Goal: Task Accomplishment & Management: Manage account settings

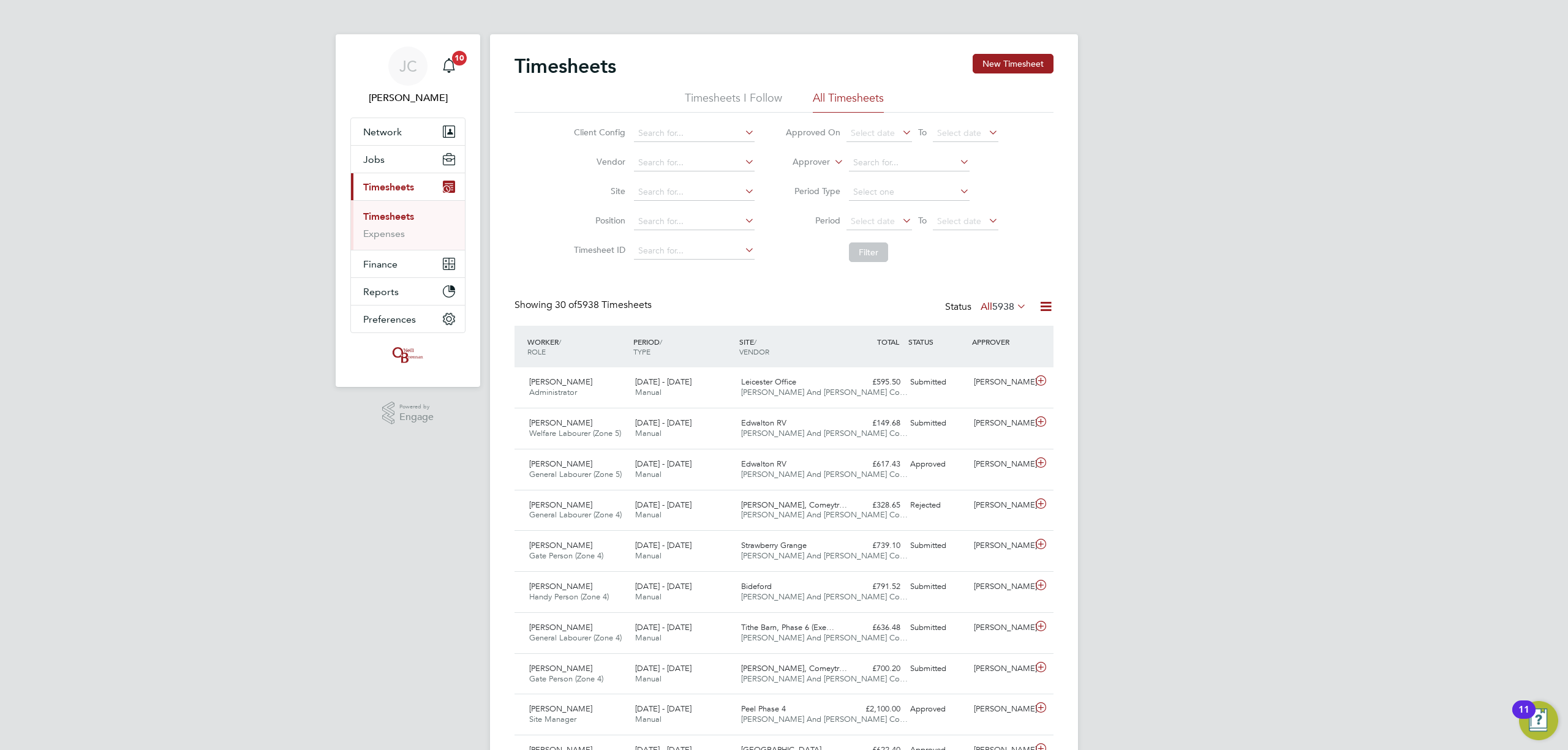
click at [400, 213] on link "Timesheets" at bounding box center [388, 216] width 51 height 12
click at [387, 233] on link "Expenses" at bounding box center [384, 234] width 42 height 12
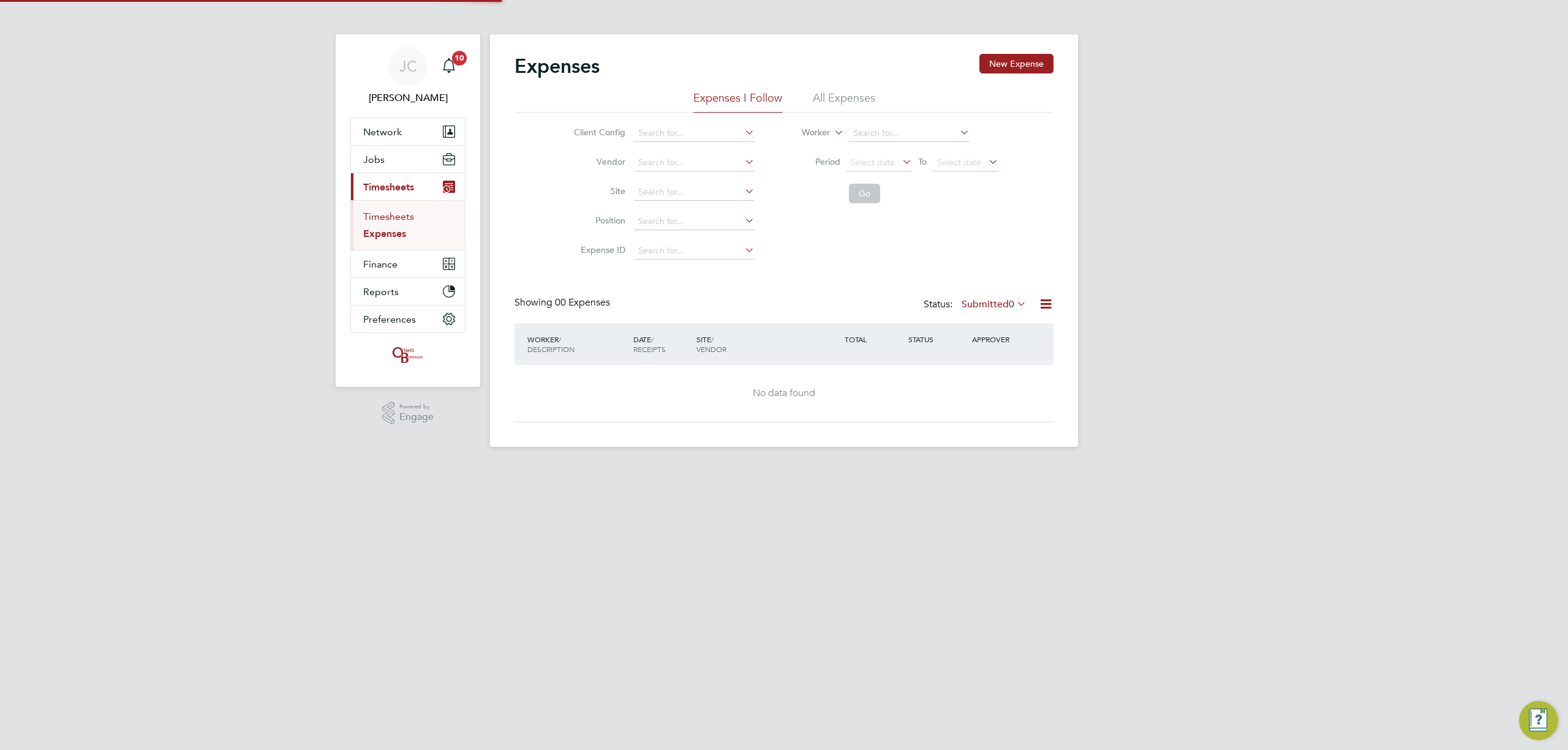
click at [386, 211] on link "Timesheets" at bounding box center [388, 216] width 51 height 12
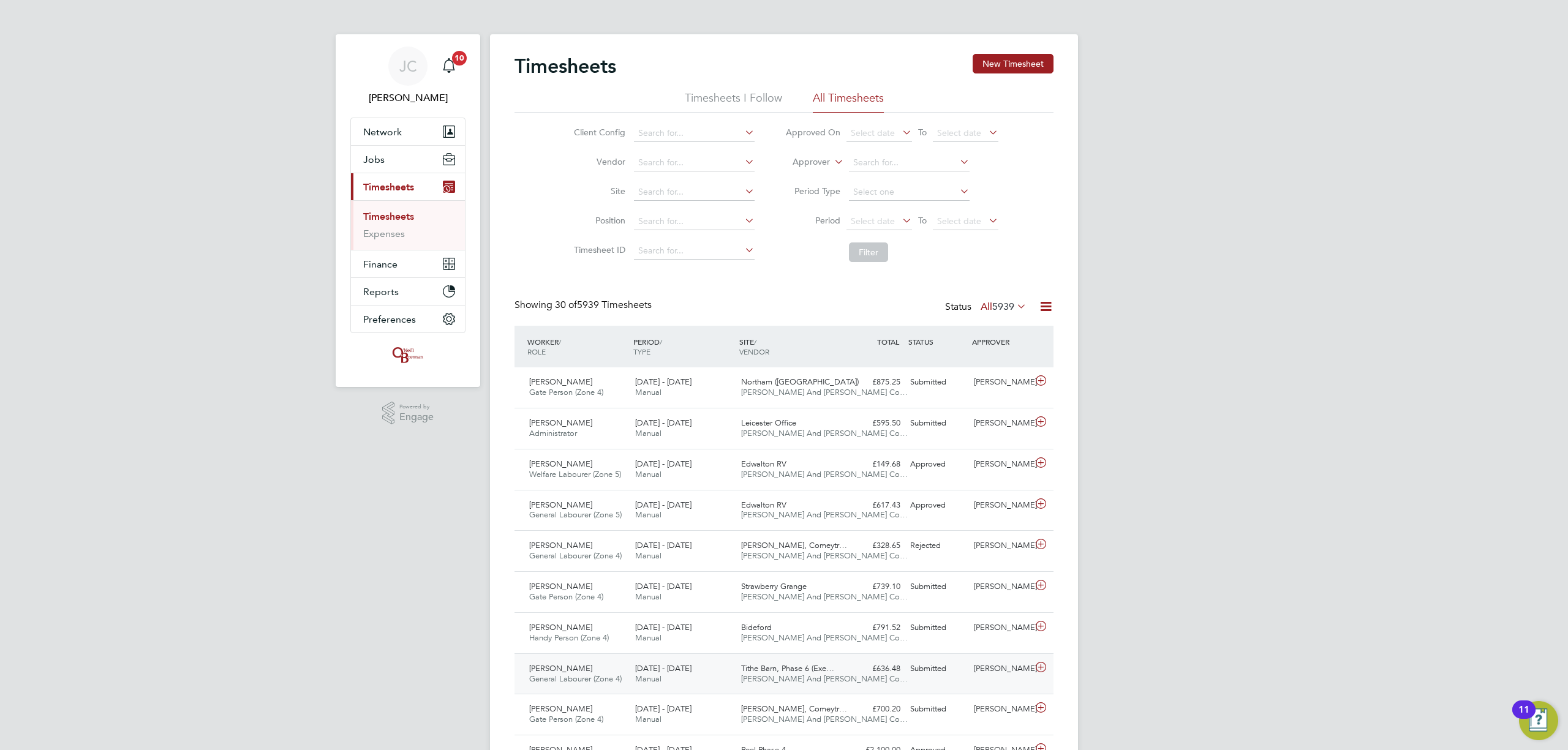
scroll to position [82, 0]
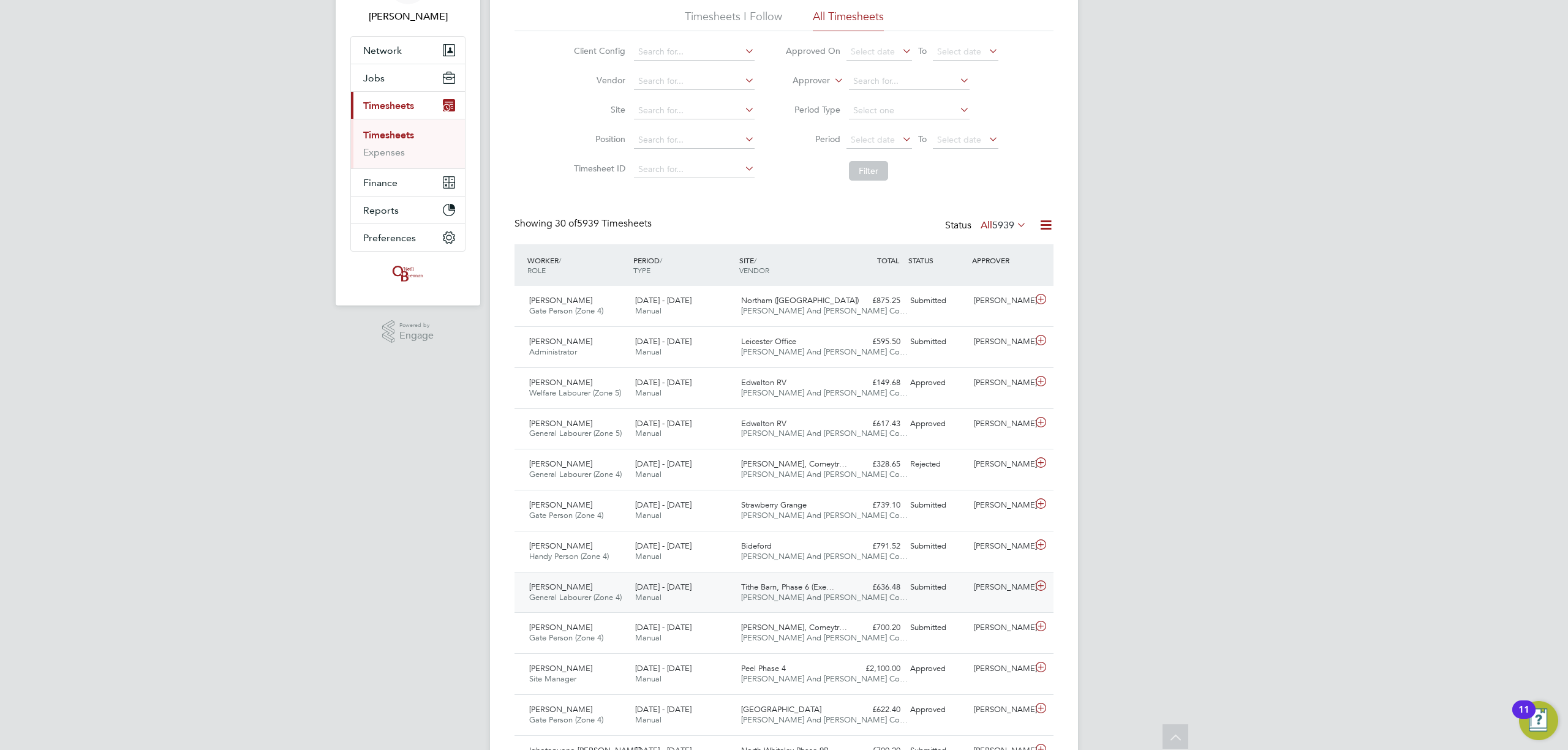
click at [633, 594] on div "[DATE] - [DATE] Manual" at bounding box center [683, 593] width 106 height 31
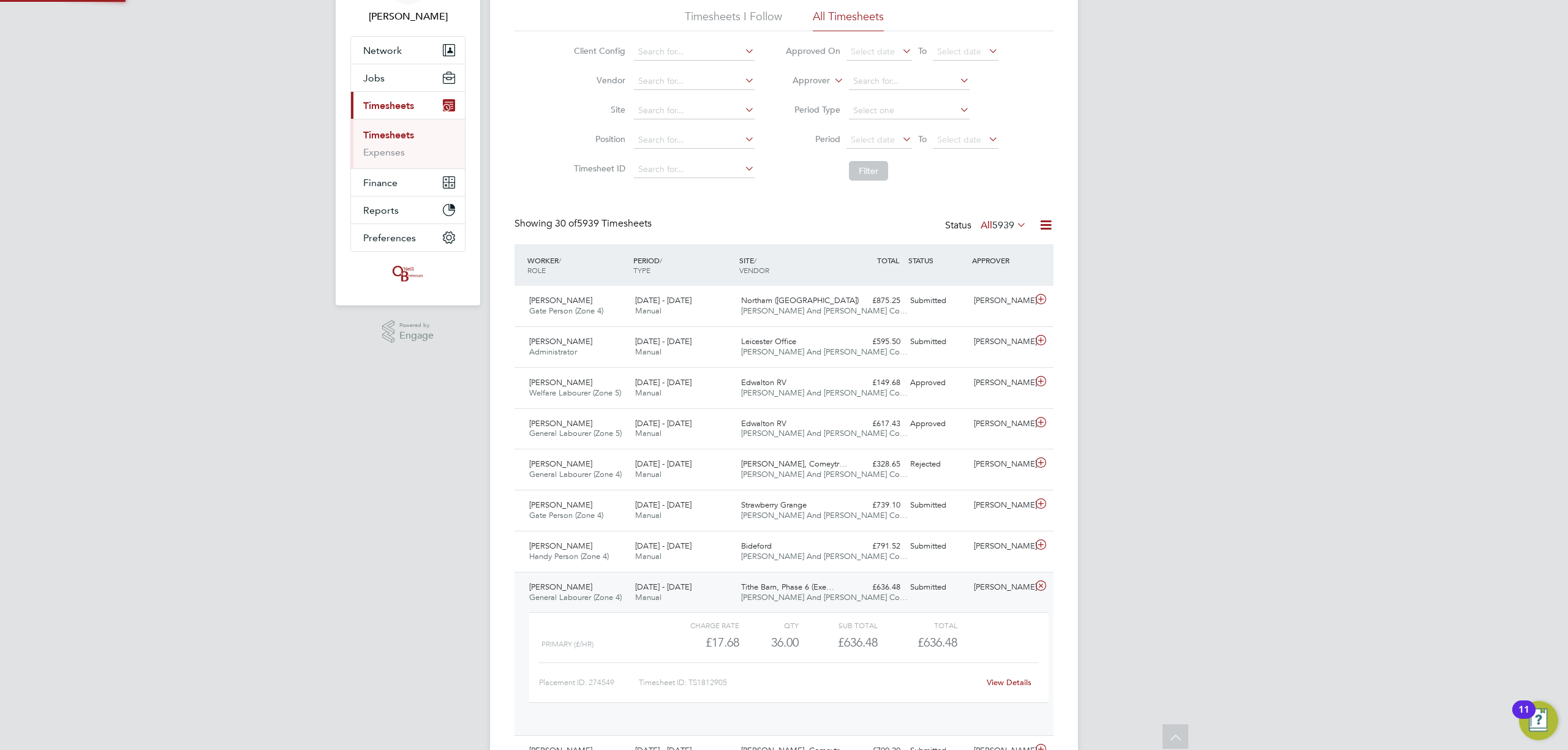
scroll to position [20, 119]
click at [633, 594] on div "[DATE] - [DATE] Manual" at bounding box center [683, 593] width 106 height 31
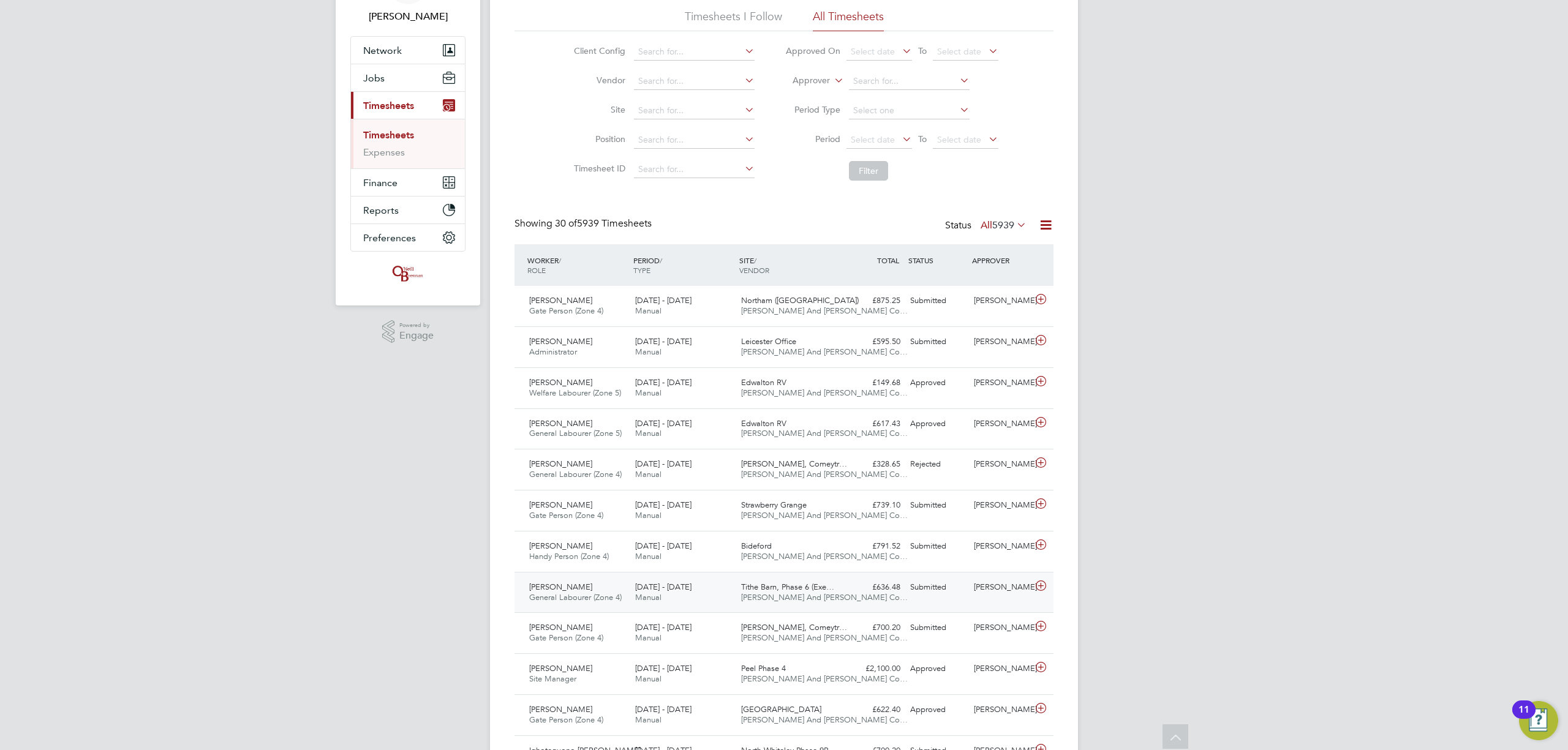
click at [633, 594] on div "[DATE] - [DATE] Manual" at bounding box center [683, 593] width 106 height 31
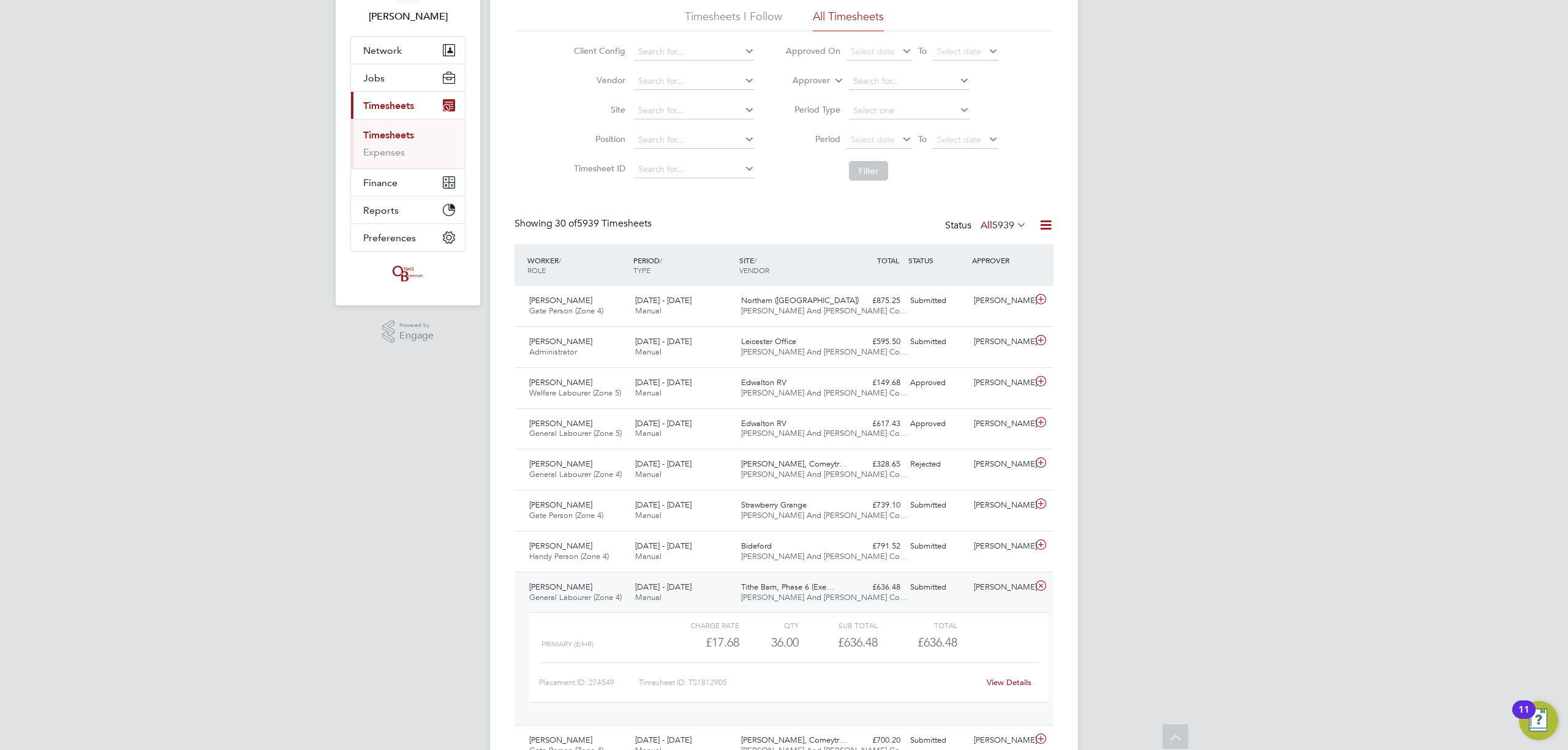
click at [633, 594] on div "[DATE] - [DATE] Manual" at bounding box center [683, 593] width 106 height 31
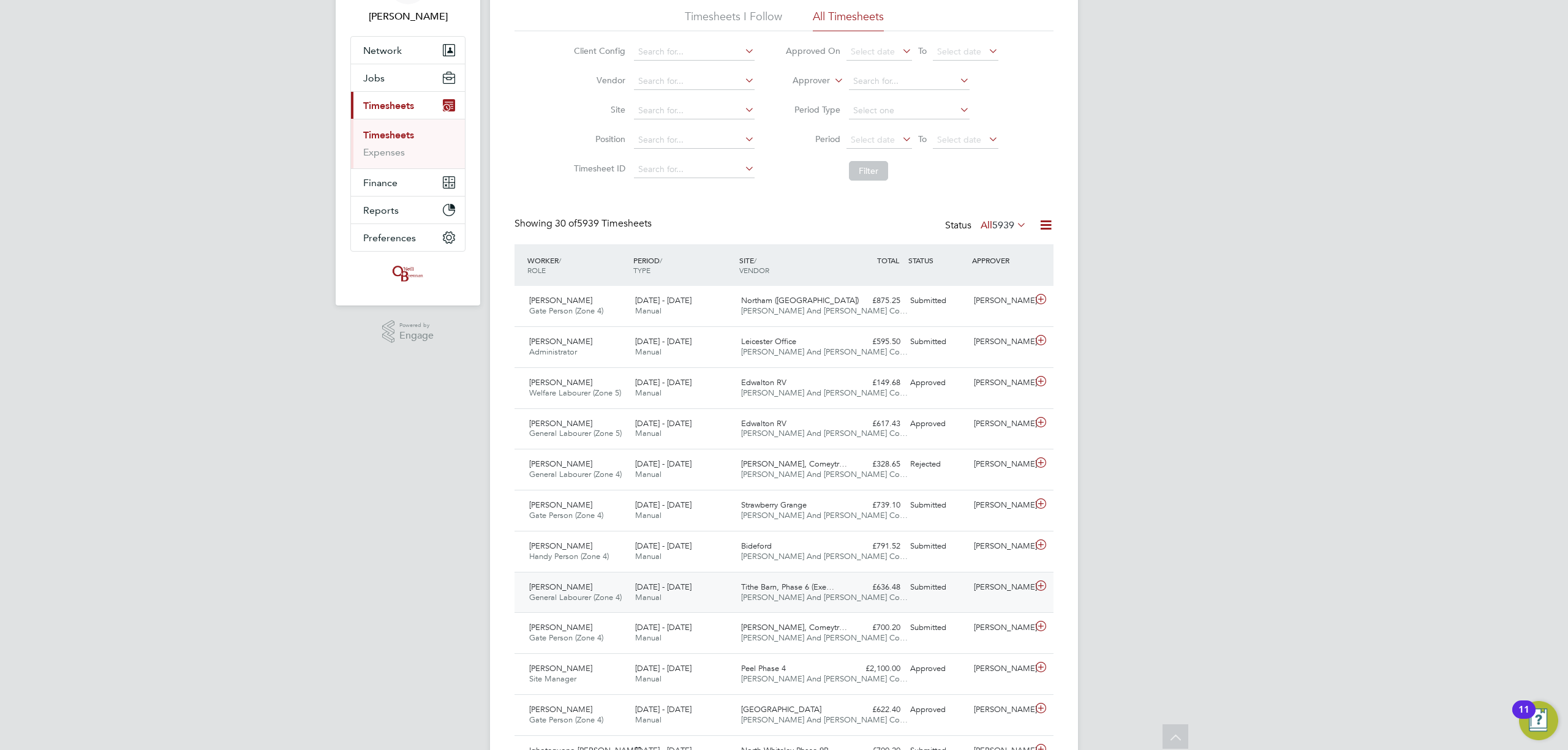
drag, startPoint x: 633, startPoint y: 594, endPoint x: 632, endPoint y: 601, distance: 7.1
click at [632, 601] on div "[DATE] - [DATE] Manual" at bounding box center [683, 593] width 106 height 31
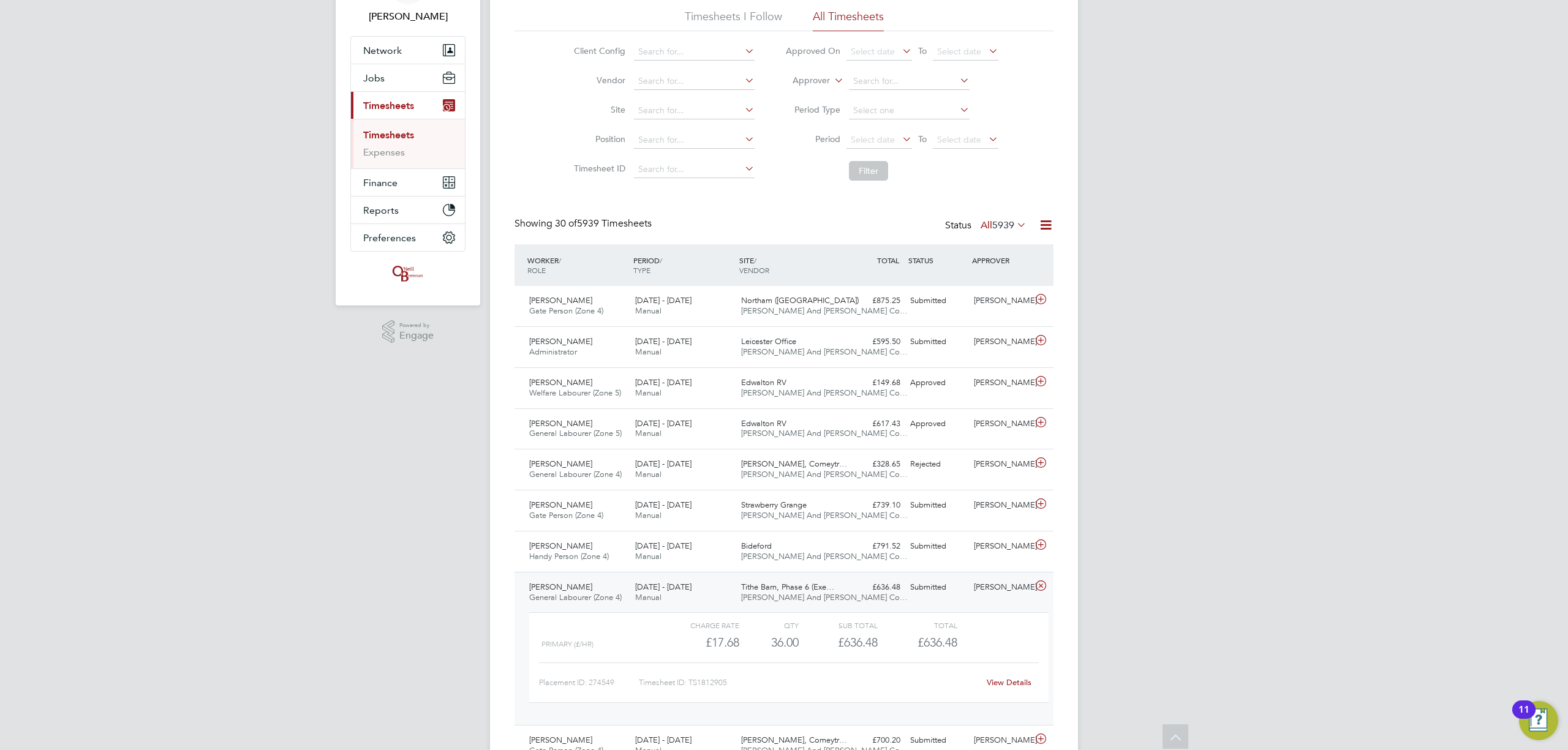
click at [632, 592] on div "25 - 31 Aug 2025 Manual" at bounding box center [683, 593] width 106 height 31
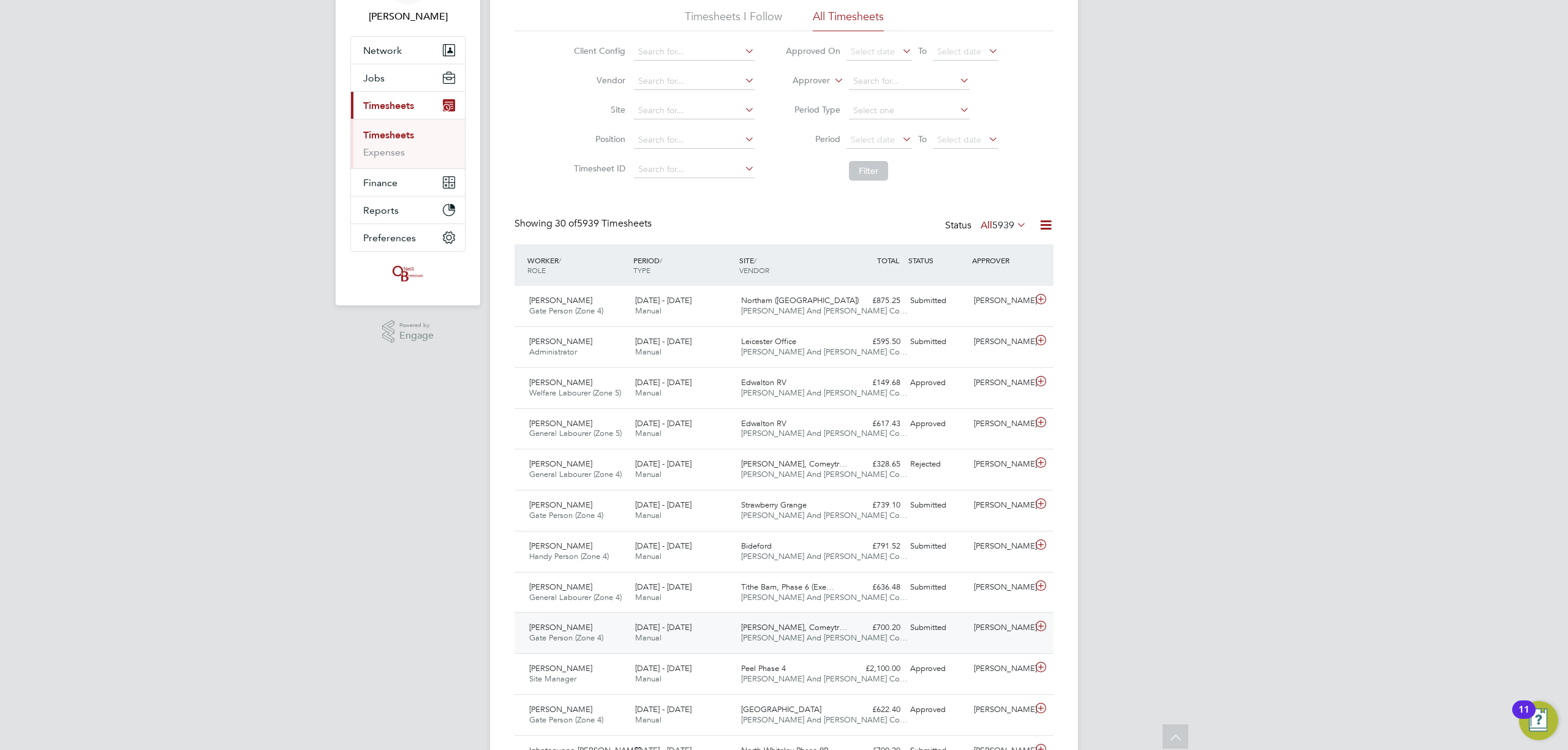
scroll to position [245, 0]
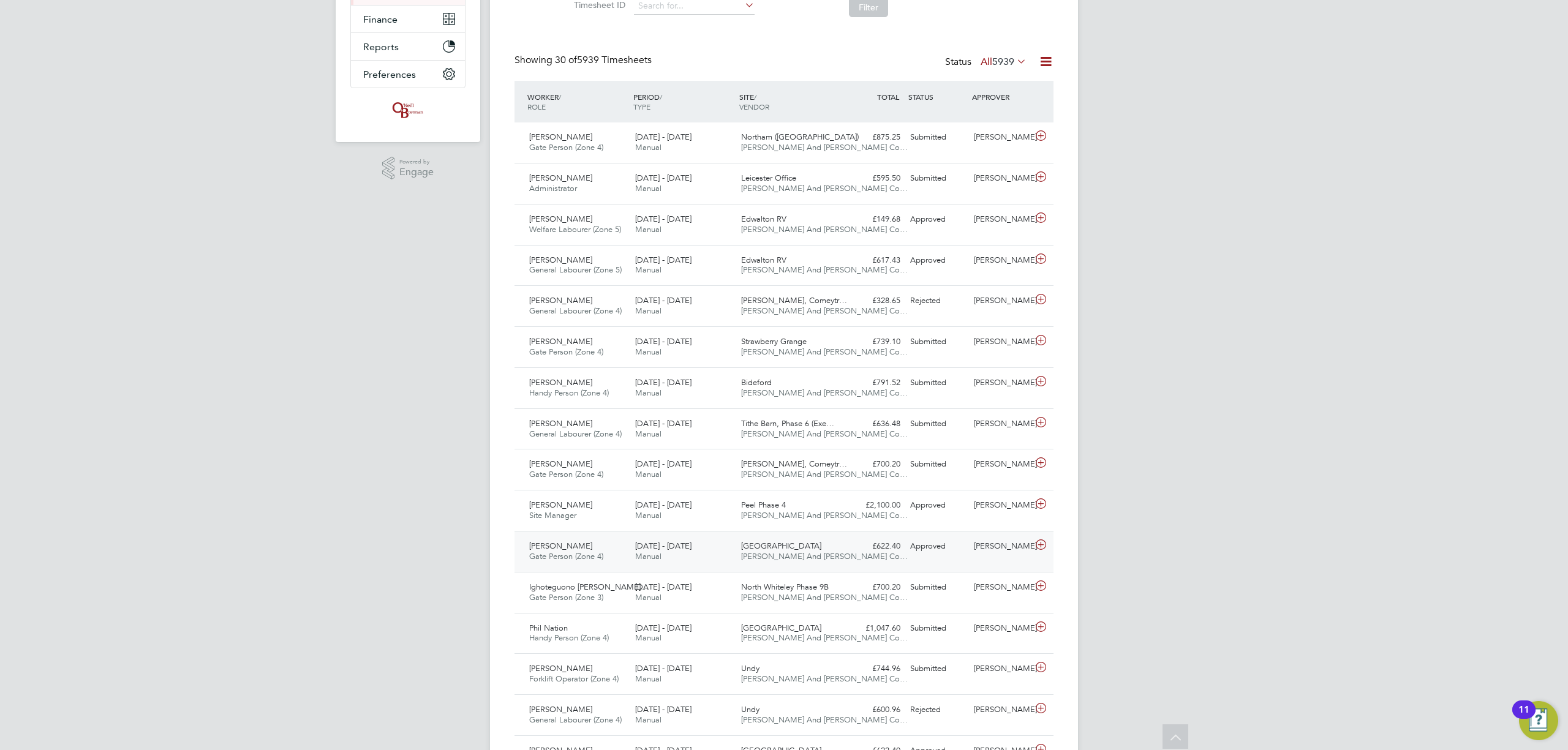
click at [677, 549] on span "[DATE] - [DATE]" at bounding box center [663, 546] width 57 height 10
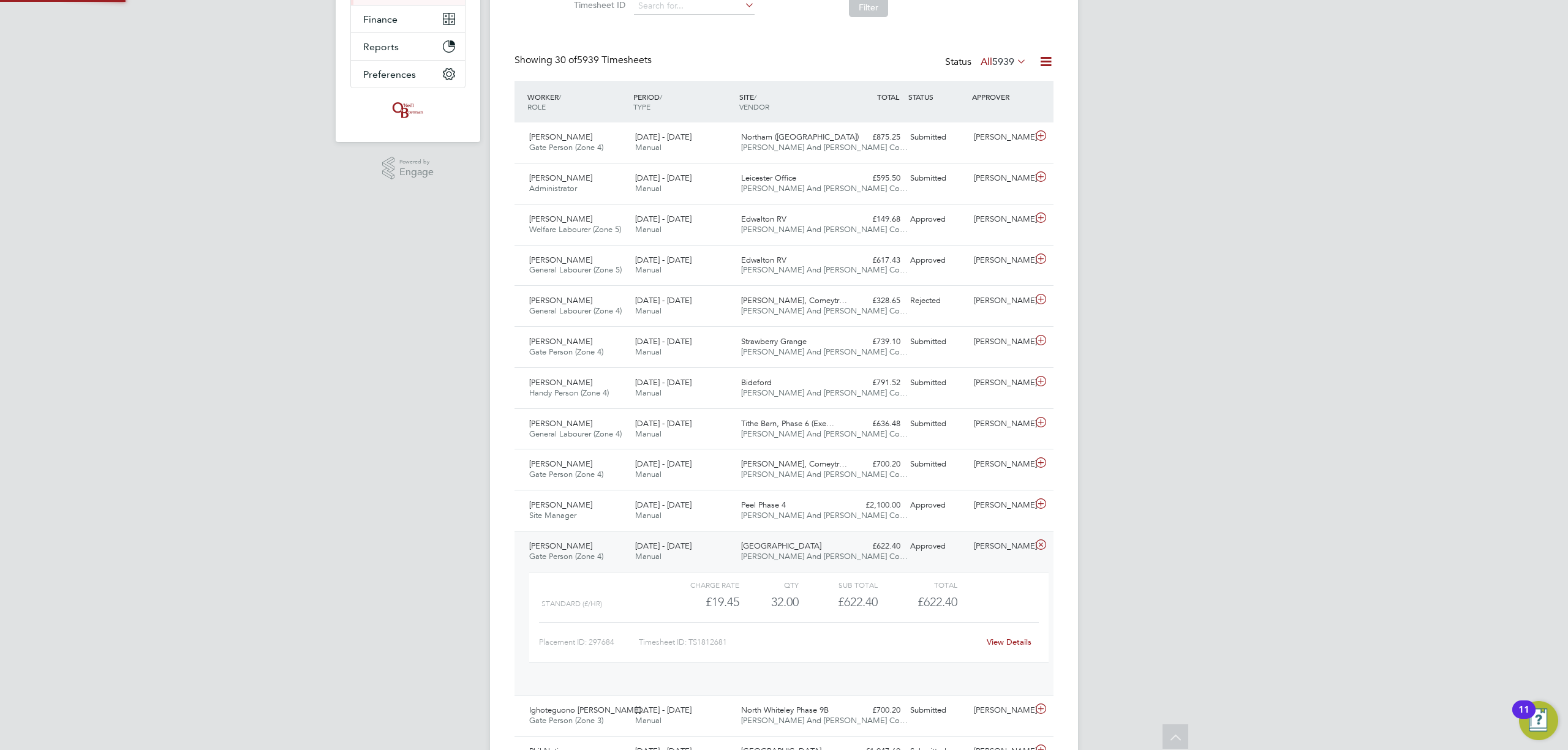
scroll to position [20, 119]
click at [677, 549] on span "[DATE] - [DATE]" at bounding box center [663, 546] width 57 height 10
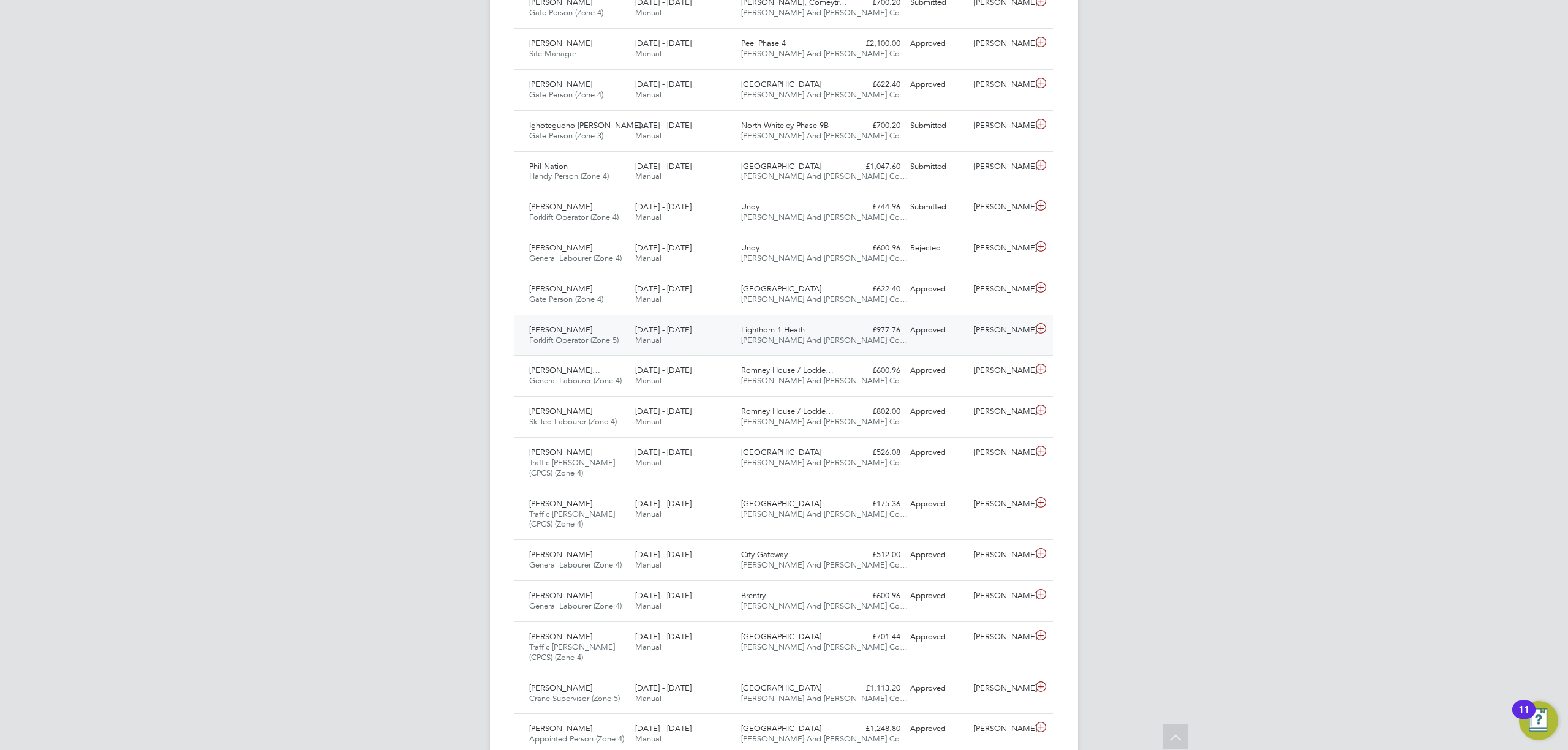
scroll to position [735, 0]
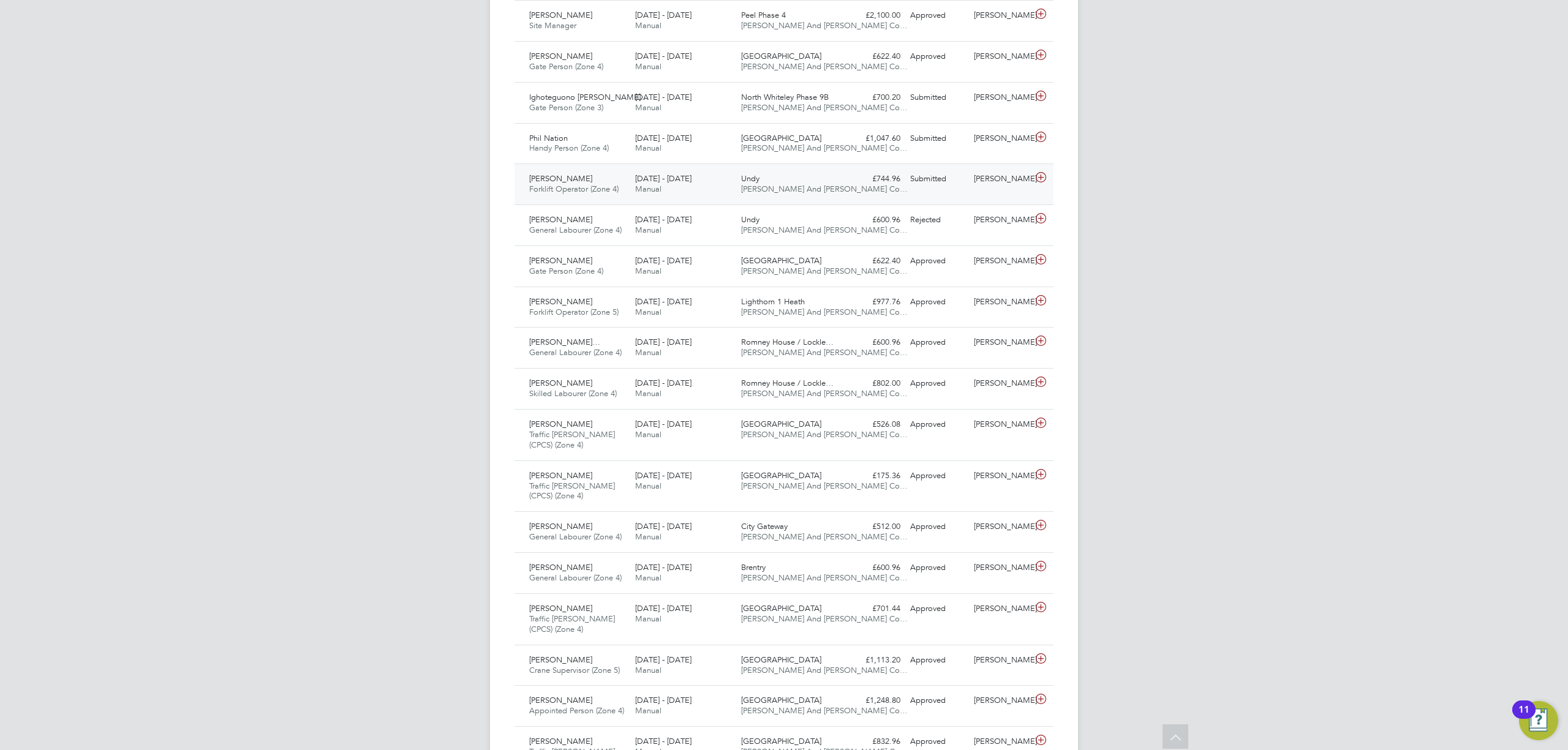
click at [854, 180] on div "£744.96 Submitted" at bounding box center [873, 179] width 64 height 20
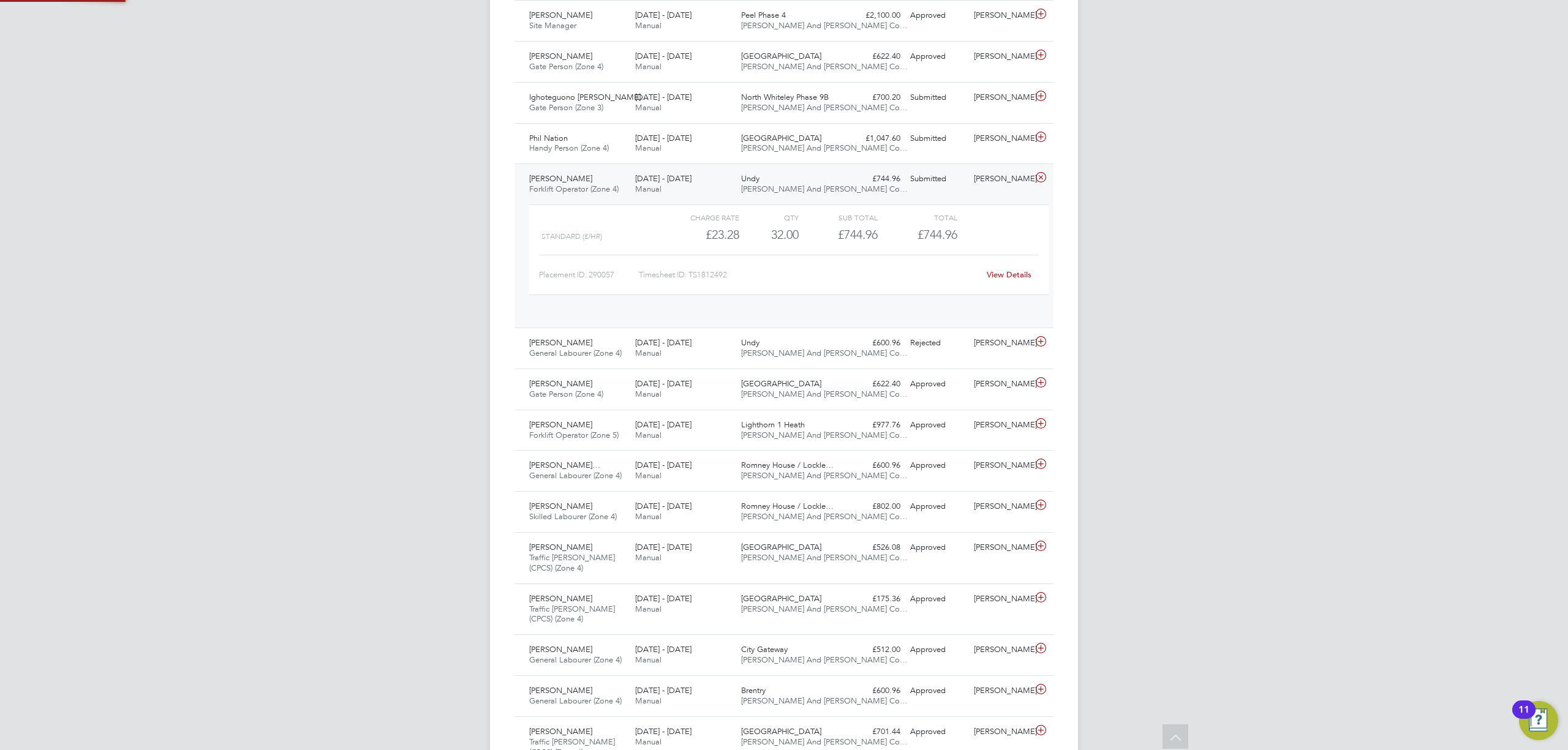
scroll to position [20, 119]
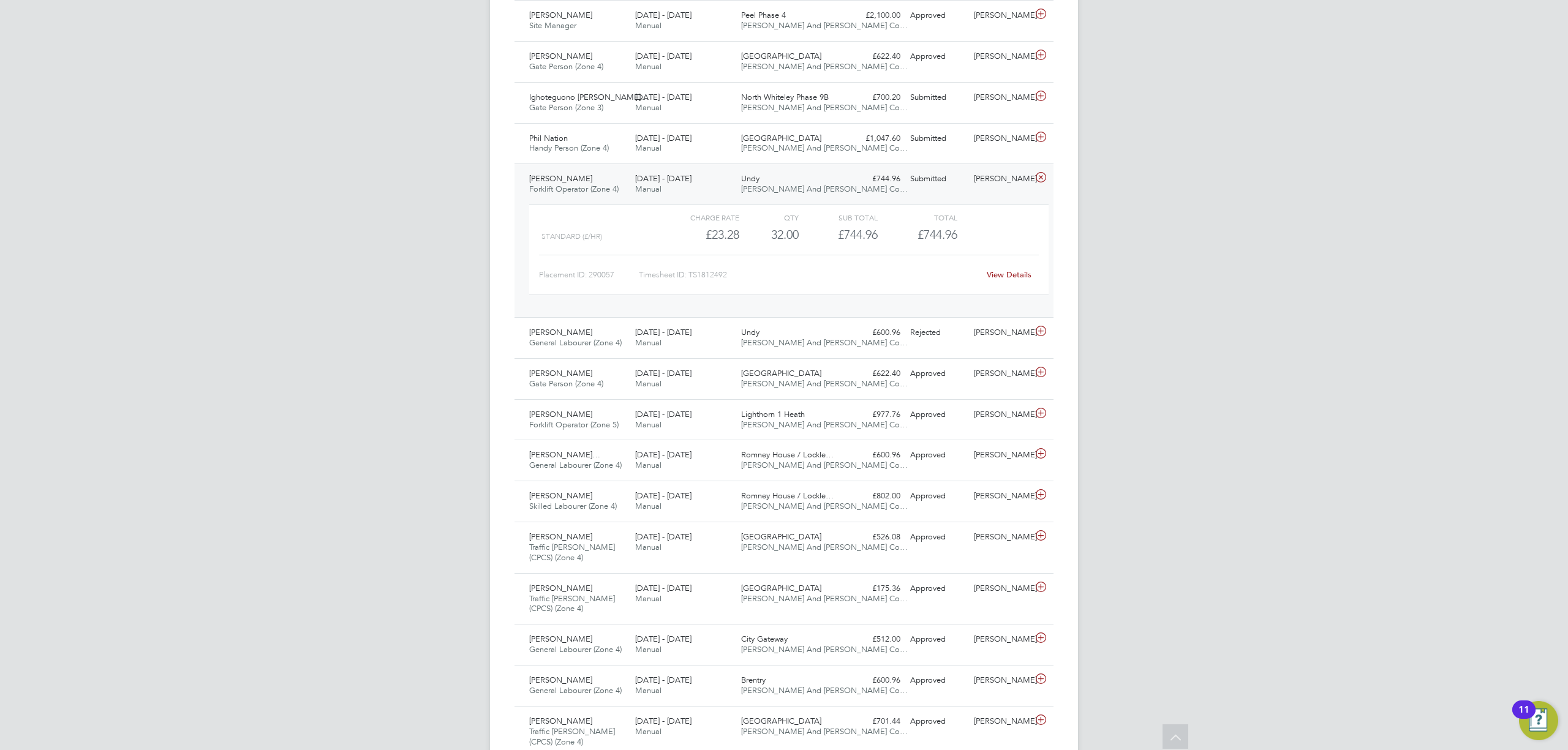
click at [1010, 275] on link "View Details" at bounding box center [1009, 275] width 45 height 10
click at [897, 330] on div "£600.96 Rejected" at bounding box center [873, 333] width 64 height 20
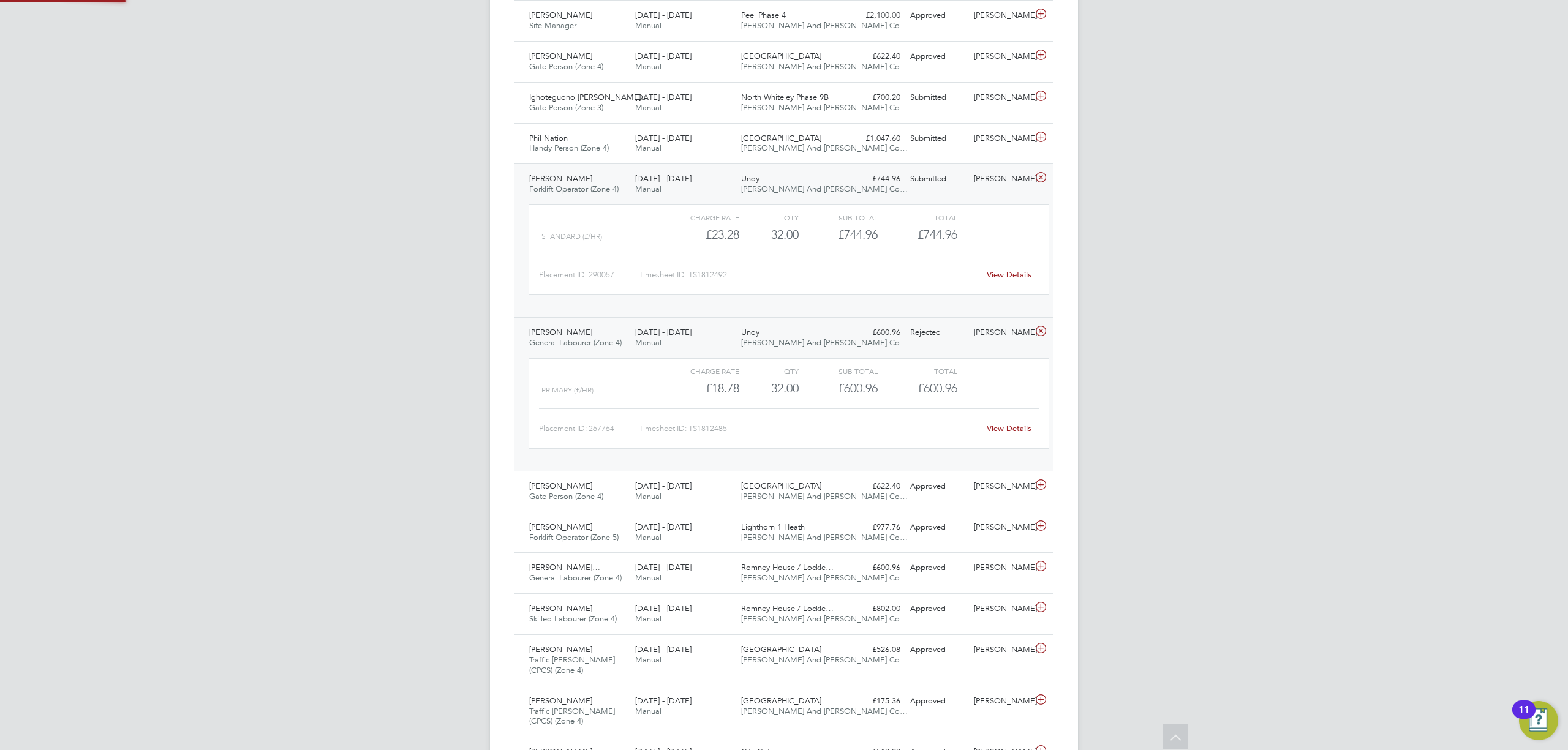
click at [890, 331] on div "£600.96 Rejected" at bounding box center [873, 333] width 64 height 20
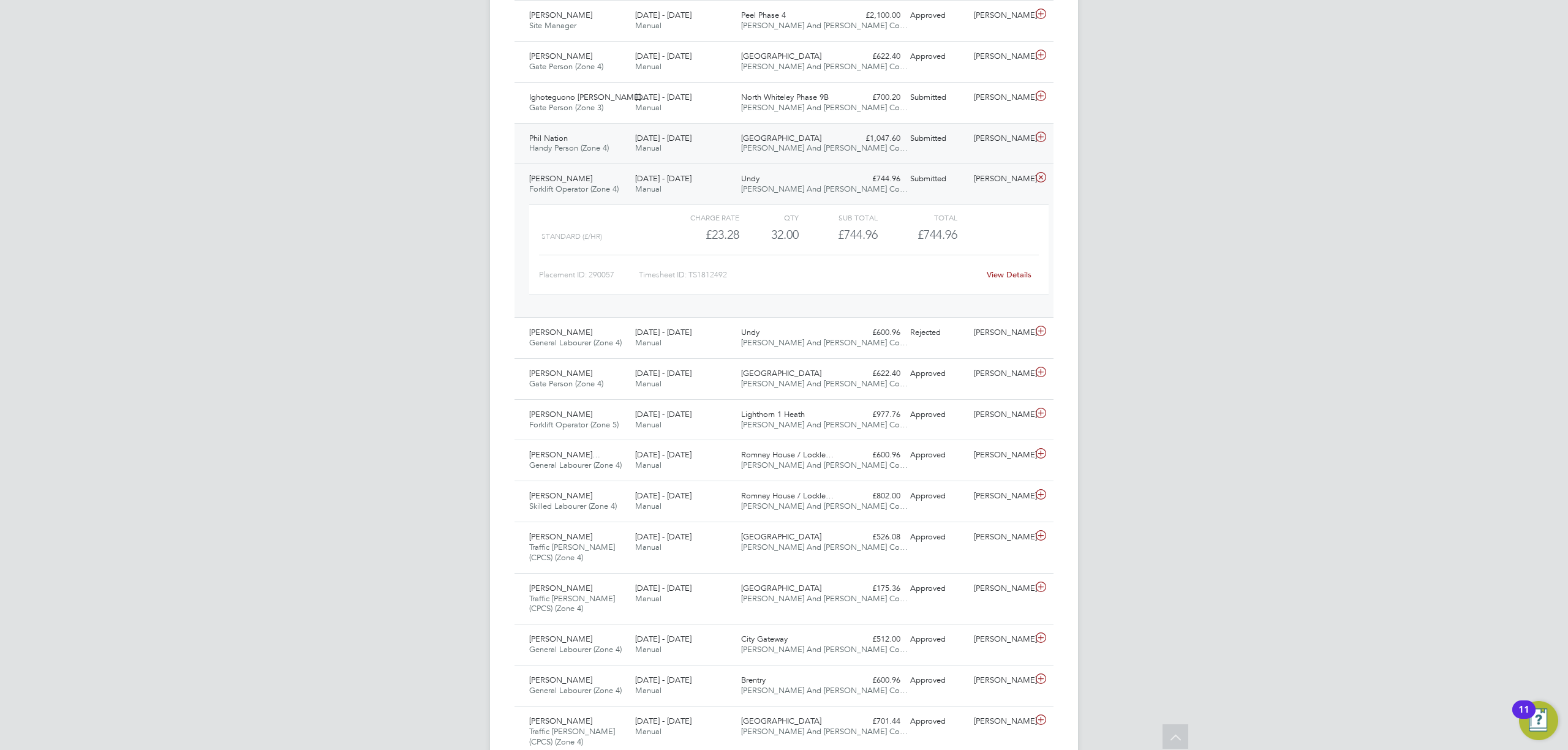
click at [912, 157] on div "Phil Nation Handy Person (Zone 4) 25 - 31 Aug 2025 25 - 31 Aug 2025 Manual Isle…" at bounding box center [784, 144] width 539 height 41
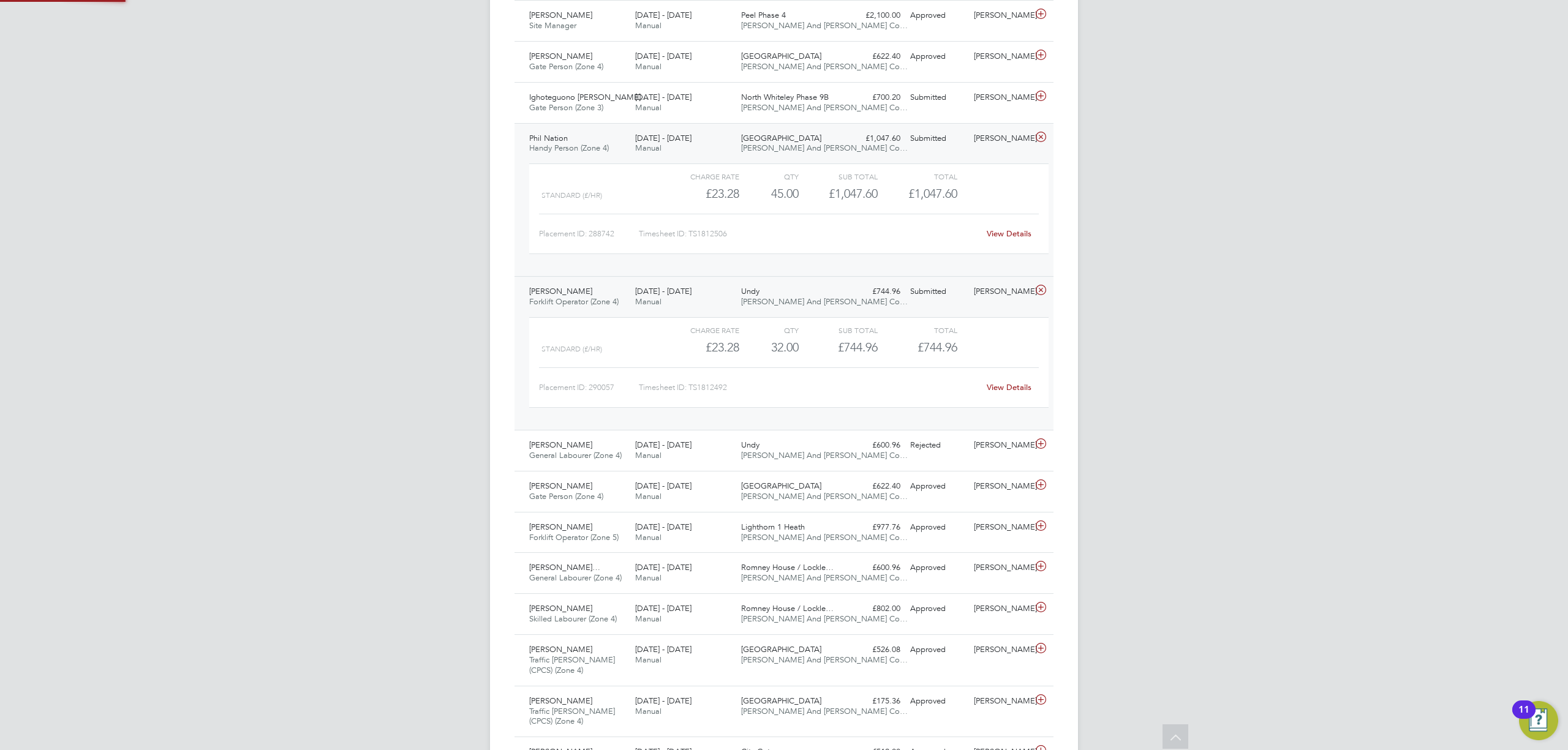
click at [912, 157] on div "Phil Nation Handy Person (Zone 4) 25 - 31 Aug 2025 25 - 31 Aug 2025 Manual Isle…" at bounding box center [784, 199] width 539 height 154
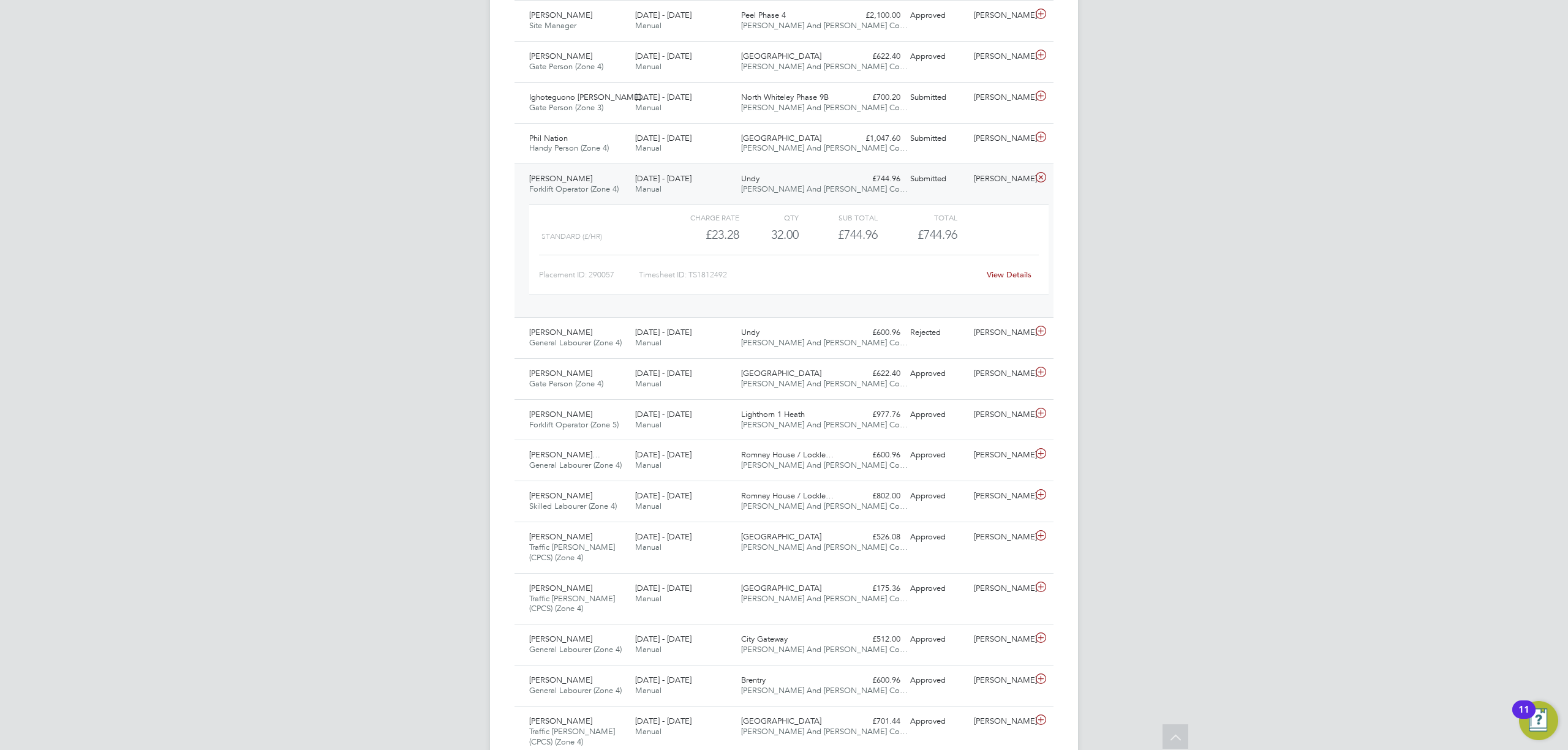
click at [928, 177] on div "Submitted" at bounding box center [937, 179] width 64 height 20
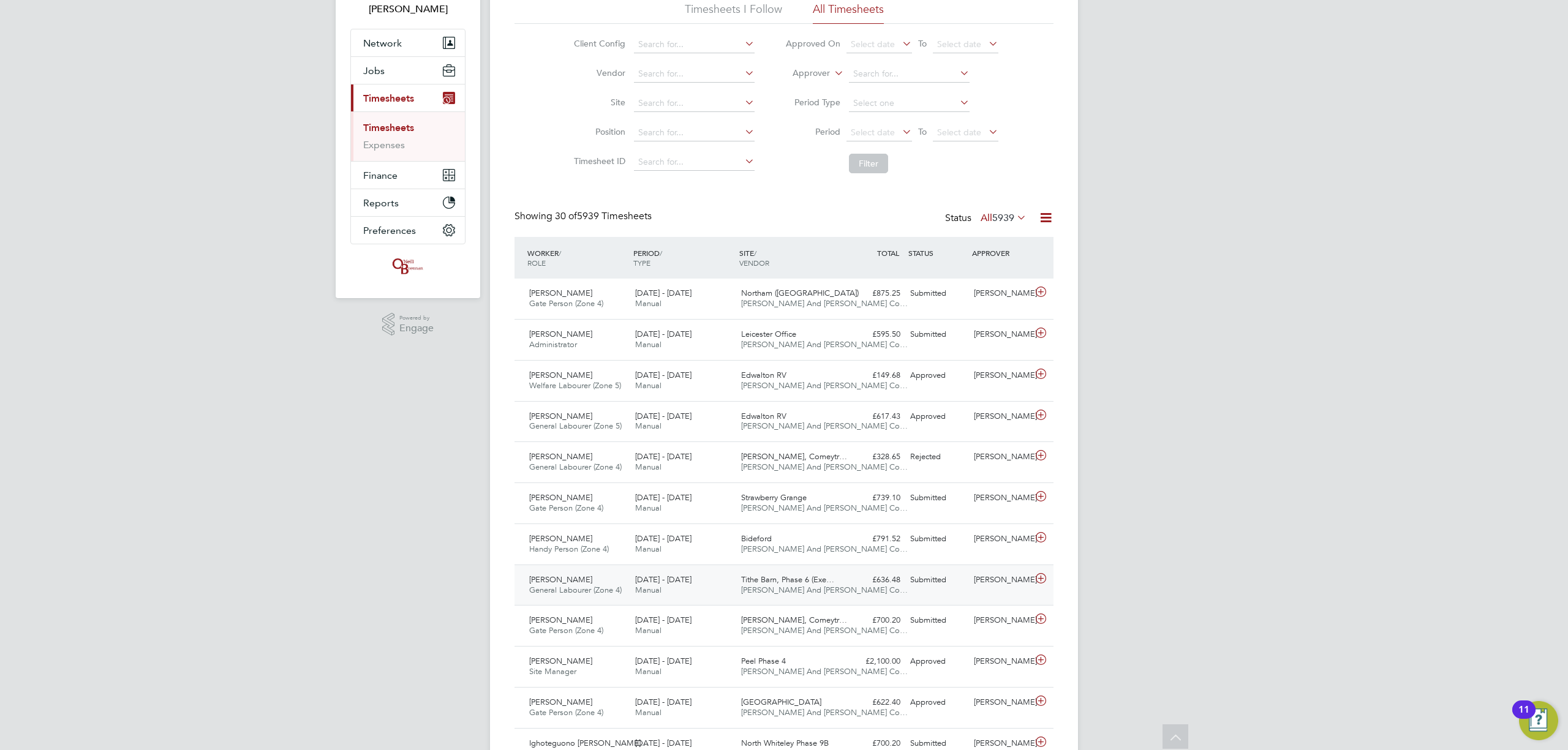
scroll to position [0, 0]
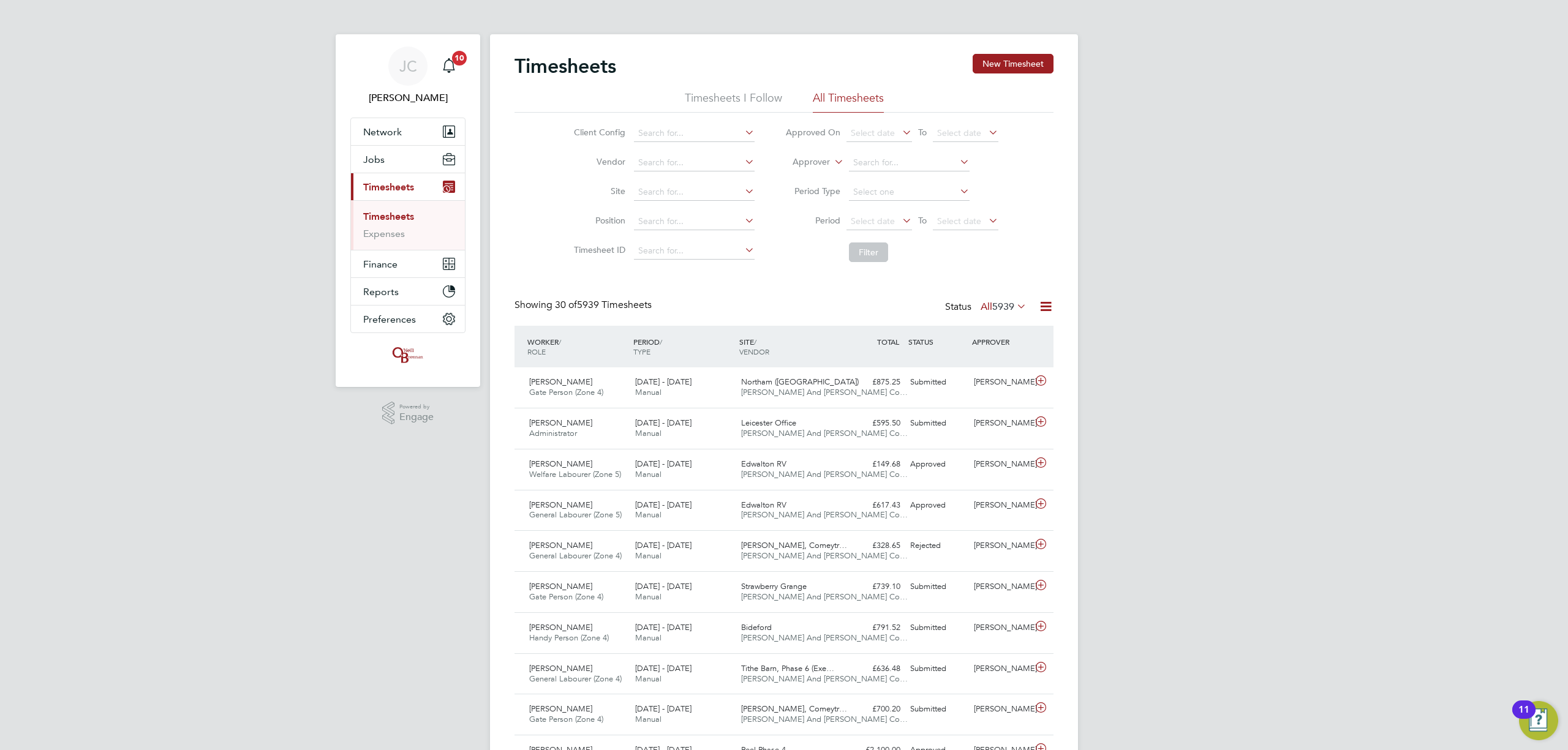
click at [413, 213] on link "Timesheets" at bounding box center [388, 216] width 51 height 12
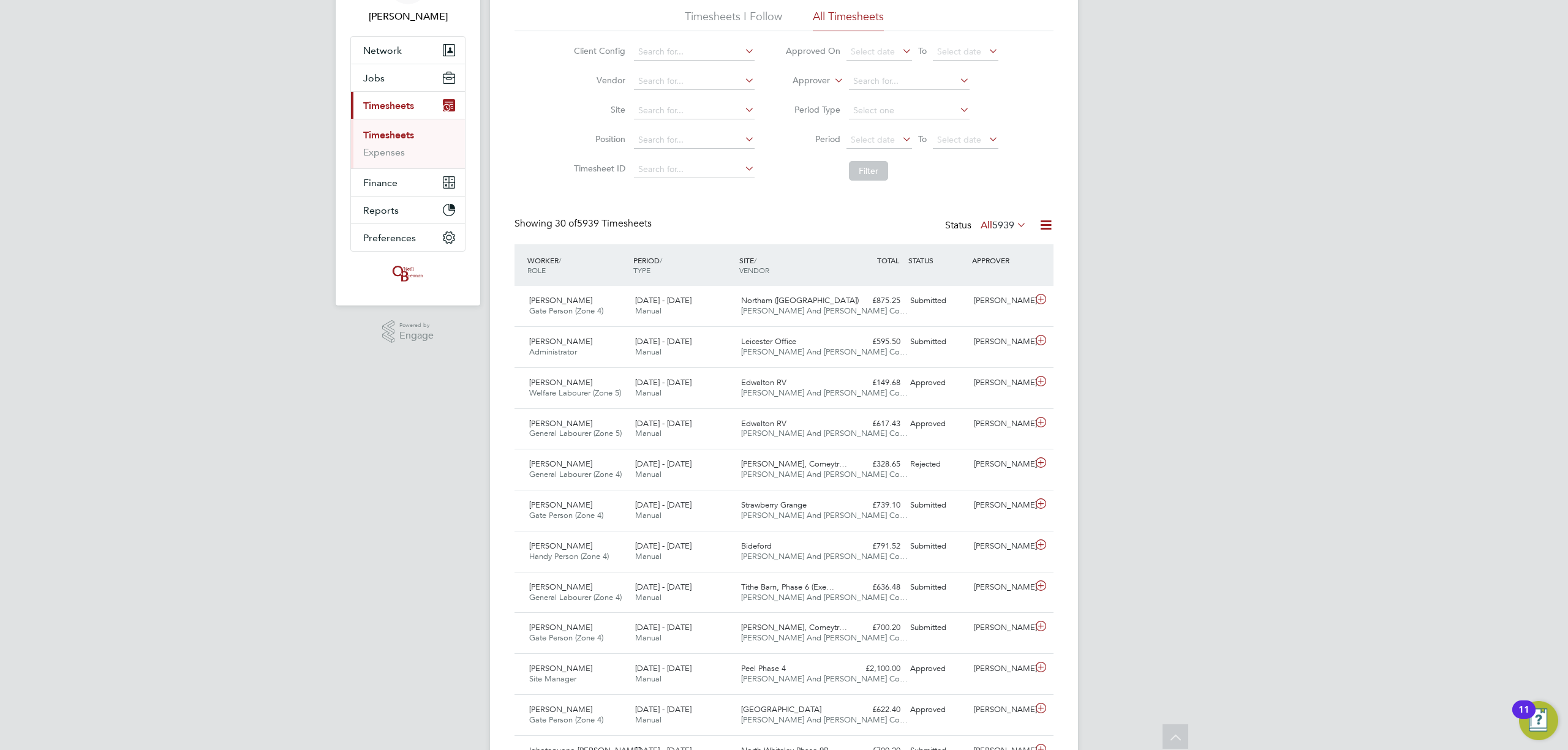
scroll to position [31, 107]
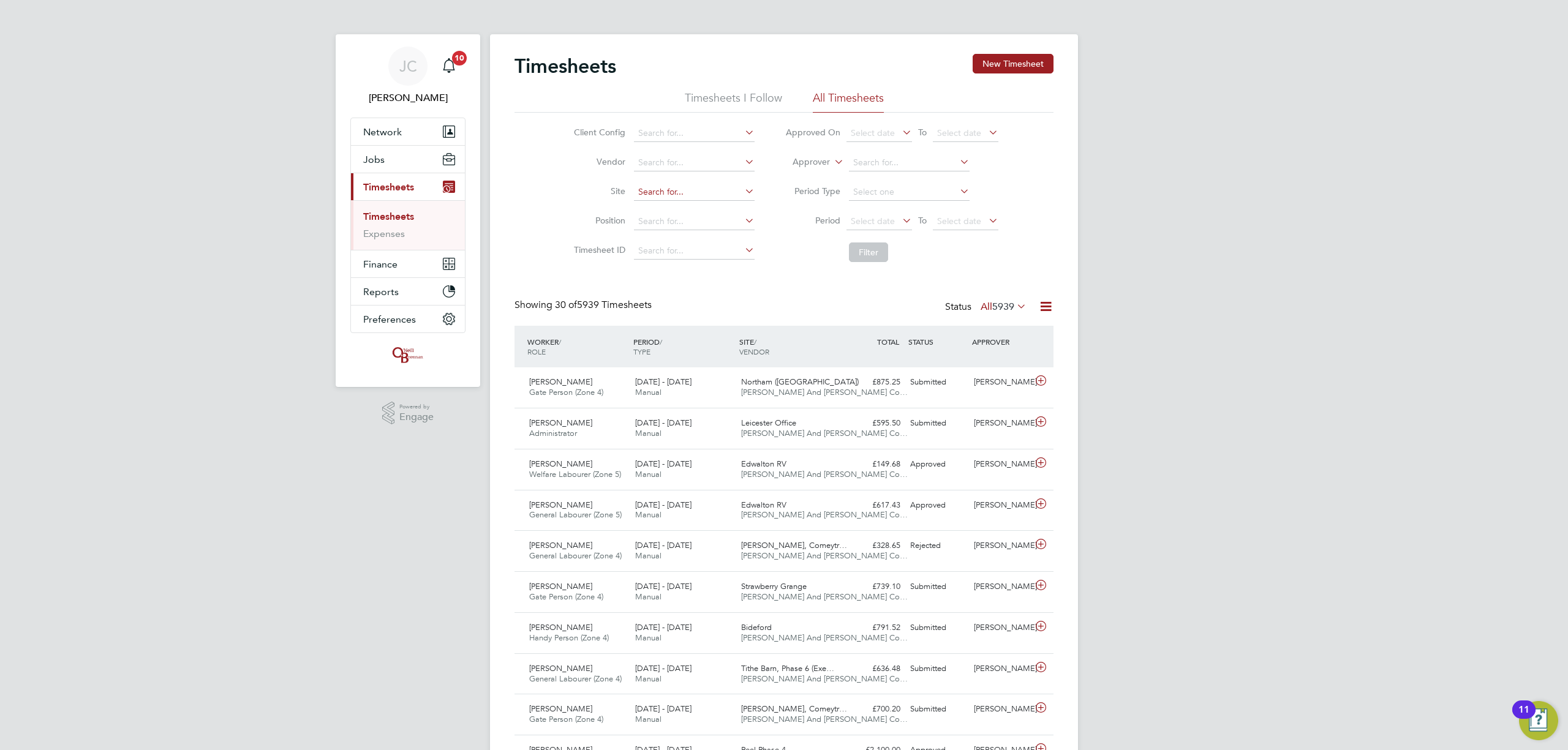
click at [662, 194] on input at bounding box center [694, 192] width 121 height 17
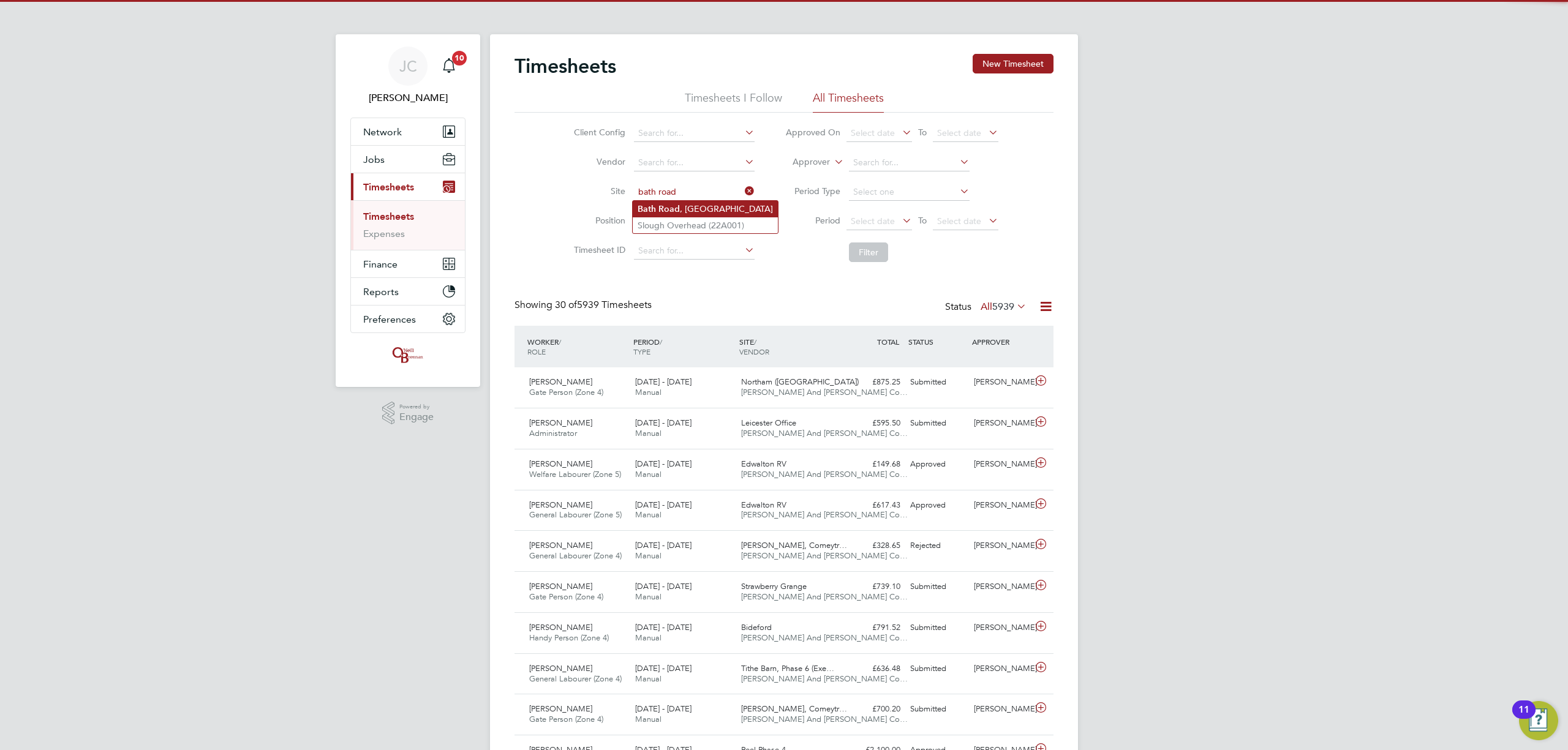
click at [697, 205] on li "Bath Road , Bristol" at bounding box center [705, 209] width 145 height 16
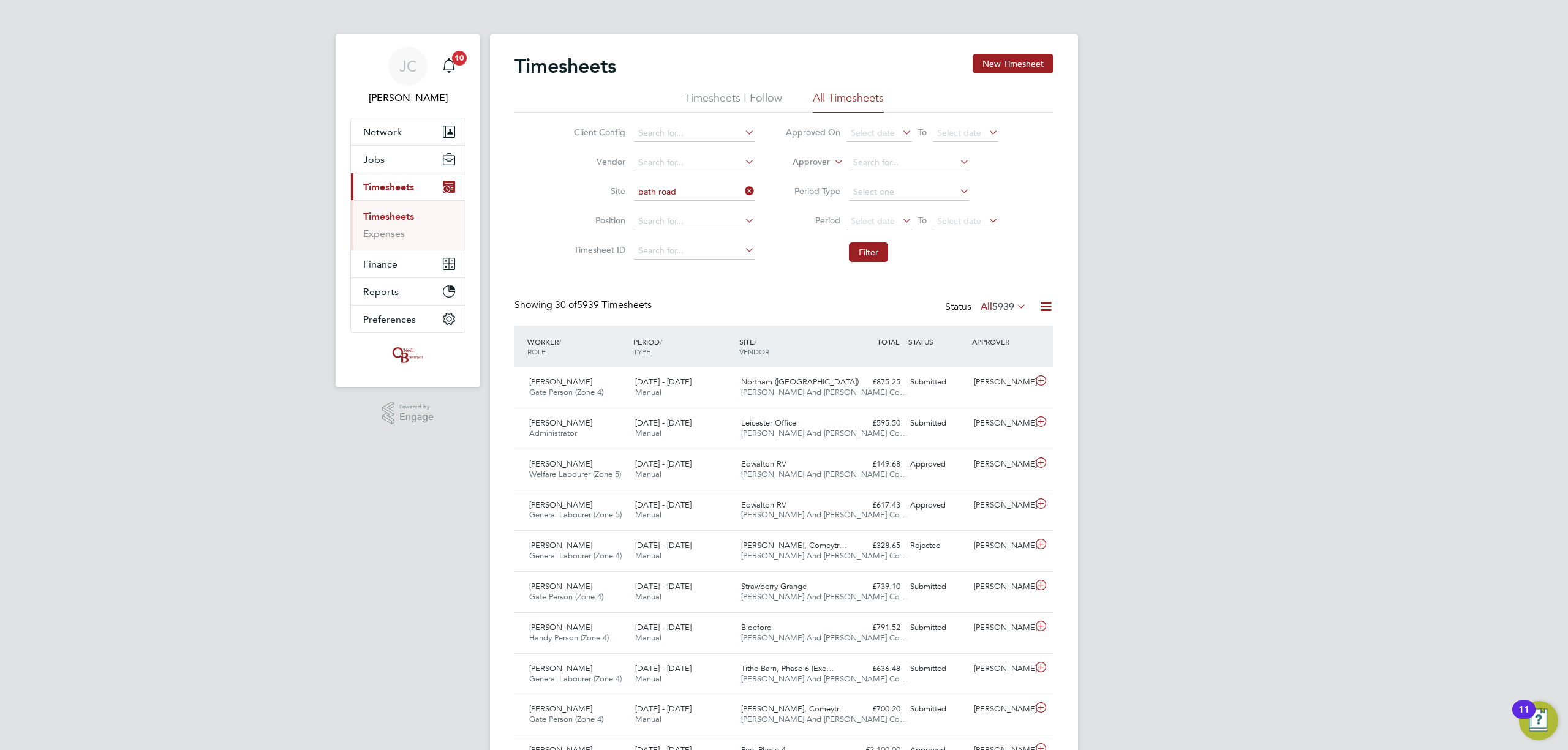
type input "[GEOGRAPHIC_DATA]"
click at [866, 258] on button "Filter" at bounding box center [868, 252] width 39 height 20
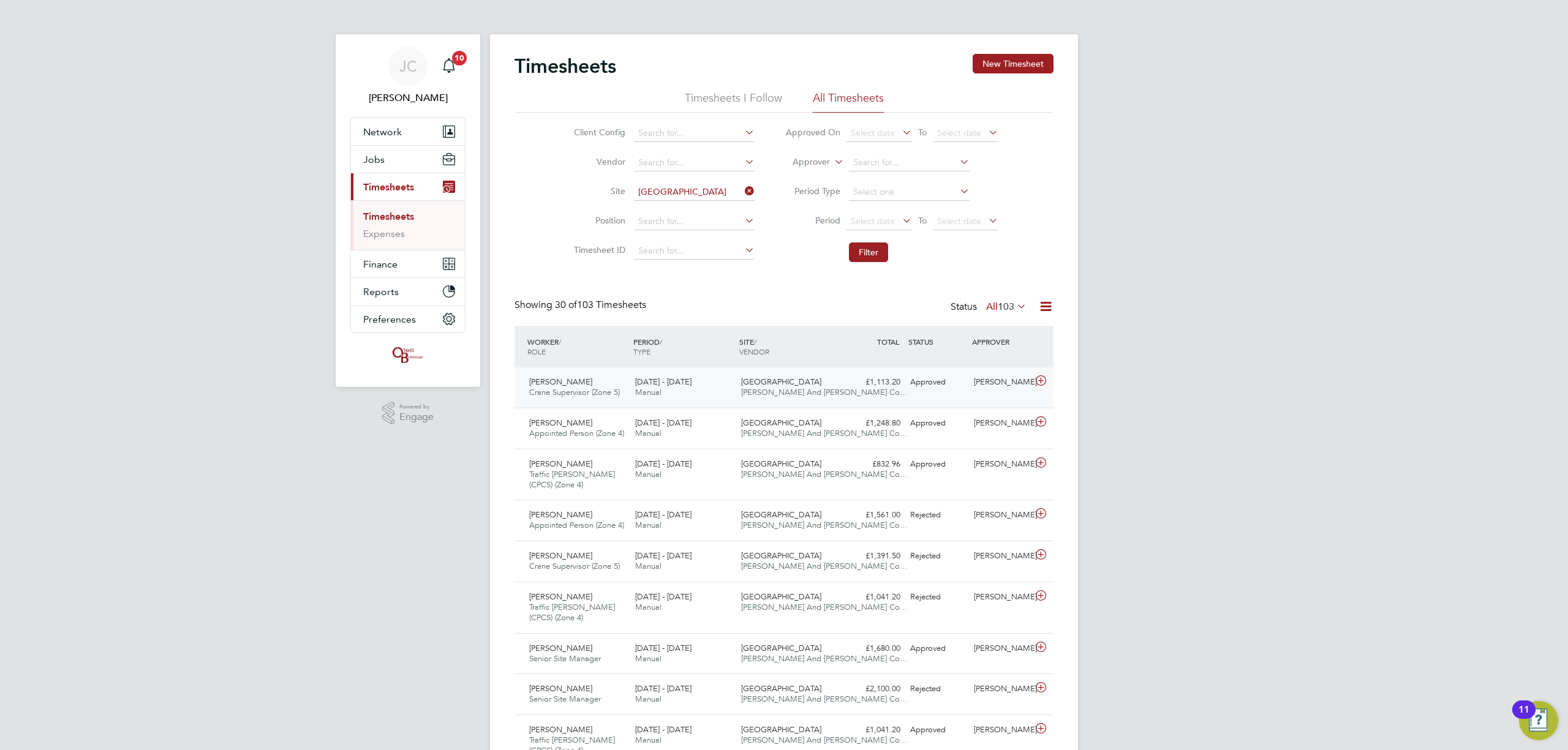
click at [823, 395] on span "[PERSON_NAME] And [PERSON_NAME] Co…" at bounding box center [824, 392] width 166 height 10
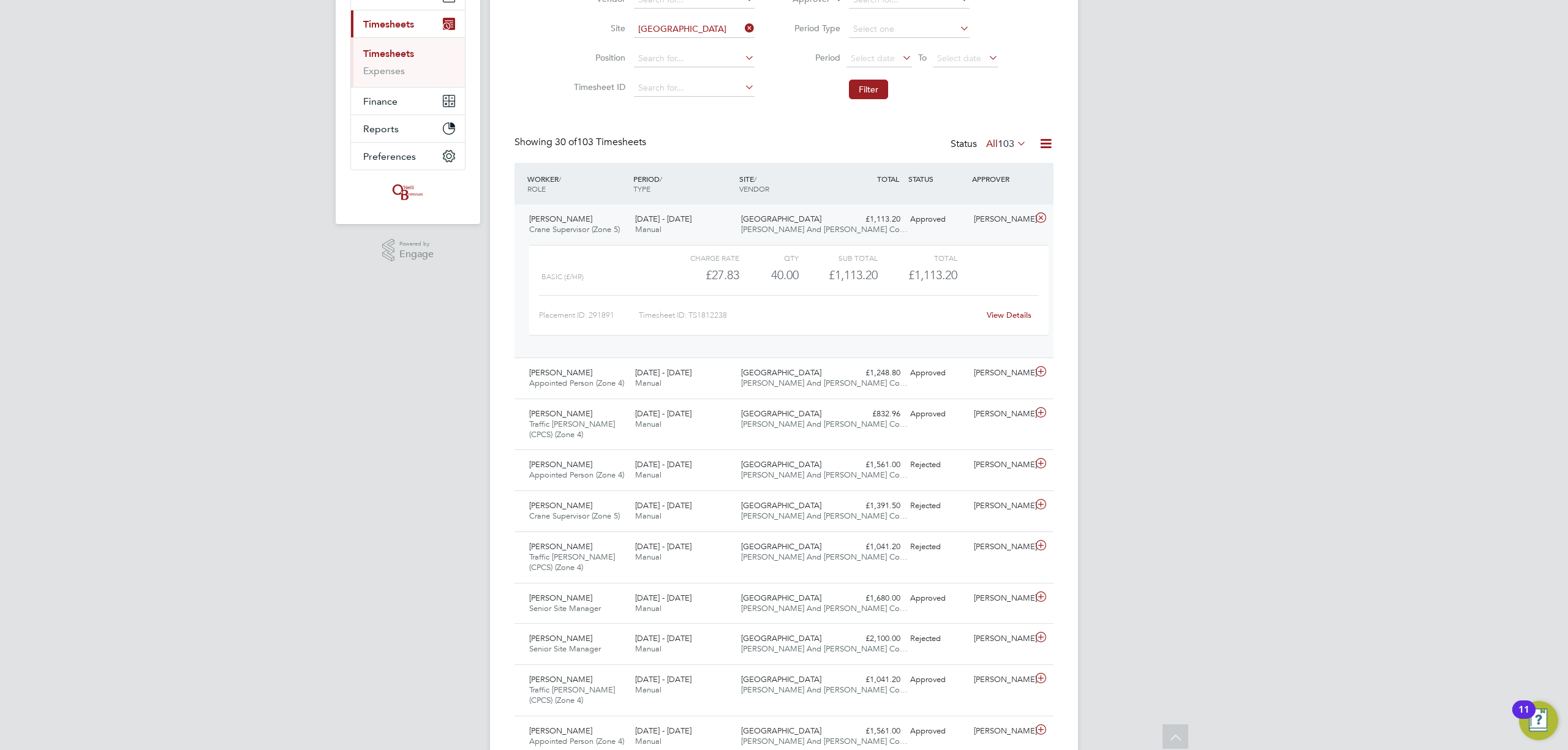
click at [1005, 319] on link "View Details" at bounding box center [1009, 315] width 45 height 10
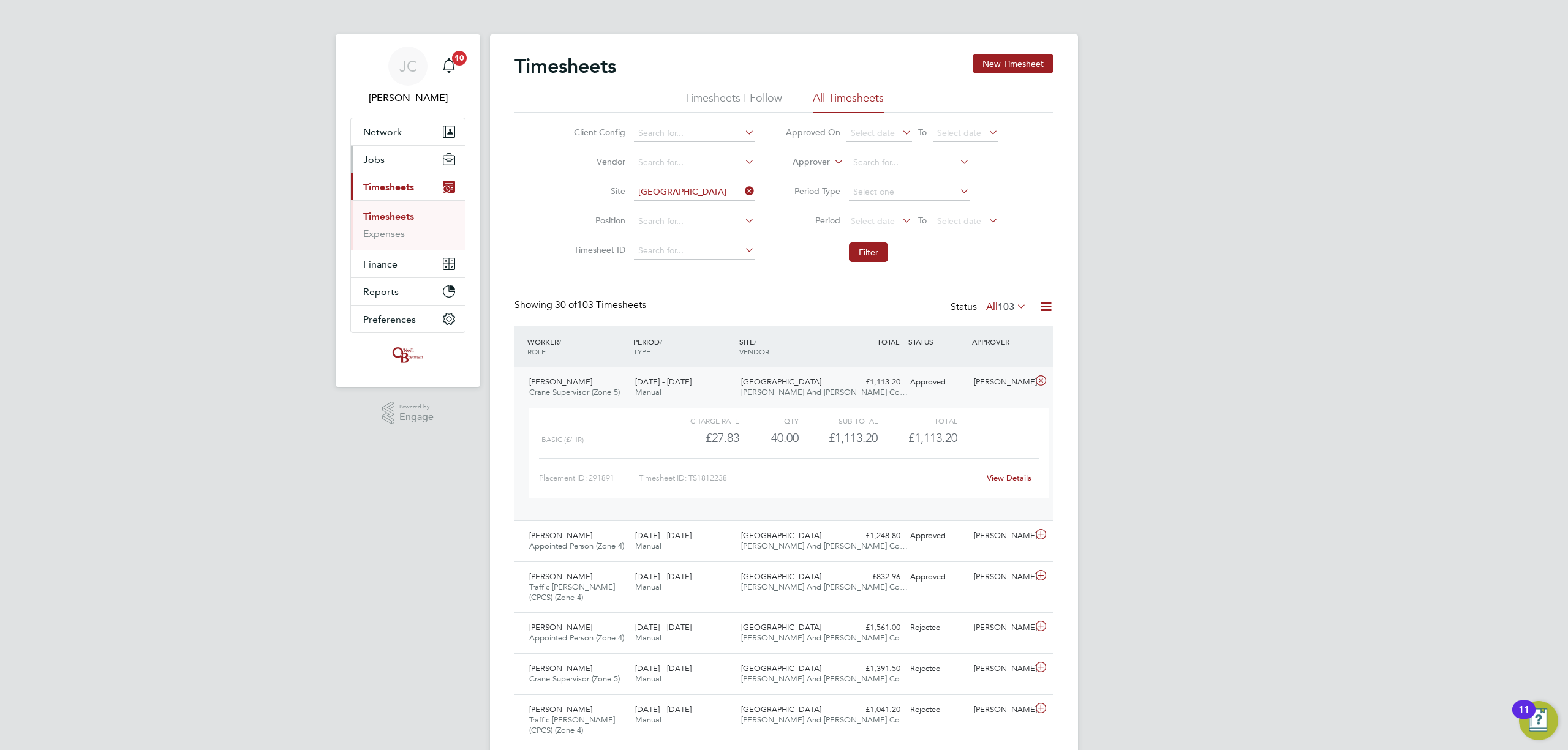
click at [400, 167] on button "Jobs" at bounding box center [408, 159] width 114 height 27
click at [400, 203] on link "Vacancies" at bounding box center [384, 206] width 43 height 12
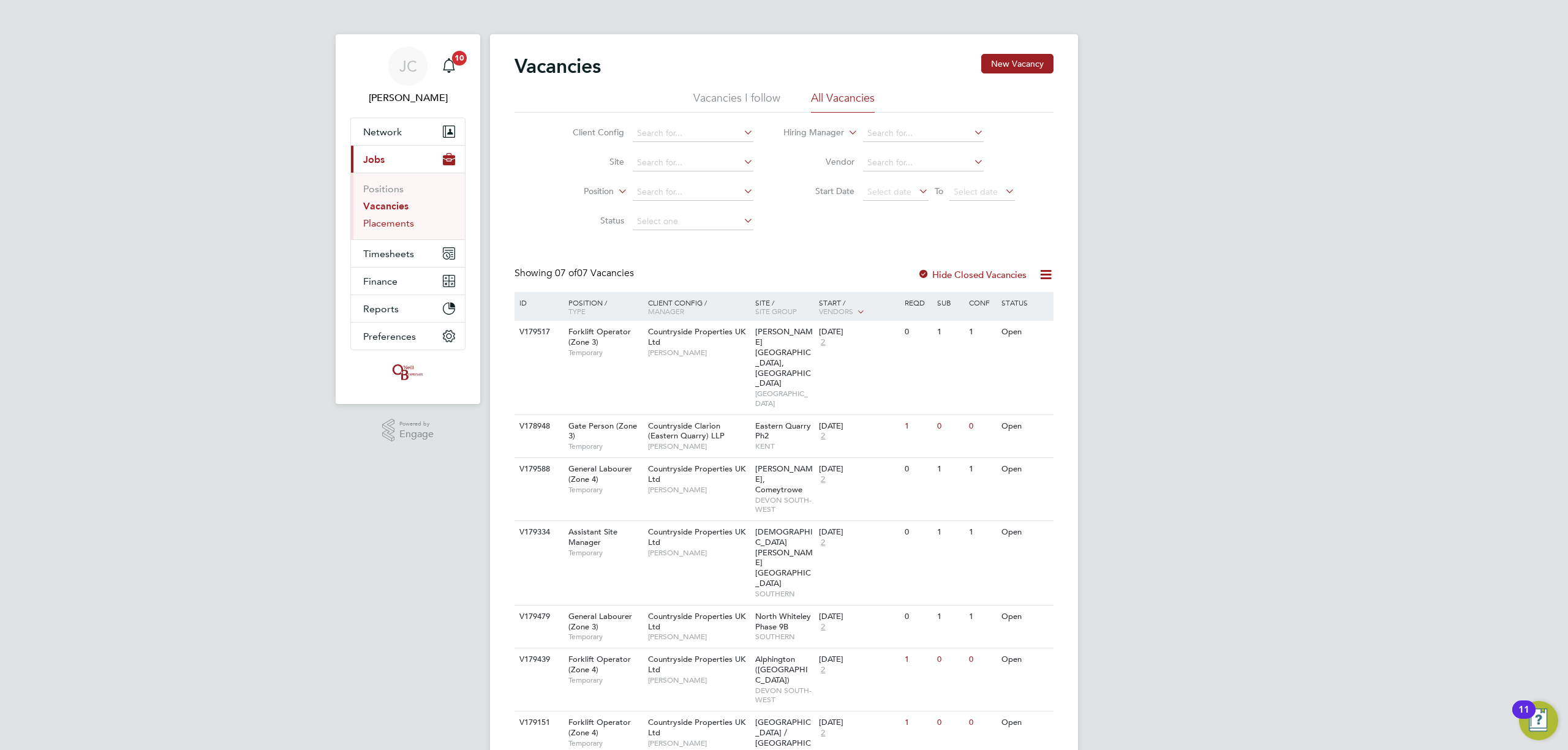
click at [381, 224] on link "Placements" at bounding box center [388, 223] width 51 height 12
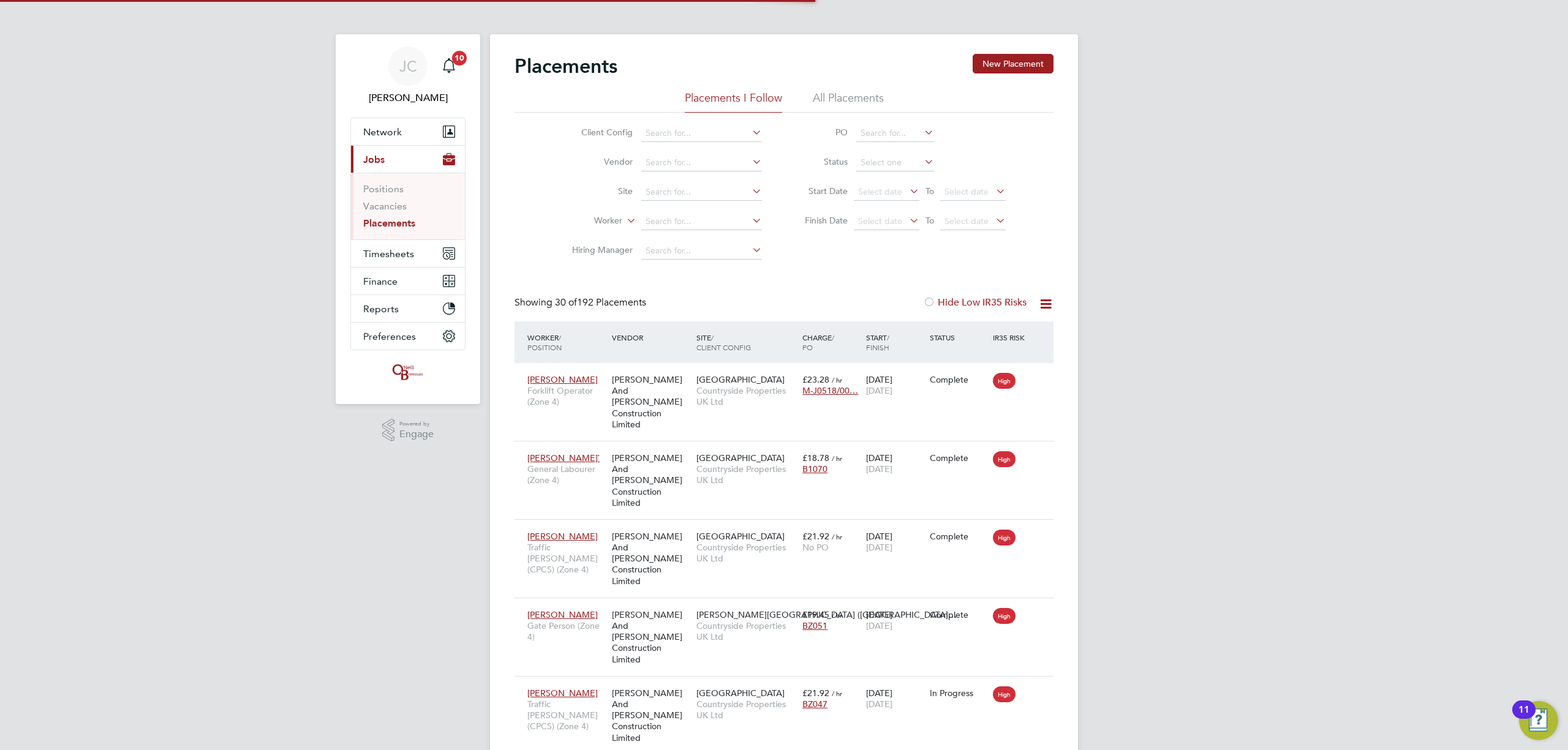
scroll to position [46, 107]
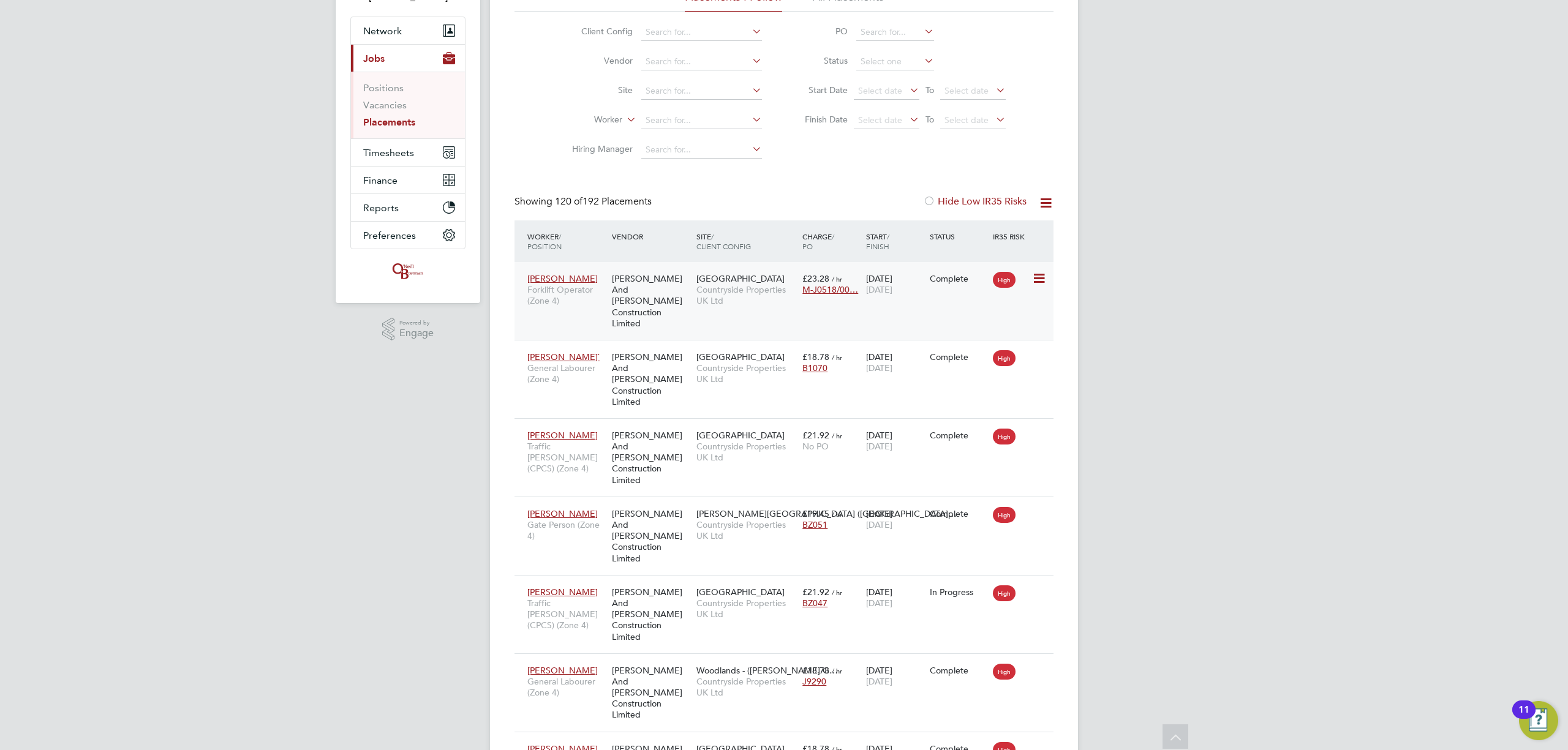
scroll to position [0, 0]
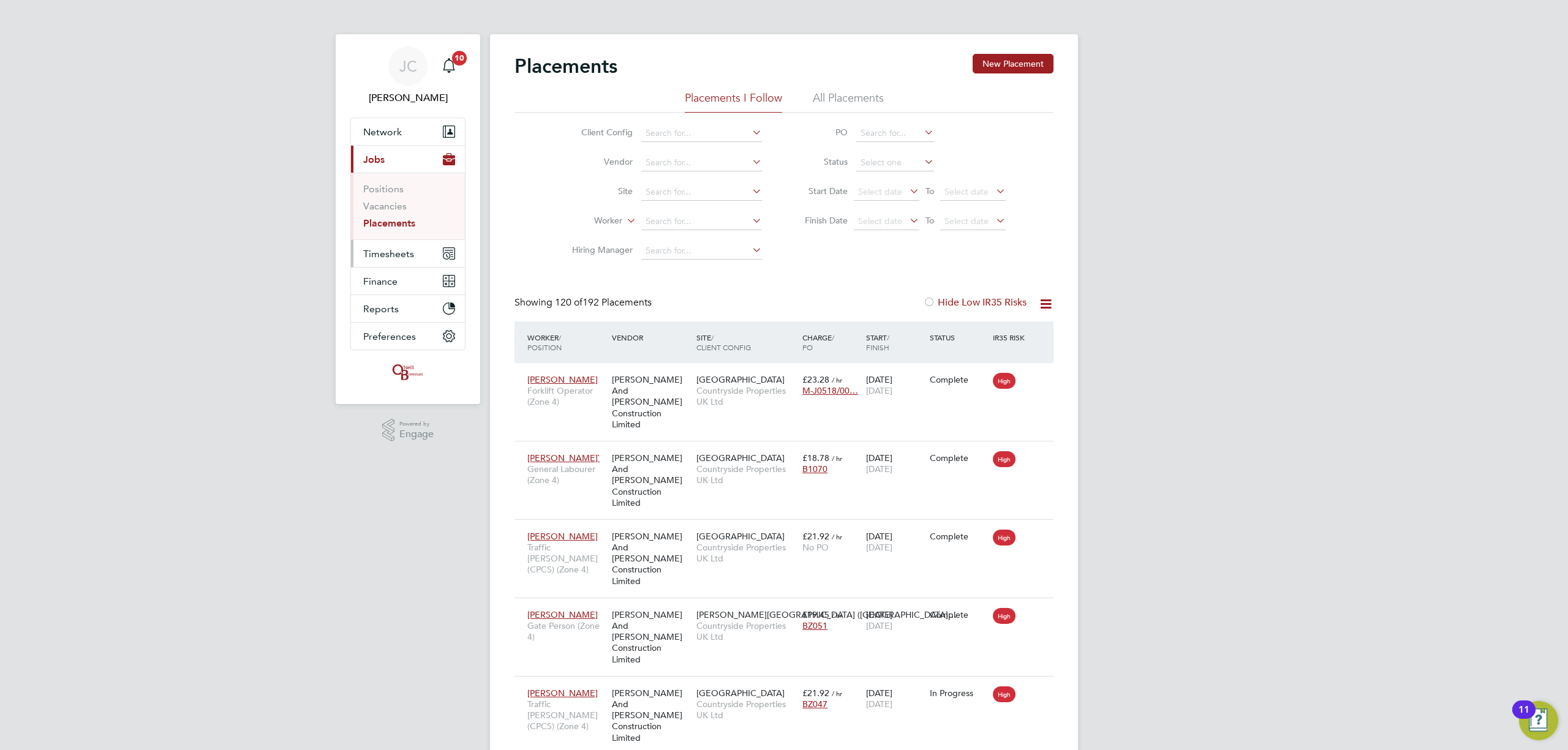
click at [386, 256] on span "Timesheets" at bounding box center [388, 254] width 51 height 12
click at [395, 223] on li "Timesheets" at bounding box center [409, 219] width 92 height 17
click at [395, 221] on link "Timesheets" at bounding box center [388, 216] width 51 height 12
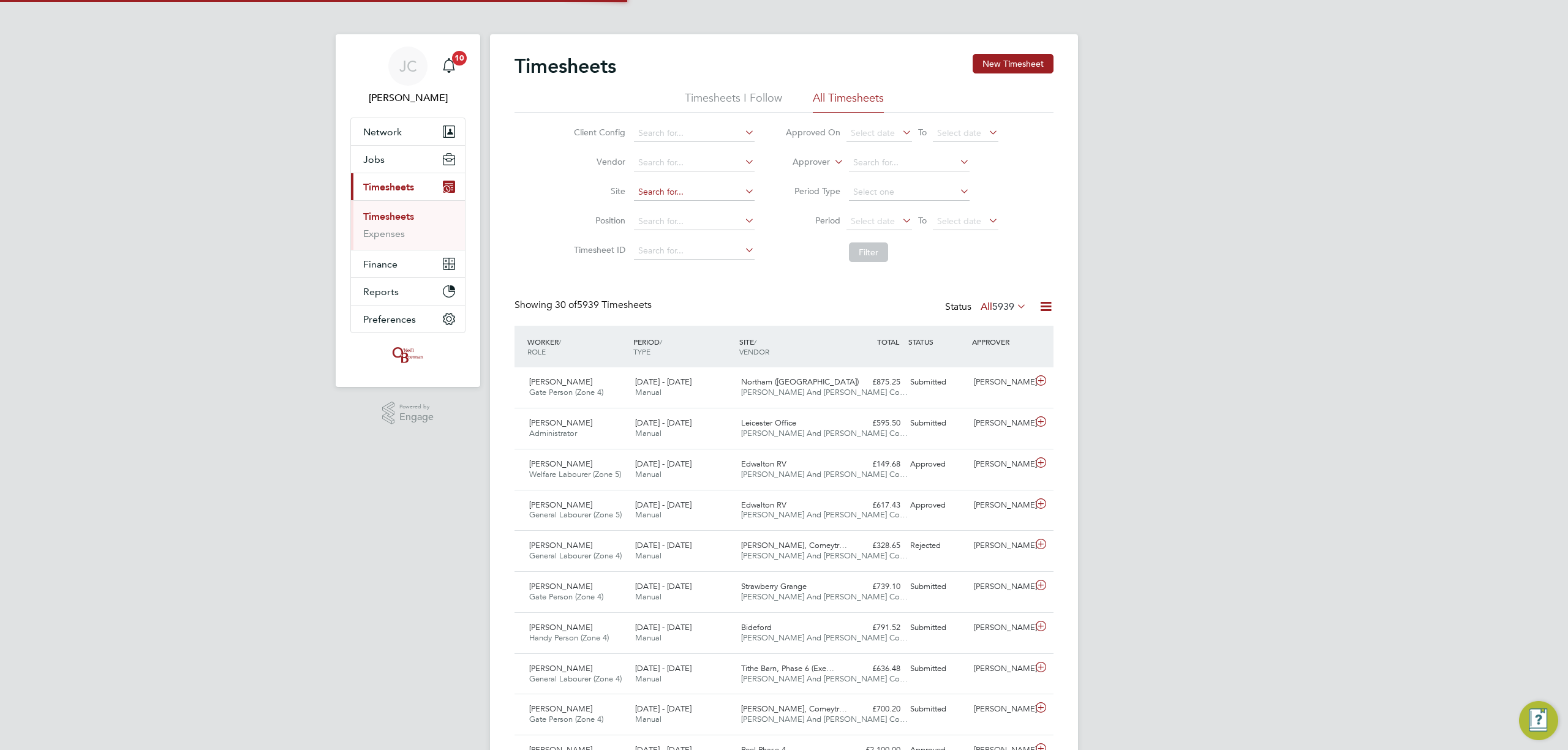
scroll to position [31, 107]
click at [667, 190] on input at bounding box center [694, 192] width 121 height 17
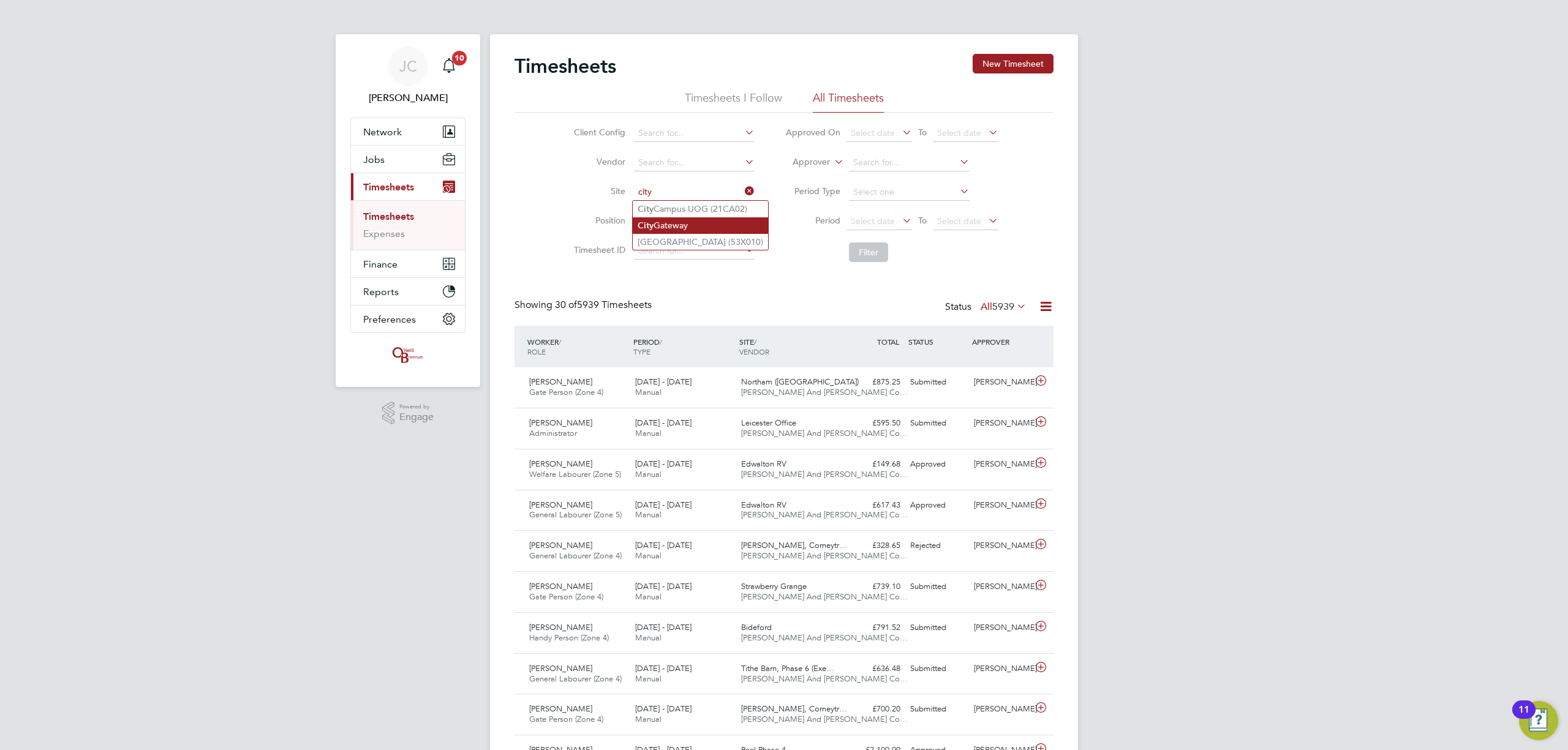
click at [669, 218] on li "City Gateway" at bounding box center [701, 225] width 135 height 16
type input "City Gateway"
click at [874, 256] on button "Filter" at bounding box center [868, 252] width 39 height 20
click at [778, 385] on span "City Gateway" at bounding box center [764, 382] width 46 height 10
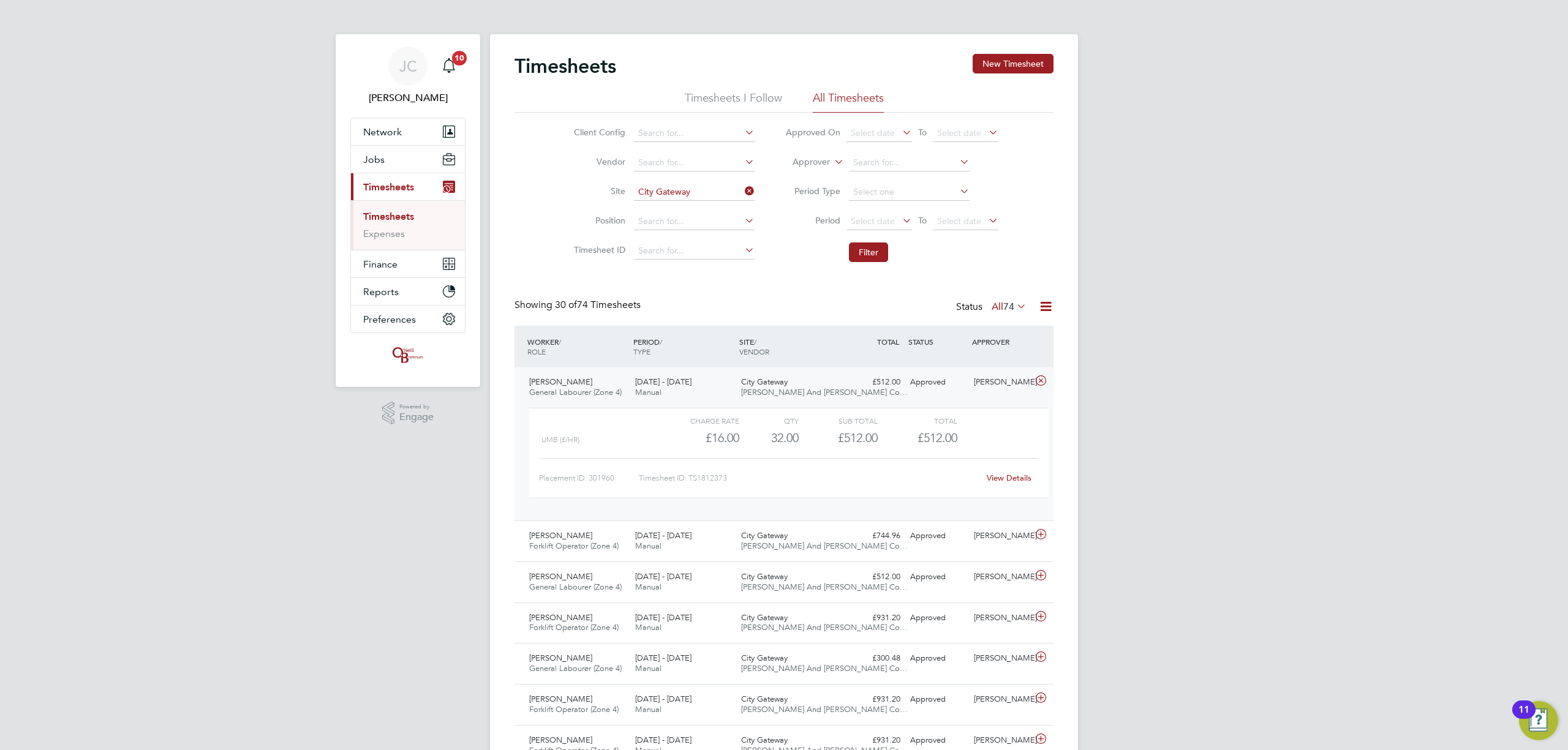
click at [789, 395] on span "[PERSON_NAME] And [PERSON_NAME] Co…" at bounding box center [824, 392] width 166 height 10
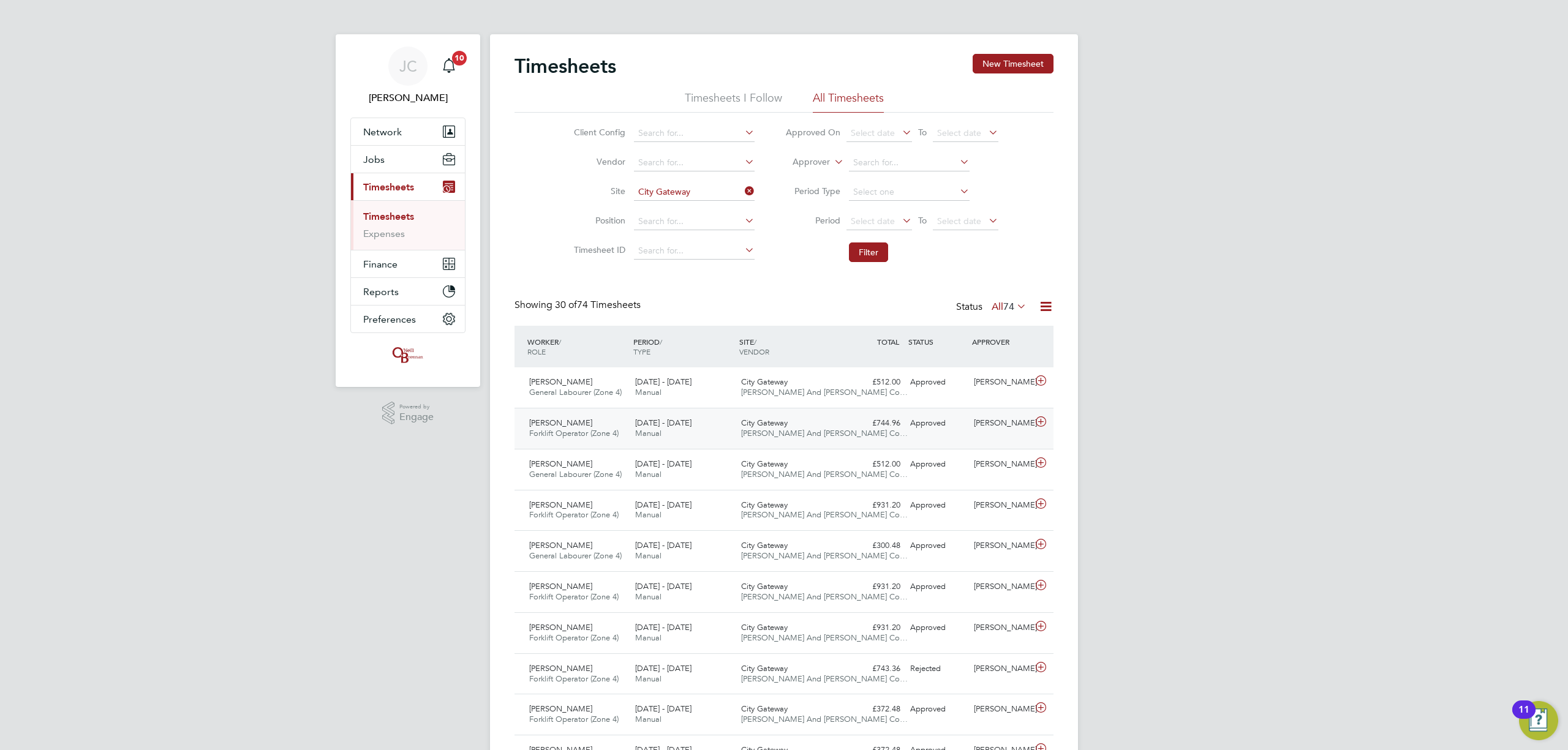
click at [799, 445] on div "Andrew Bryant Forklift Operator (Zone 4) 25 - 31 Aug 2025 25 - 31 Aug 2025 Manu…" at bounding box center [784, 428] width 539 height 41
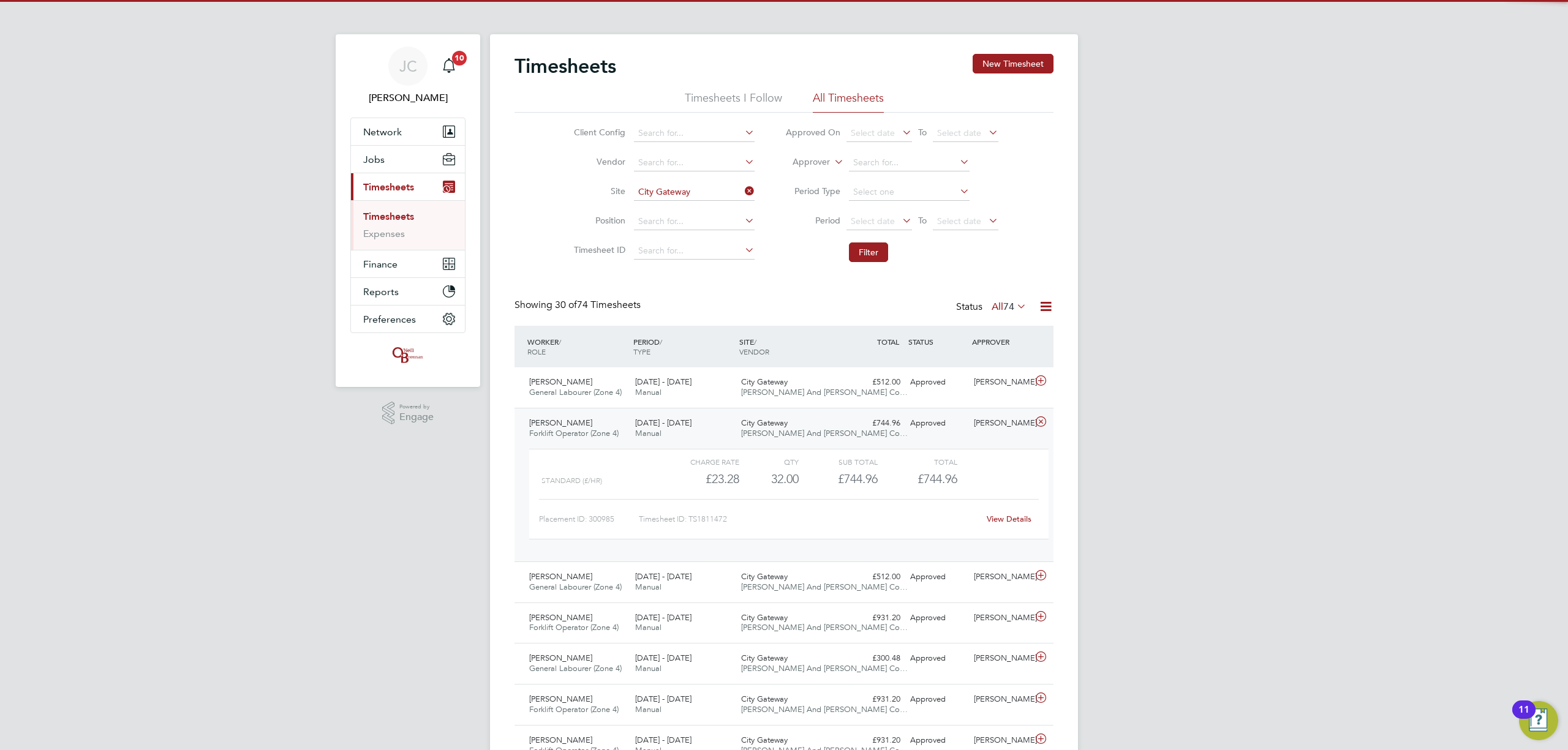
click at [797, 434] on div "City Gateway O'Neill And Brennan Co…" at bounding box center [789, 429] width 106 height 31
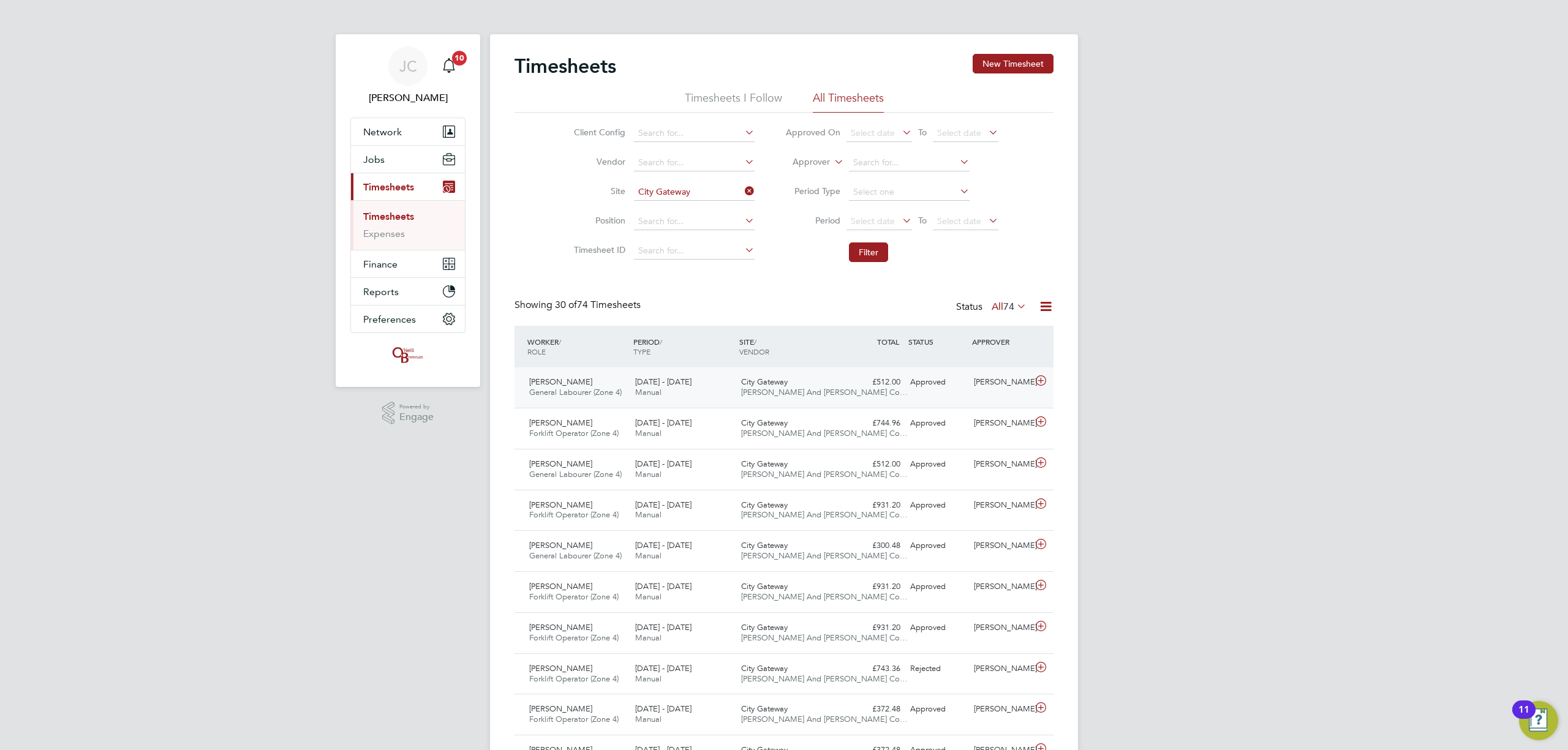
drag, startPoint x: 769, startPoint y: 403, endPoint x: 764, endPoint y: 407, distance: 6.4
click at [764, 407] on div "Kai Collingwood General Labourer (Zone 4) 25 - 31 Aug 2025 25 - 31 Aug 2025 Man…" at bounding box center [784, 387] width 539 height 40
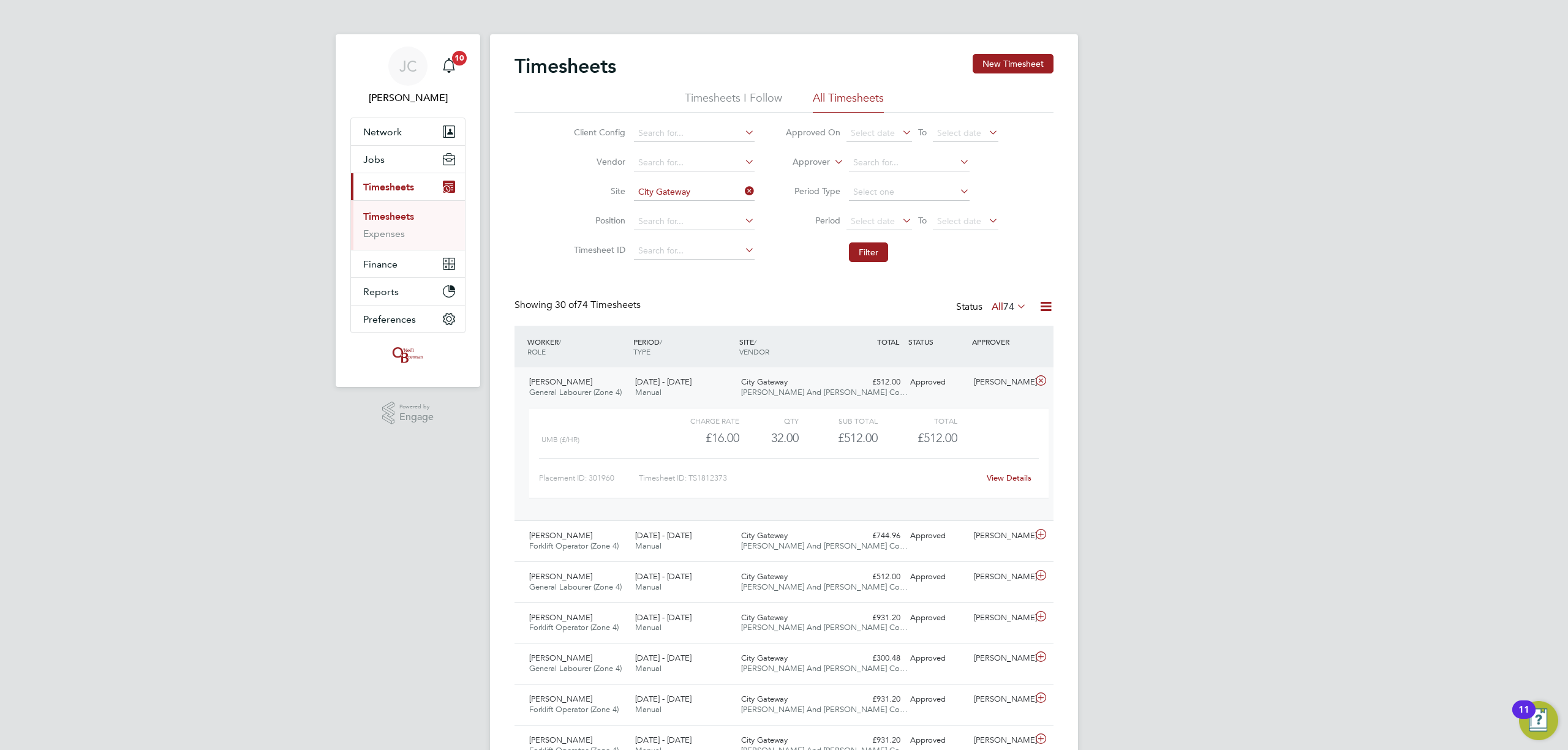
click at [755, 392] on span "[PERSON_NAME] And [PERSON_NAME] Co…" at bounding box center [824, 392] width 166 height 10
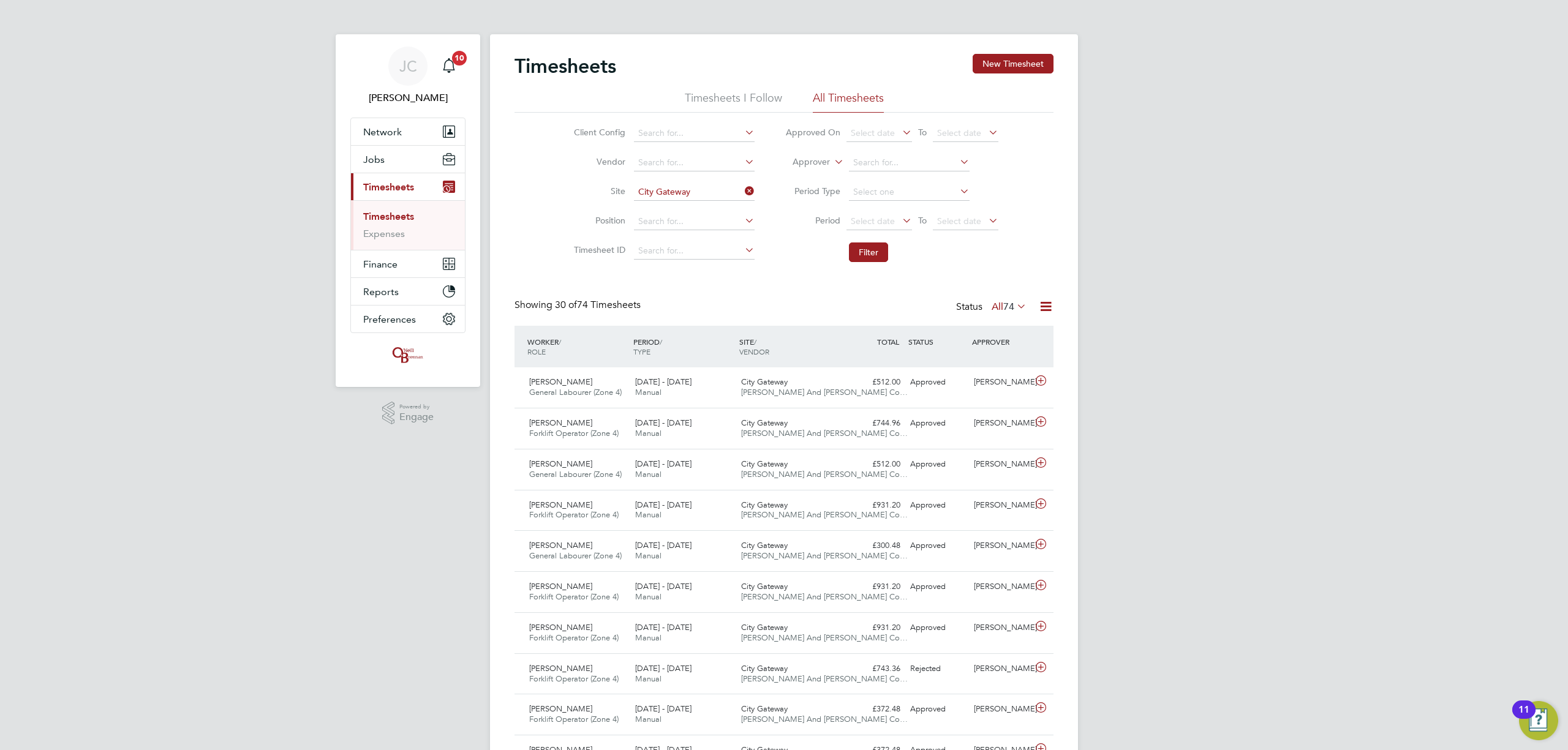
click at [742, 192] on icon at bounding box center [742, 191] width 0 height 17
click at [721, 188] on input at bounding box center [694, 192] width 121 height 17
click at [671, 211] on li "Bren try" at bounding box center [694, 209] width 122 height 16
type input "Brentry"
click at [855, 258] on button "Filter" at bounding box center [868, 252] width 39 height 20
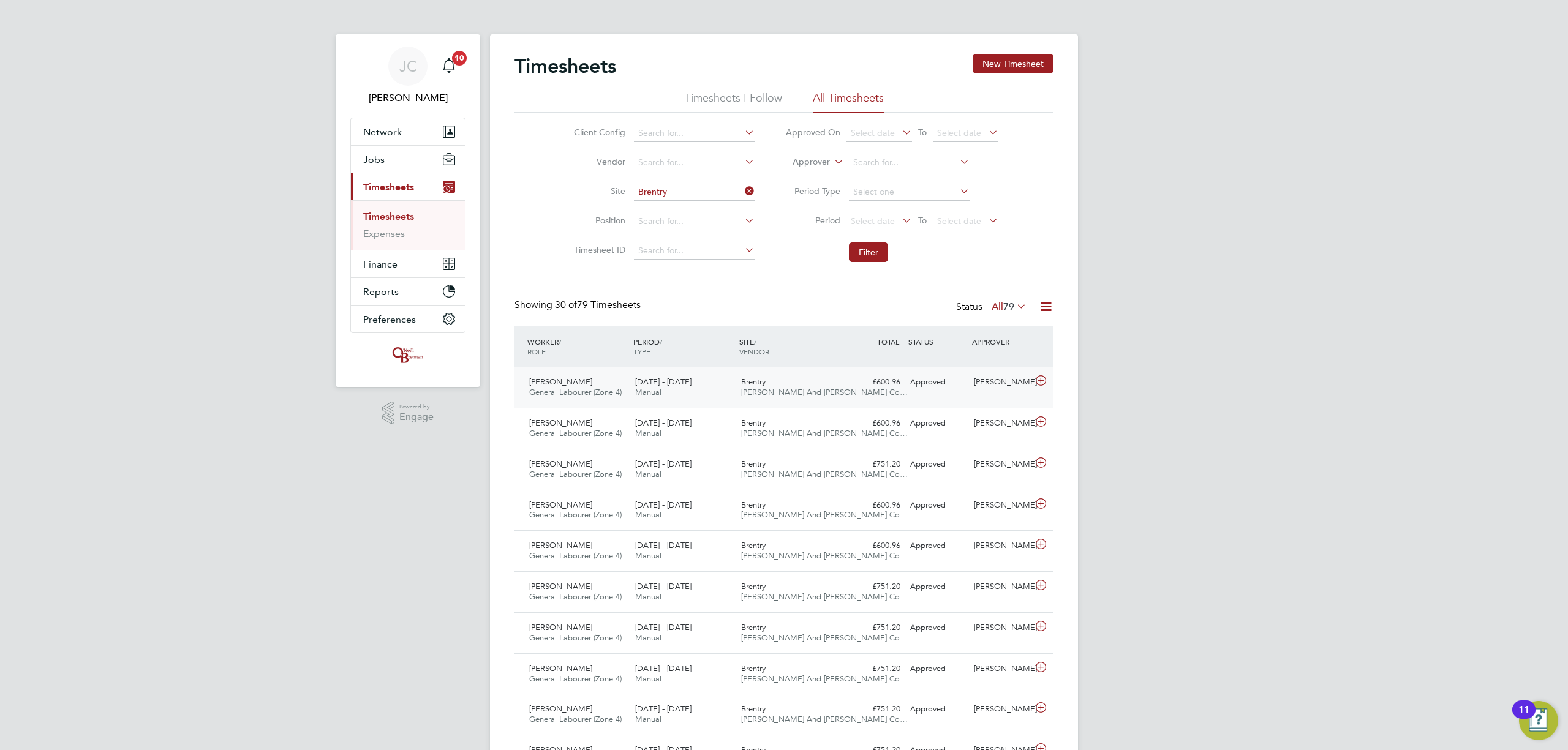
click at [795, 387] on div "Brentry O'Neill And Brennan Co…" at bounding box center [789, 388] width 106 height 31
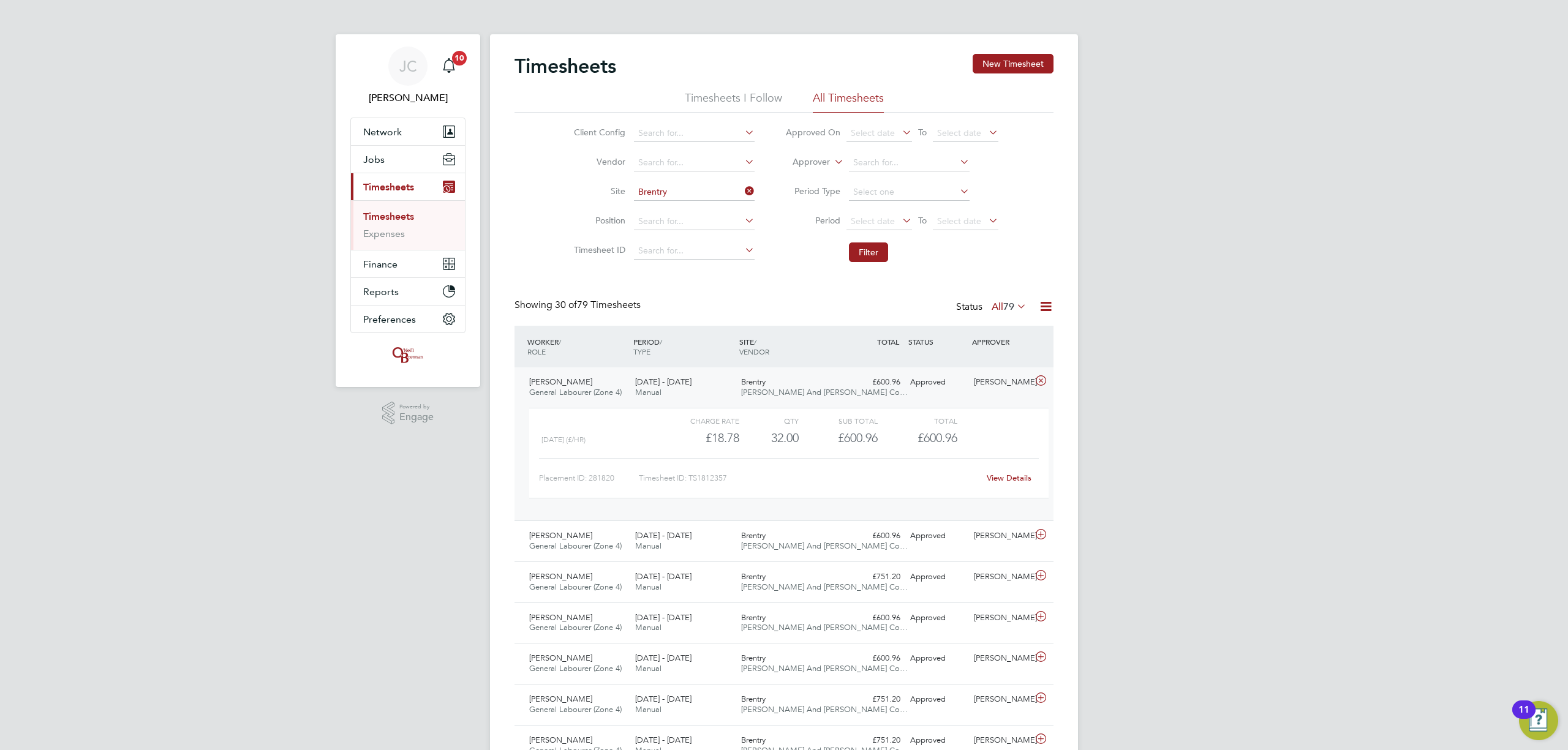
click at [1005, 481] on link "View Details" at bounding box center [1009, 478] width 45 height 10
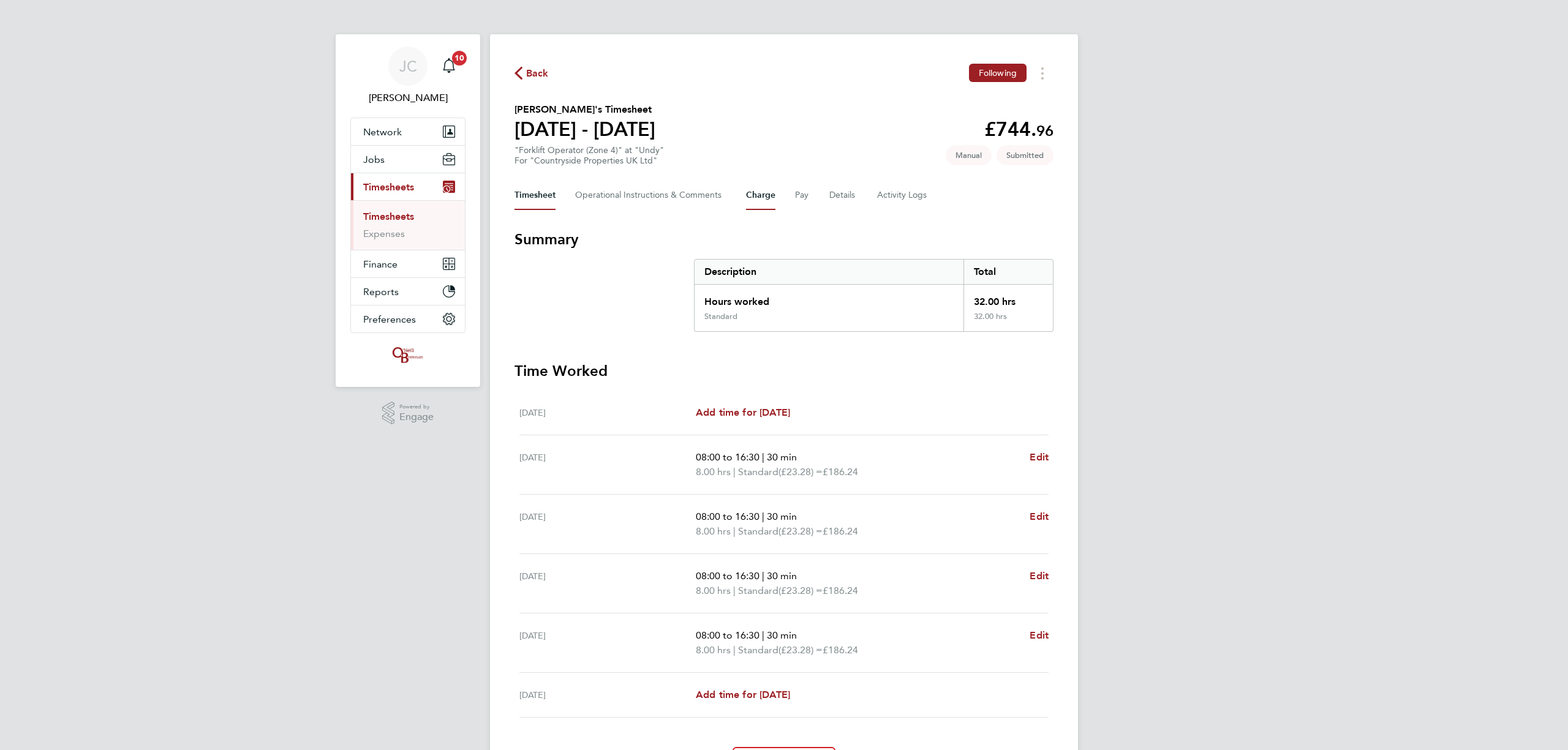
click at [773, 199] on button "Charge" at bounding box center [760, 195] width 29 height 29
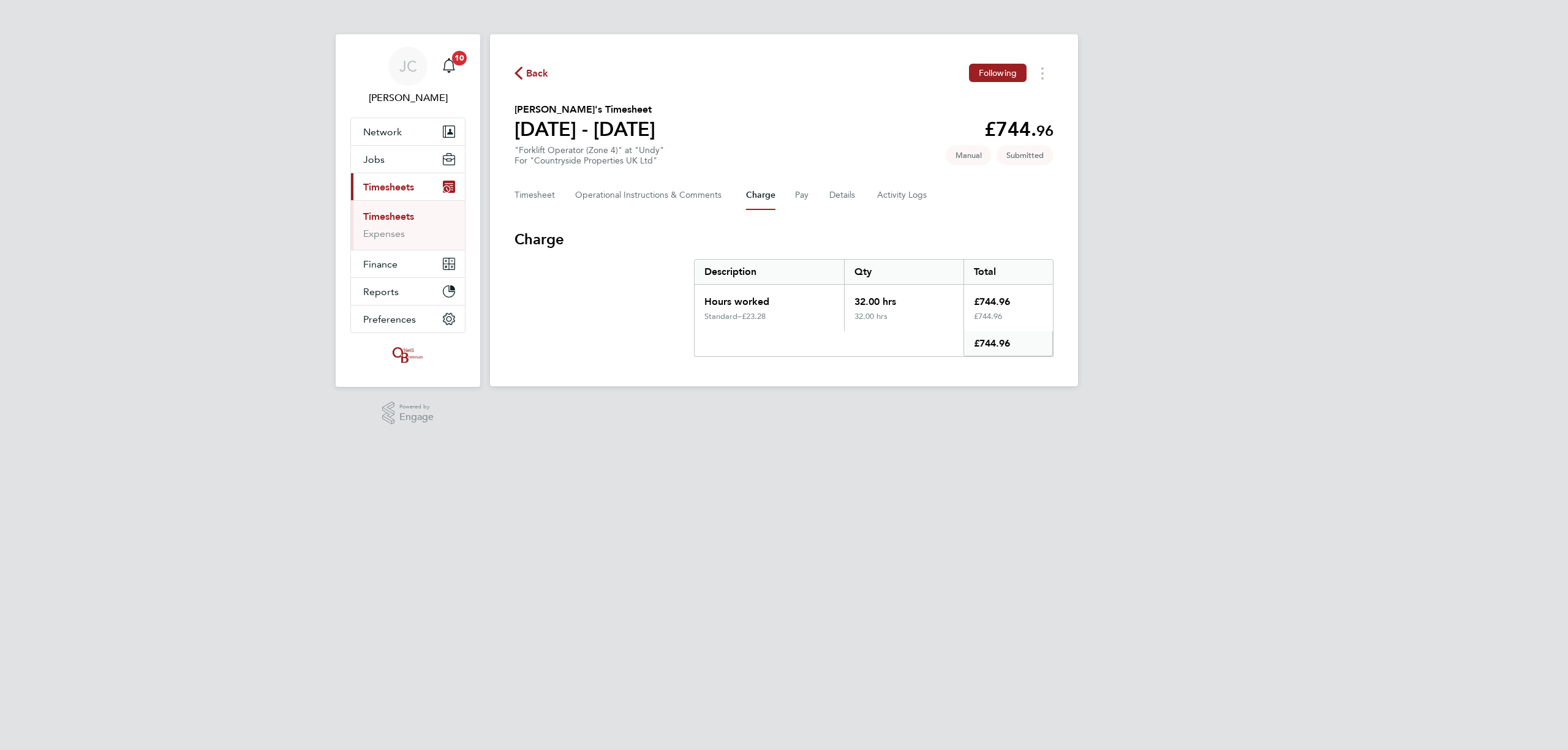
click at [824, 203] on div "Timesheet Operational Instructions & Comments Charge Pay Details Activity Logs" at bounding box center [784, 195] width 539 height 29
click at [832, 201] on button "Details" at bounding box center [844, 195] width 28 height 29
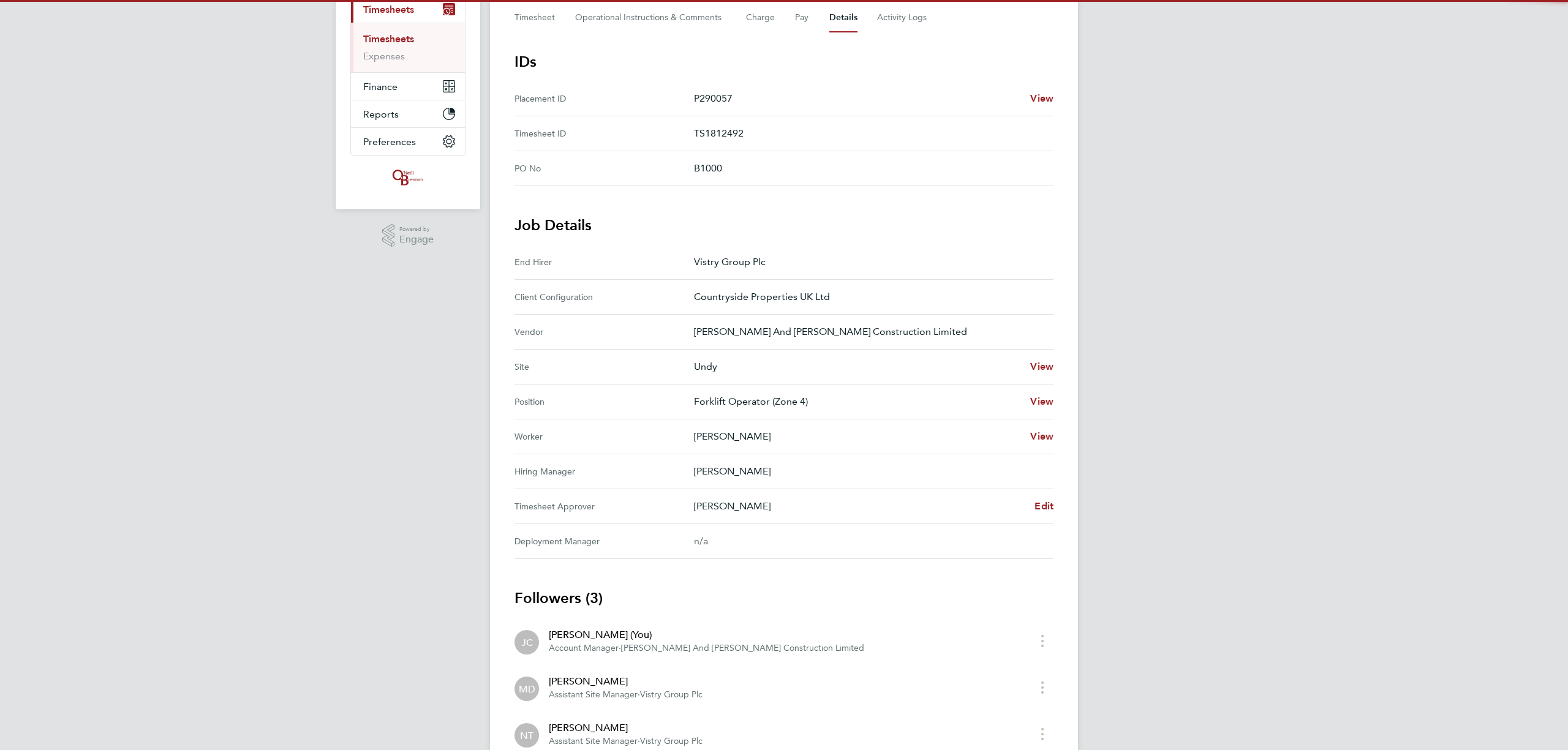
scroll to position [245, 0]
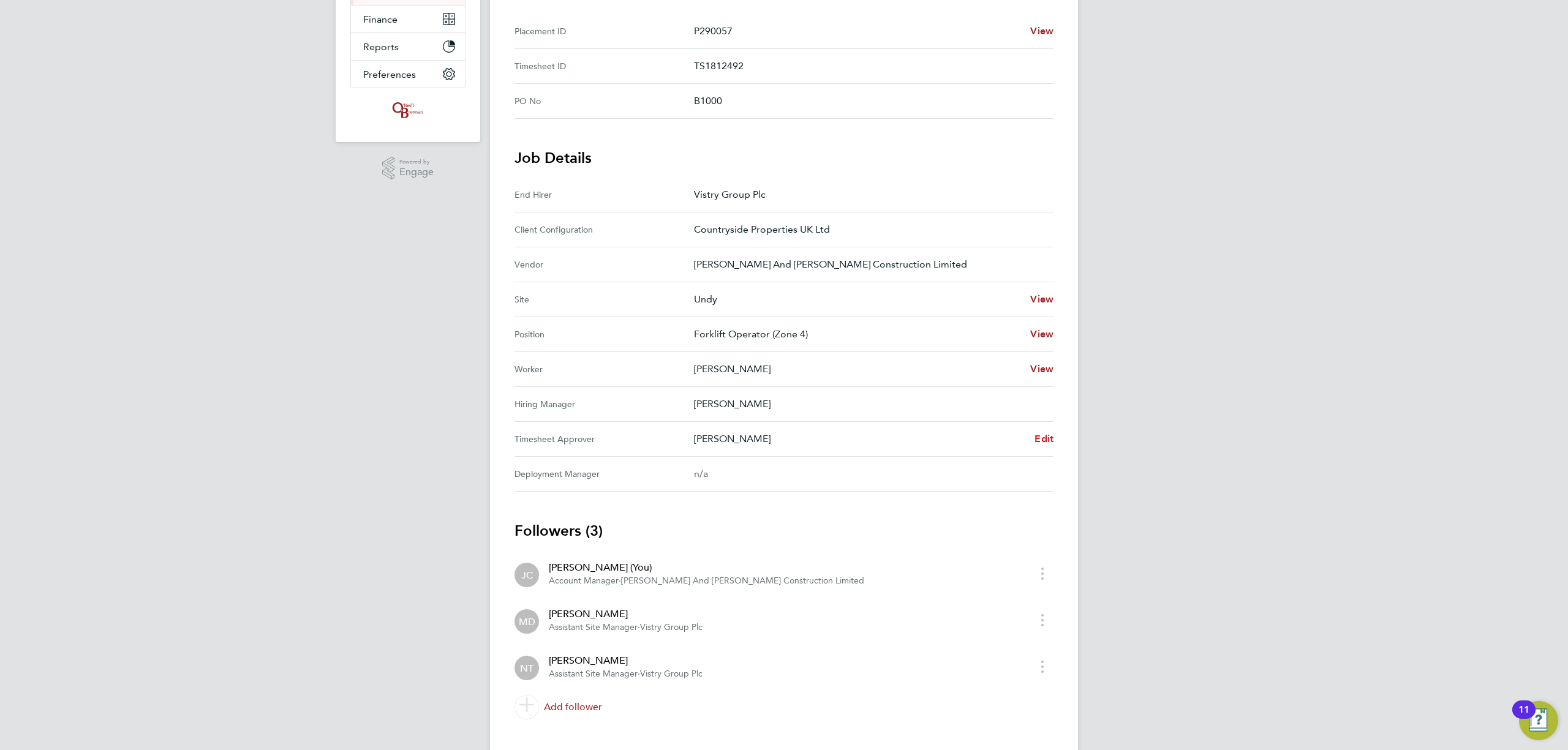
click at [1042, 436] on span "Edit" at bounding box center [1044, 439] width 19 height 12
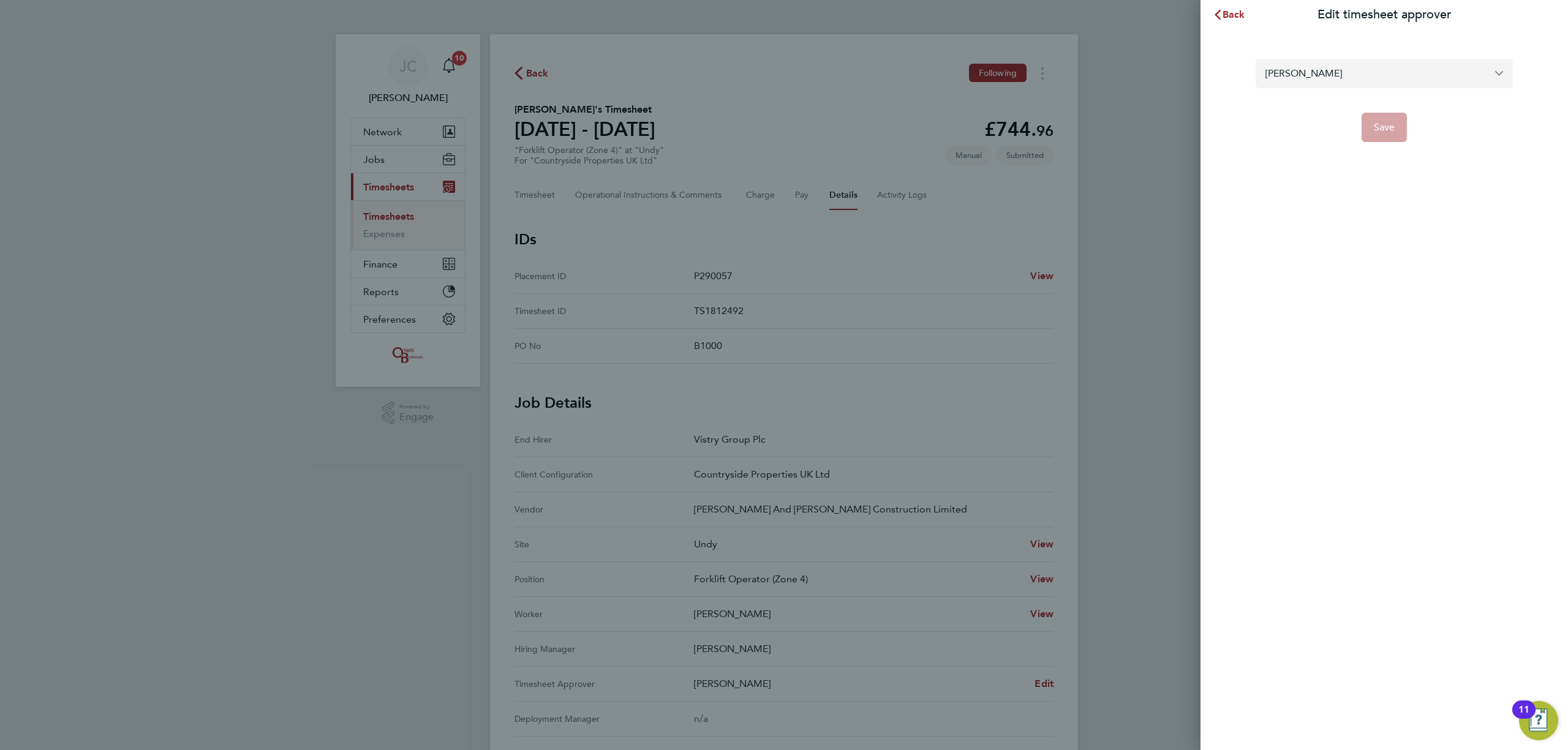
click at [1389, 64] on input "[PERSON_NAME]" at bounding box center [1384, 73] width 257 height 29
click at [1348, 96] on li "[PERSON_NAME]" at bounding box center [1384, 103] width 257 height 30
type input "[PERSON_NAME]"
click at [1383, 121] on button "Save" at bounding box center [1385, 127] width 46 height 29
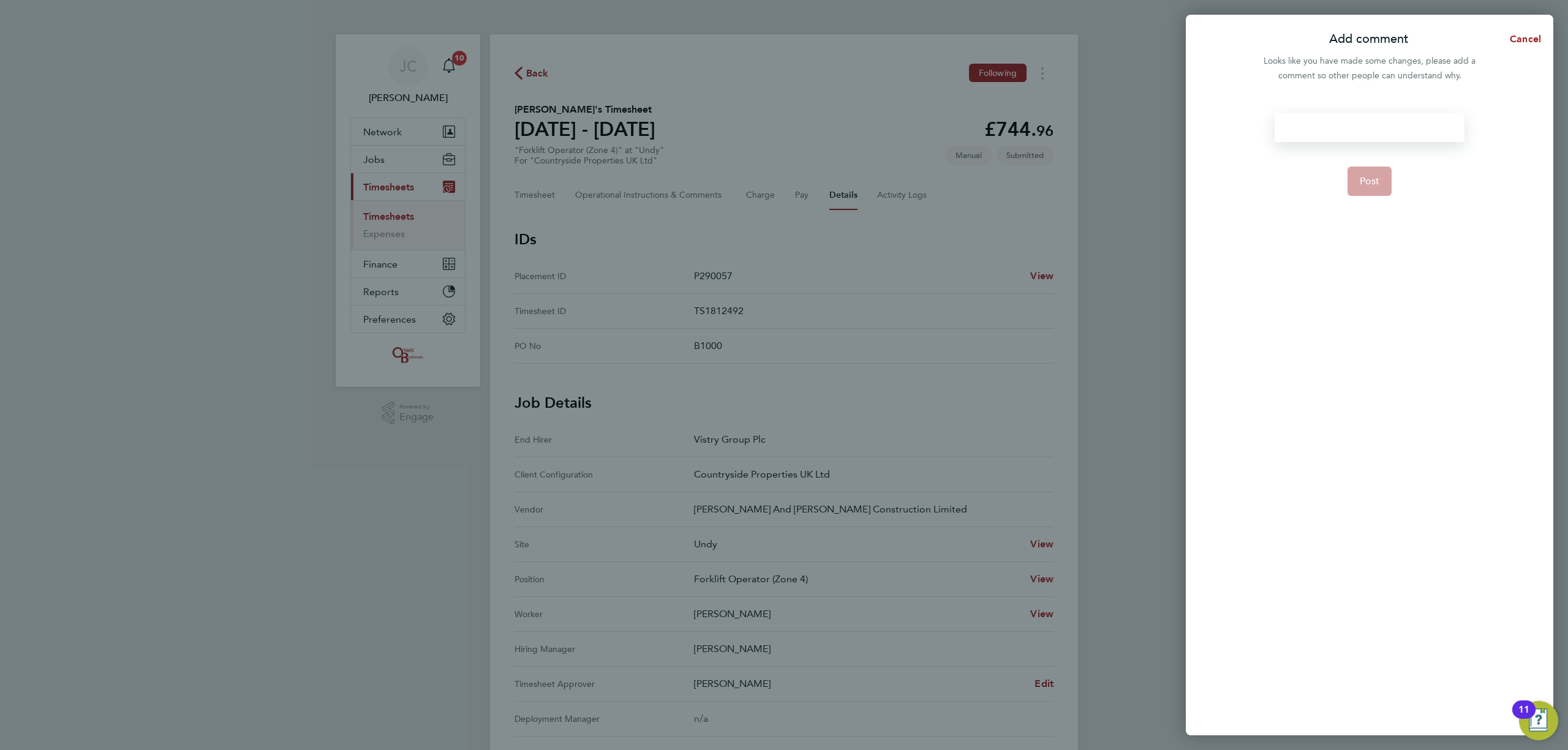
click at [1350, 126] on div at bounding box center [1369, 127] width 189 height 29
click at [1295, 116] on div at bounding box center [1369, 127] width 189 height 29
click at [1370, 182] on span "Post" at bounding box center [1369, 181] width 20 height 13
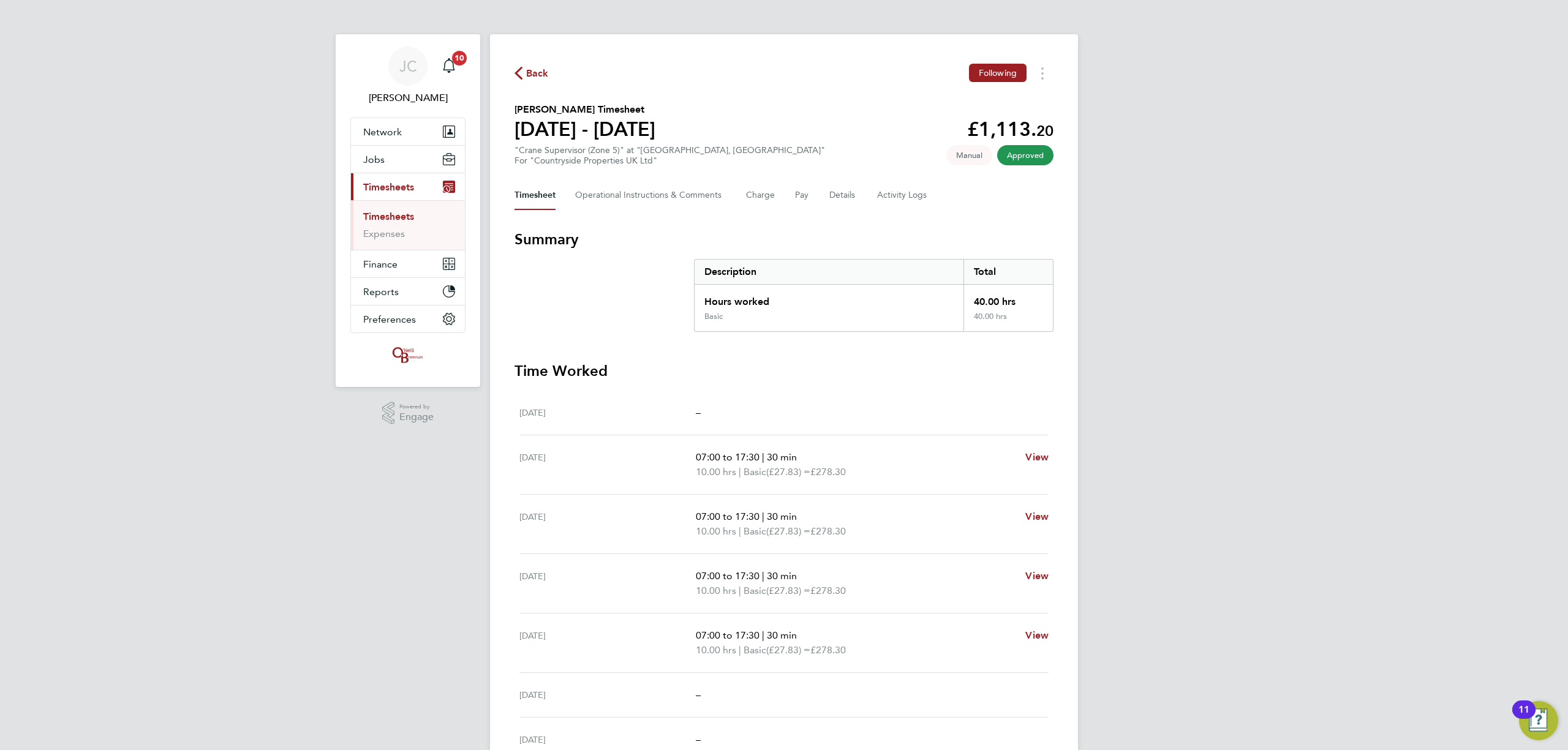
click at [532, 67] on span "Back" at bounding box center [537, 74] width 23 height 15
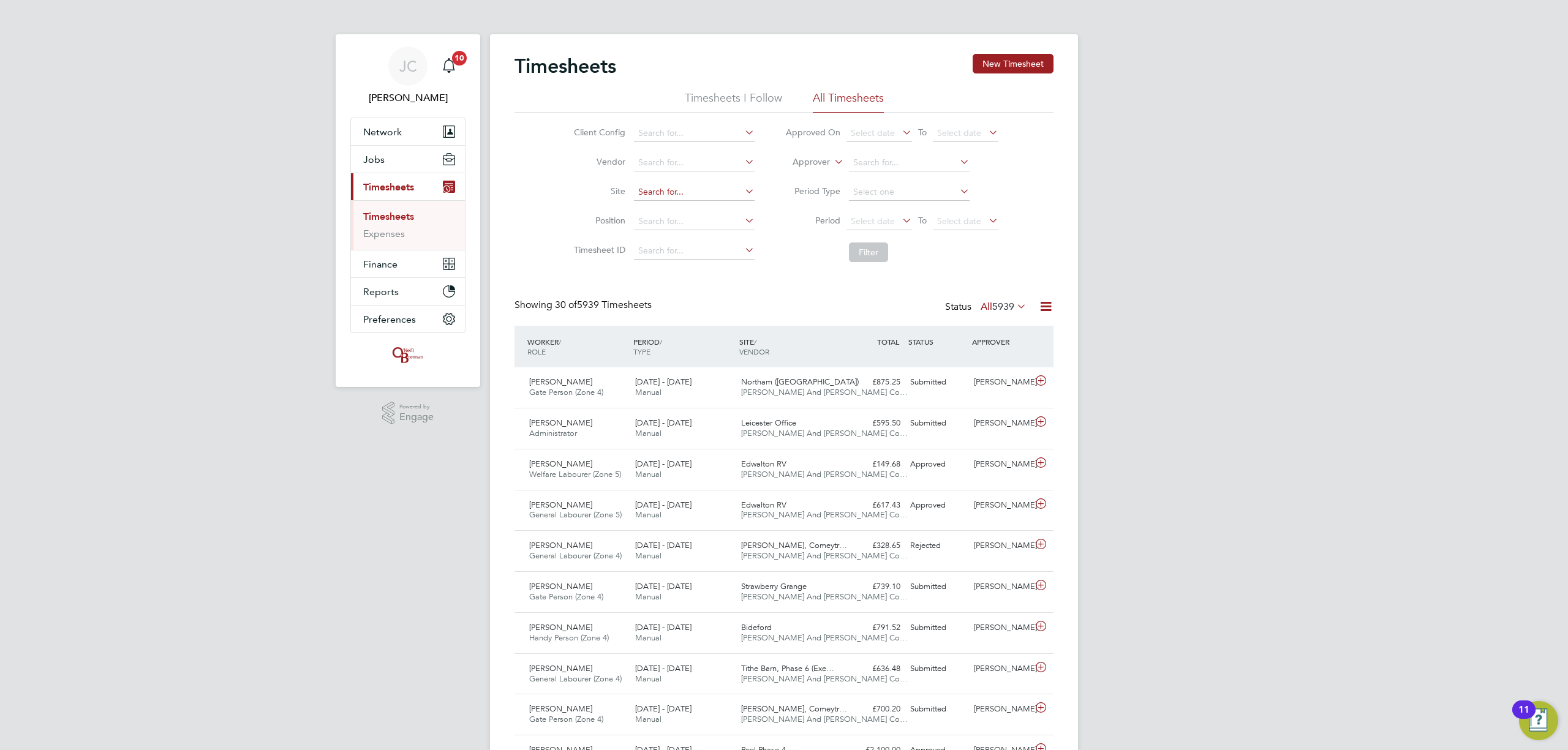
click at [682, 184] on input at bounding box center [694, 192] width 121 height 17
click at [686, 205] on li "Bath Road, Bristol" at bounding box center [730, 209] width 195 height 16
type input "[GEOGRAPHIC_DATA]"
click at [890, 244] on li "Filter" at bounding box center [891, 252] width 244 height 32
click at [877, 248] on button "Filter" at bounding box center [868, 252] width 39 height 20
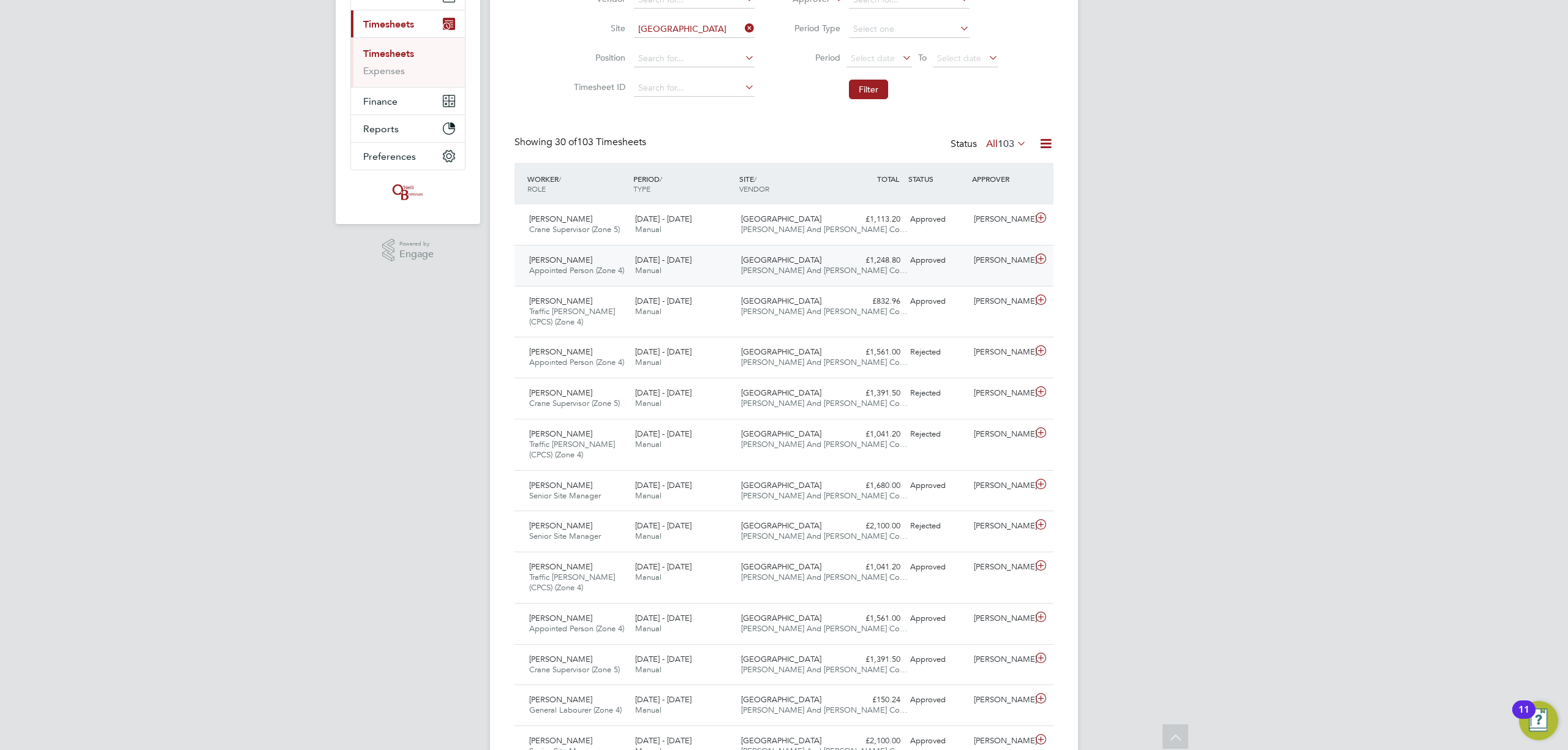
click at [742, 268] on span "O'Neill And Brennan Co…" at bounding box center [824, 270] width 166 height 10
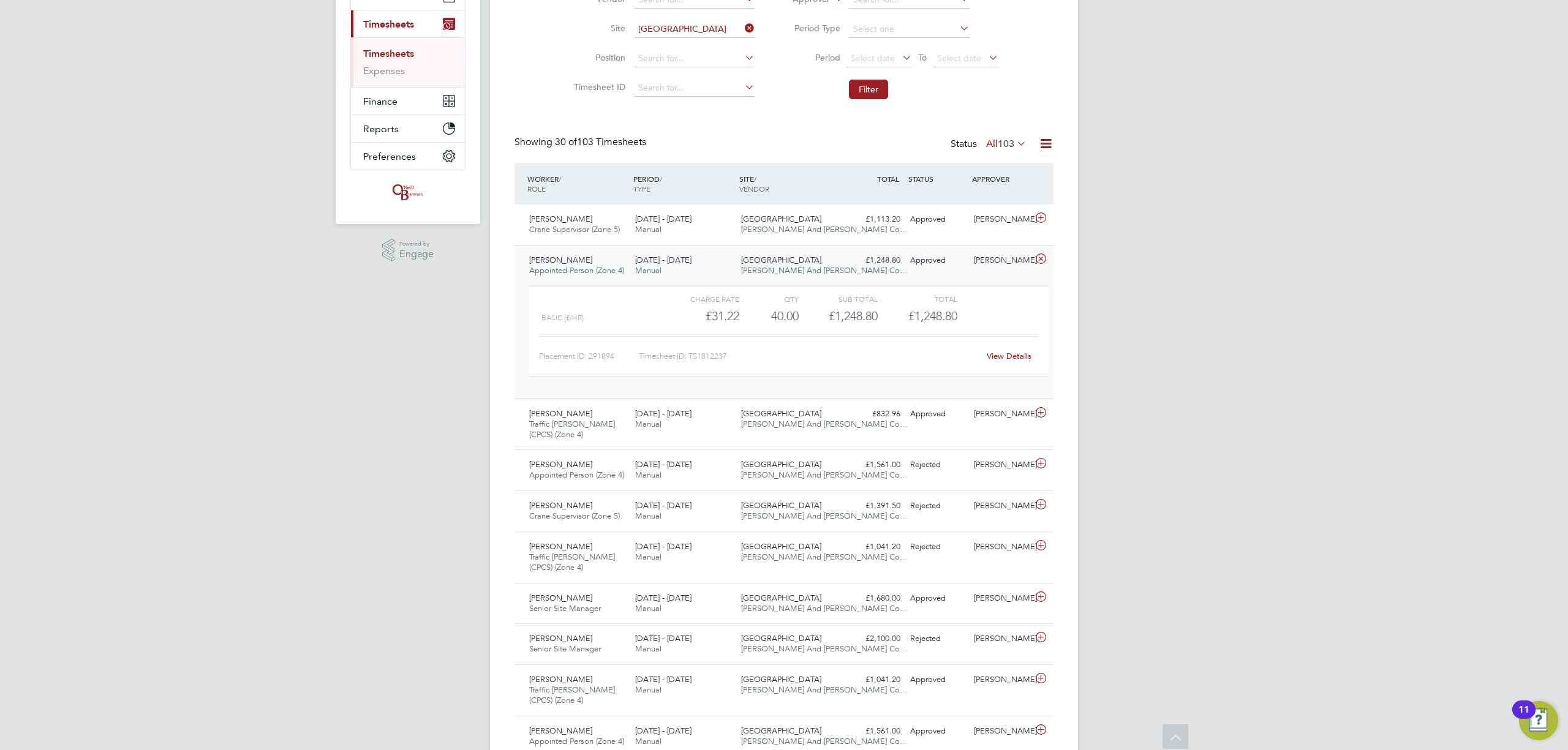
click at [1008, 344] on div "Placement ID: 291894 Timesheet ID: TS1812237 View Details" at bounding box center [788, 351] width 500 height 30
click at [1006, 358] on link "View Details" at bounding box center [1009, 356] width 45 height 10
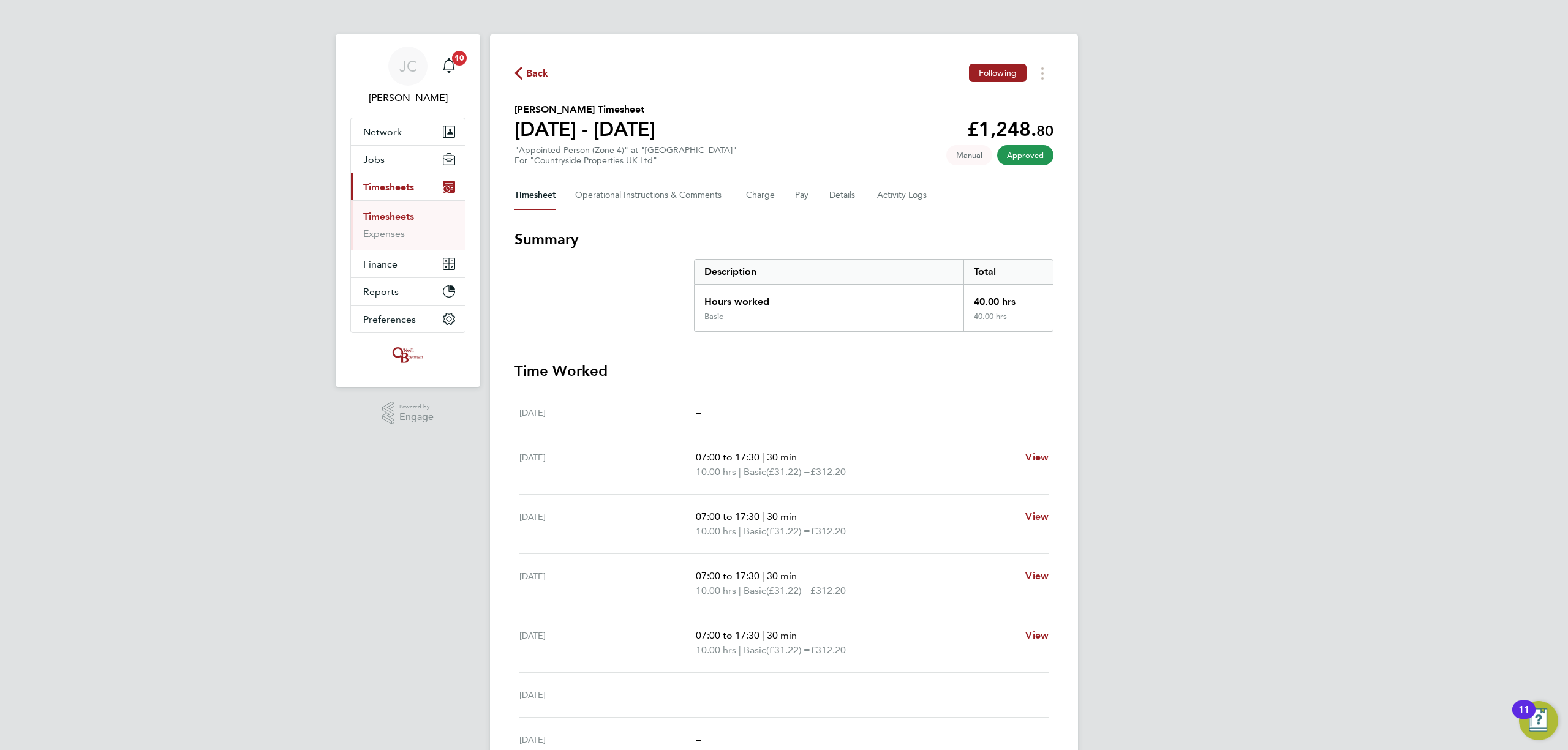
click at [530, 77] on span "Back" at bounding box center [537, 74] width 23 height 15
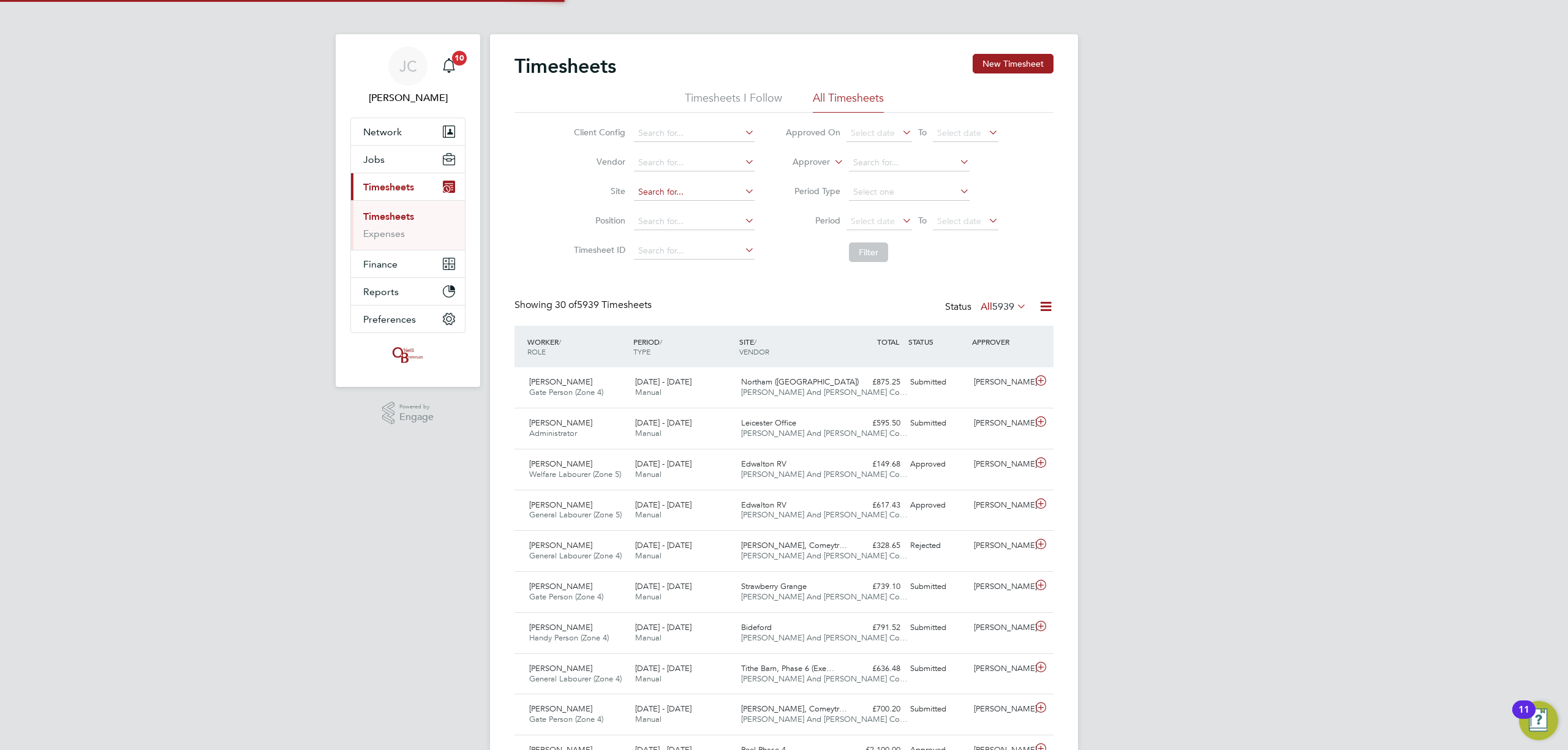
click at [653, 185] on input at bounding box center [694, 192] width 121 height 17
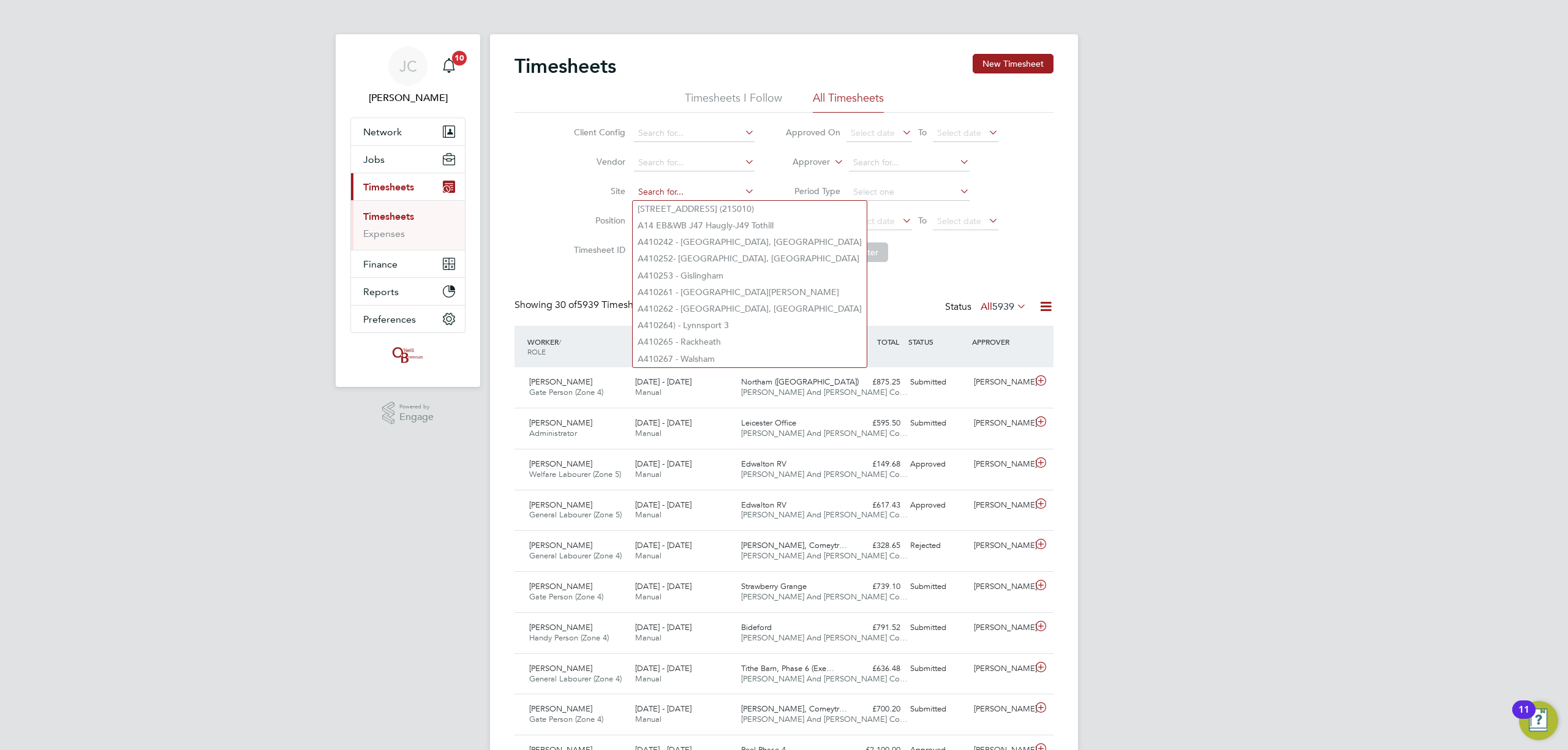
click at [653, 188] on input at bounding box center [694, 192] width 121 height 17
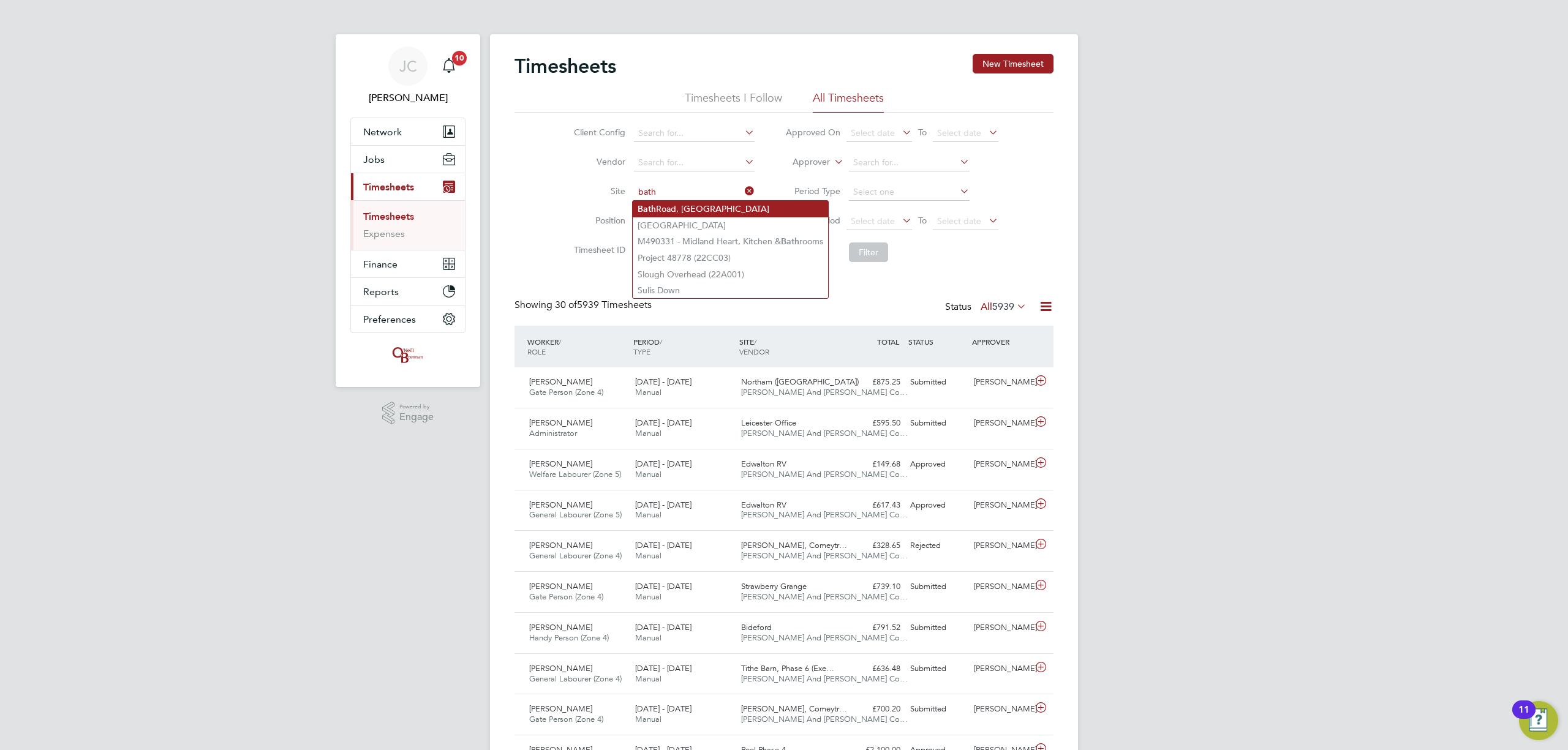
click at [665, 209] on li "Bath Road, Bristol" at bounding box center [730, 209] width 195 height 16
type input "[GEOGRAPHIC_DATA]"
click at [861, 253] on button "Filter" at bounding box center [868, 252] width 39 height 20
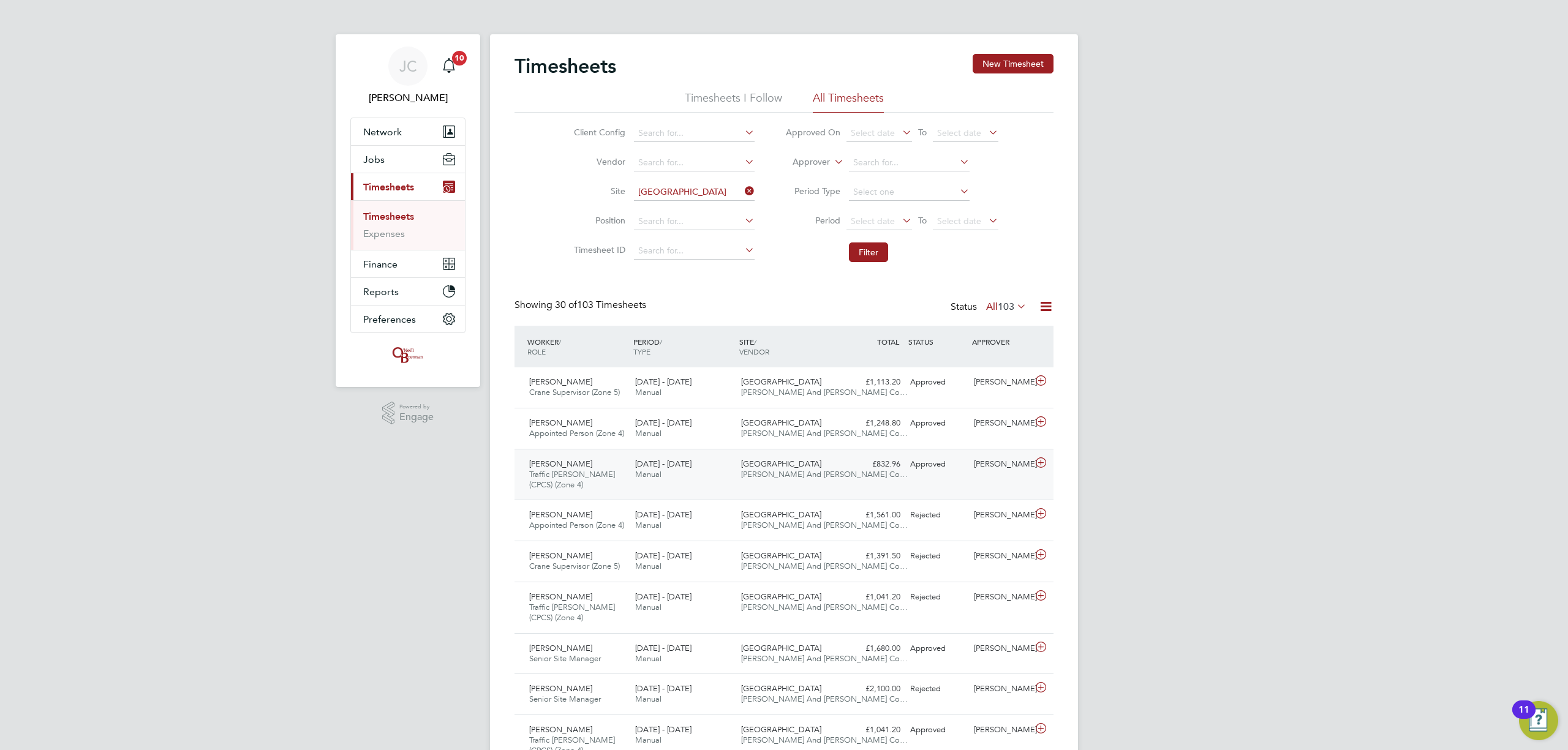
click at [732, 470] on div "[DATE] - [DATE] Manual" at bounding box center [683, 470] width 106 height 31
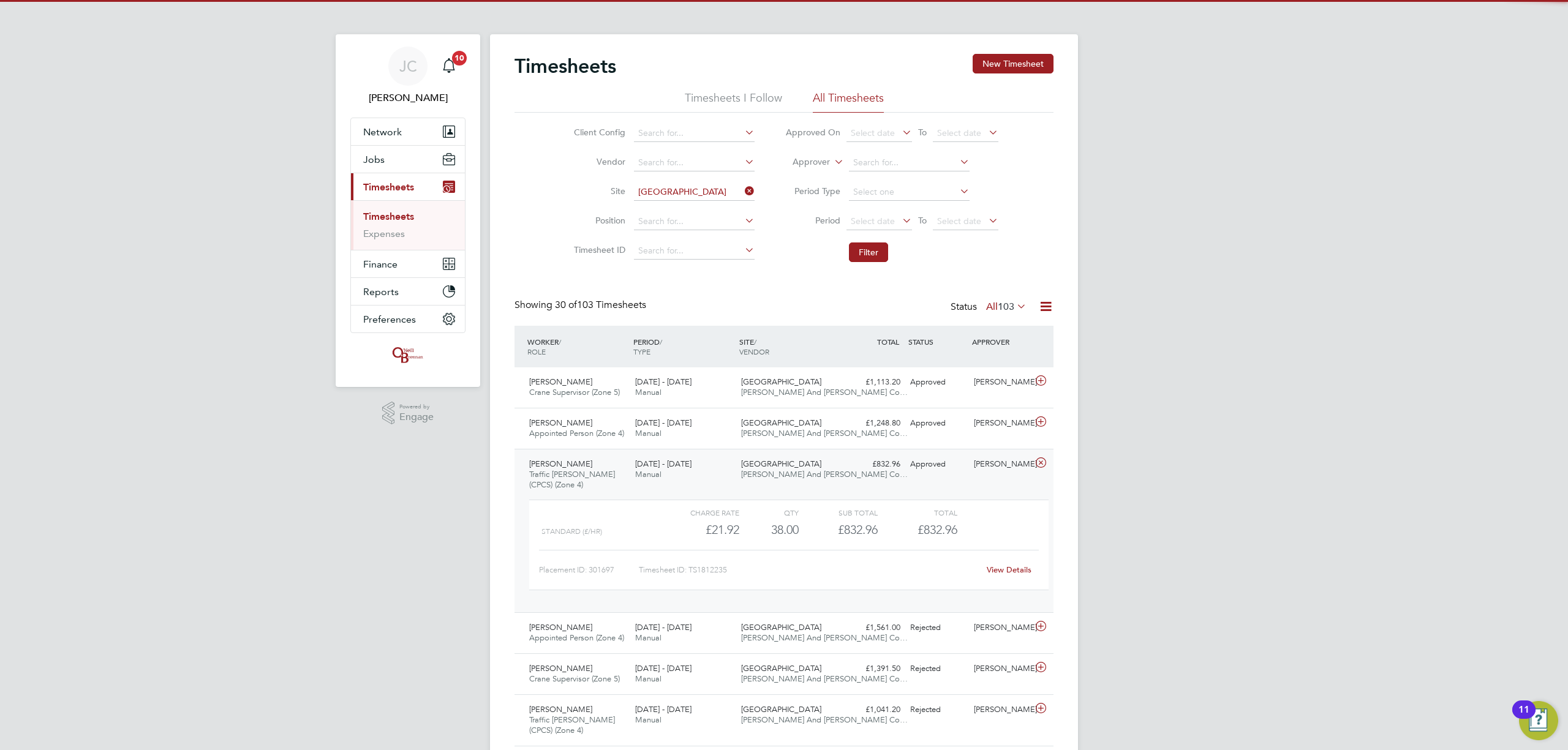
click at [1002, 574] on link "View Details" at bounding box center [1009, 570] width 45 height 10
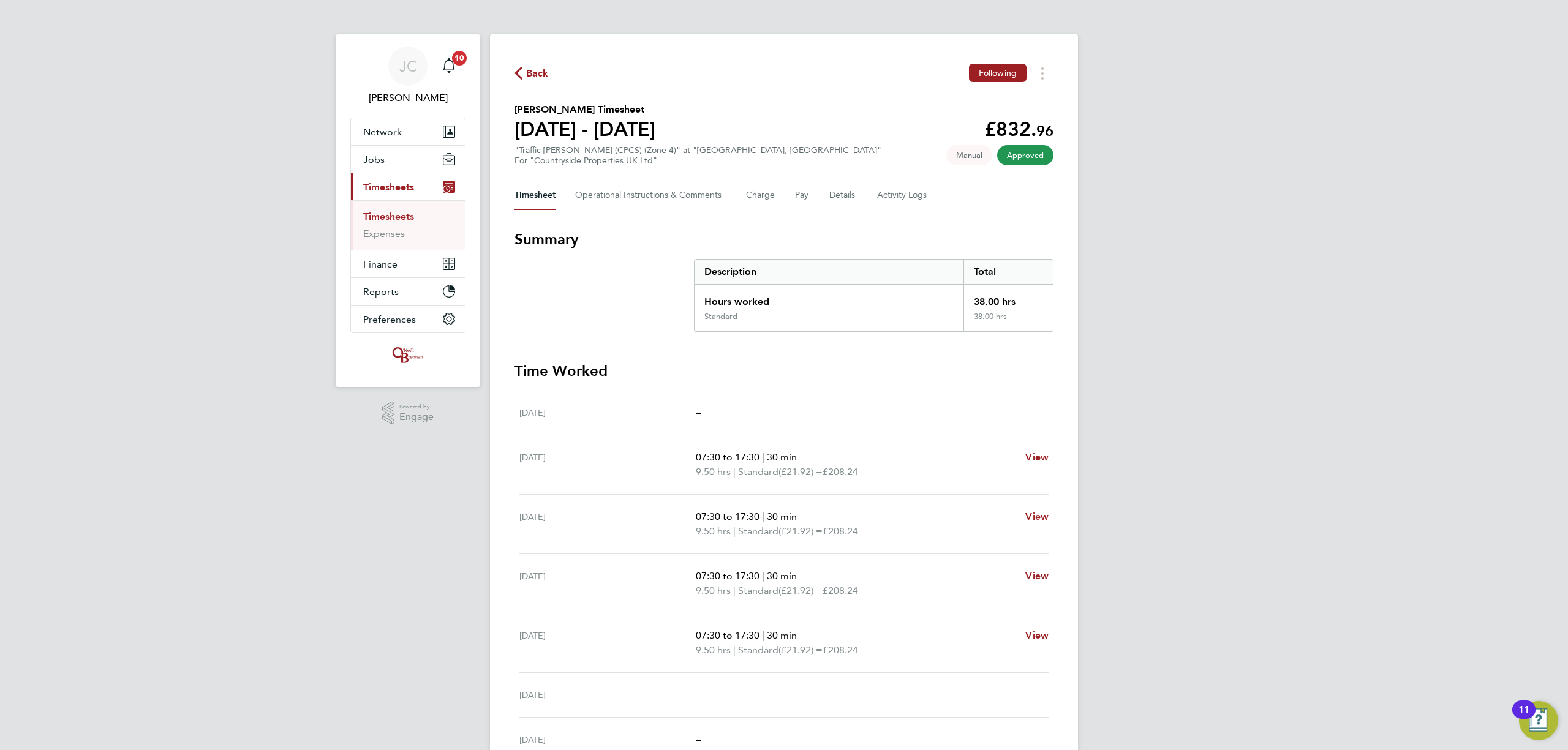
click at [308, 749] on html "[PERSON_NAME] Notifications 10 Applications: Network Team Members Businesses Si…" at bounding box center [784, 435] width 1568 height 870
click at [543, 69] on span "Back" at bounding box center [537, 74] width 23 height 15
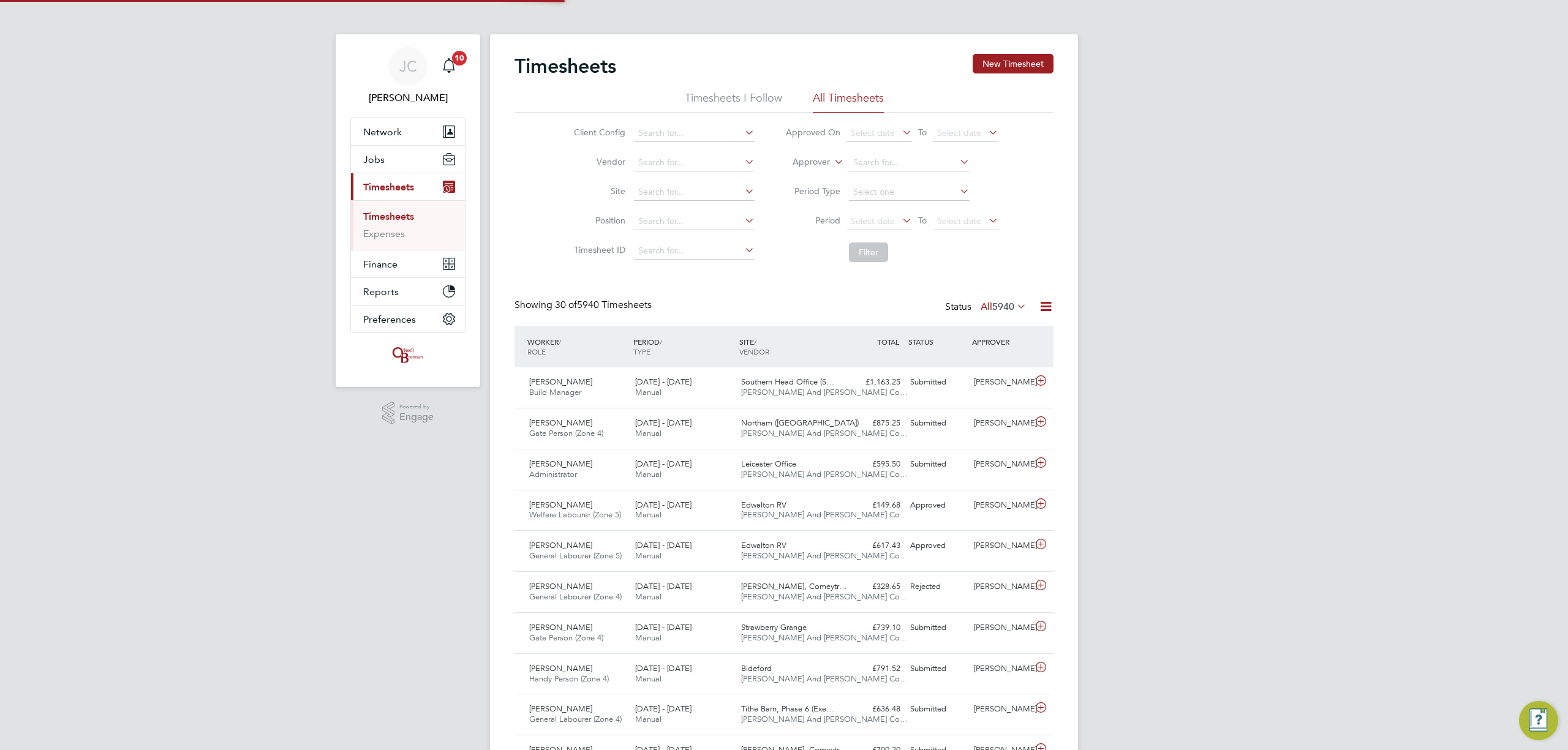
click at [410, 216] on link "Timesheets" at bounding box center [388, 216] width 51 height 12
click at [675, 184] on input at bounding box center [694, 192] width 121 height 17
click at [671, 206] on li "Brentry" at bounding box center [694, 209] width 122 height 16
type input "Brentry"
click at [850, 250] on button "Filter" at bounding box center [868, 252] width 39 height 20
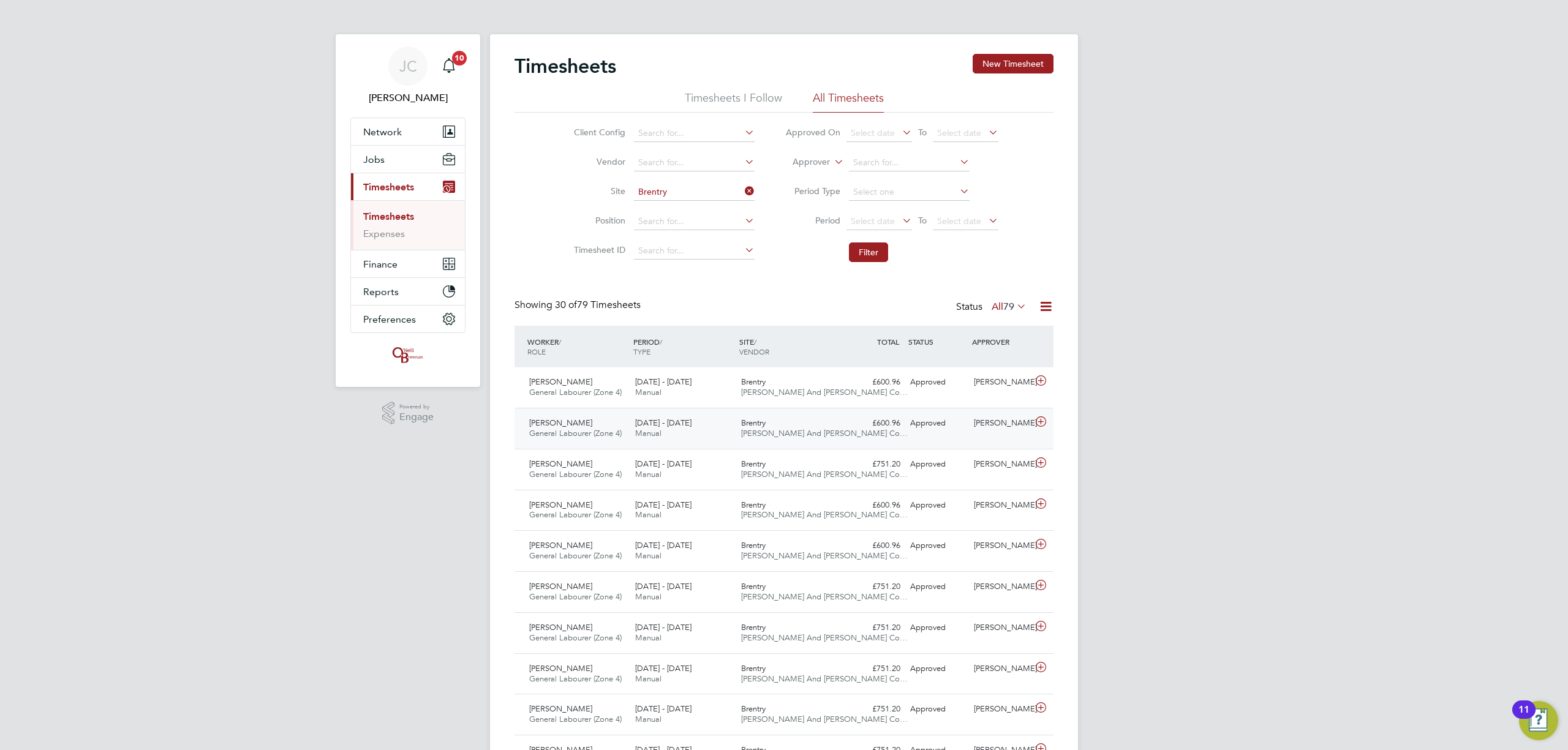
click at [760, 432] on span "[PERSON_NAME] And [PERSON_NAME] Co…" at bounding box center [824, 434] width 166 height 10
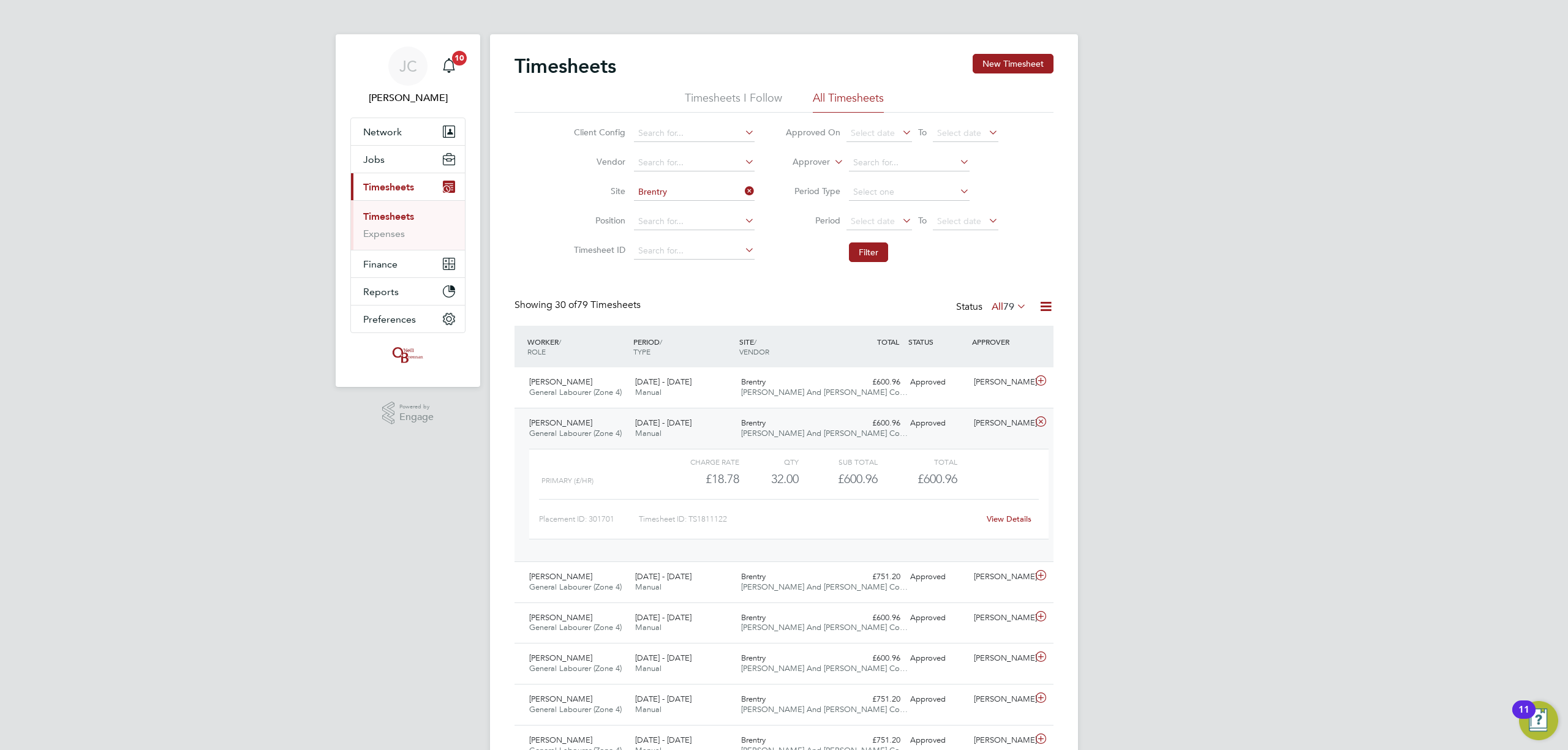
click at [1000, 517] on link "View Details" at bounding box center [1009, 519] width 45 height 10
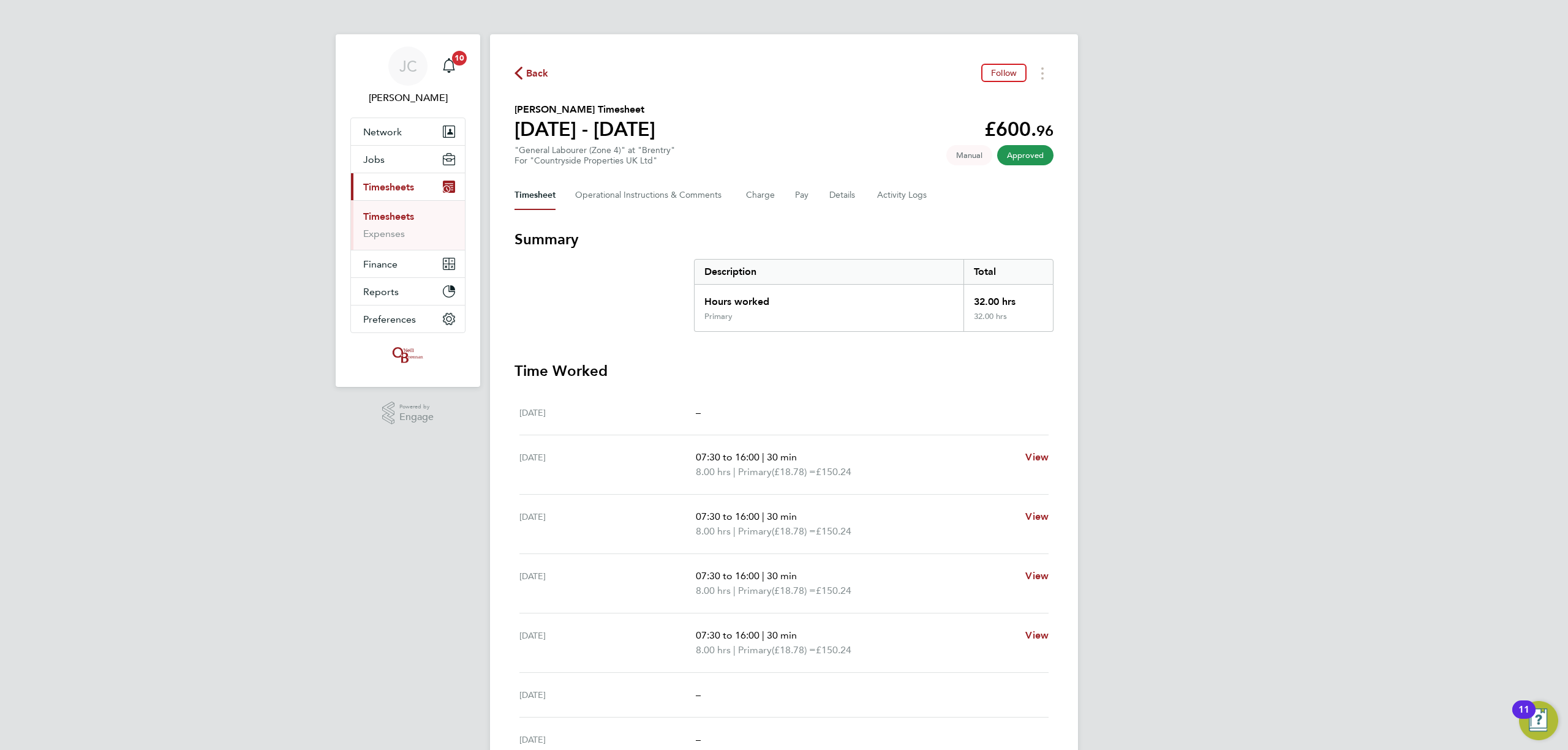
click at [395, 214] on link "Timesheets" at bounding box center [388, 216] width 51 height 12
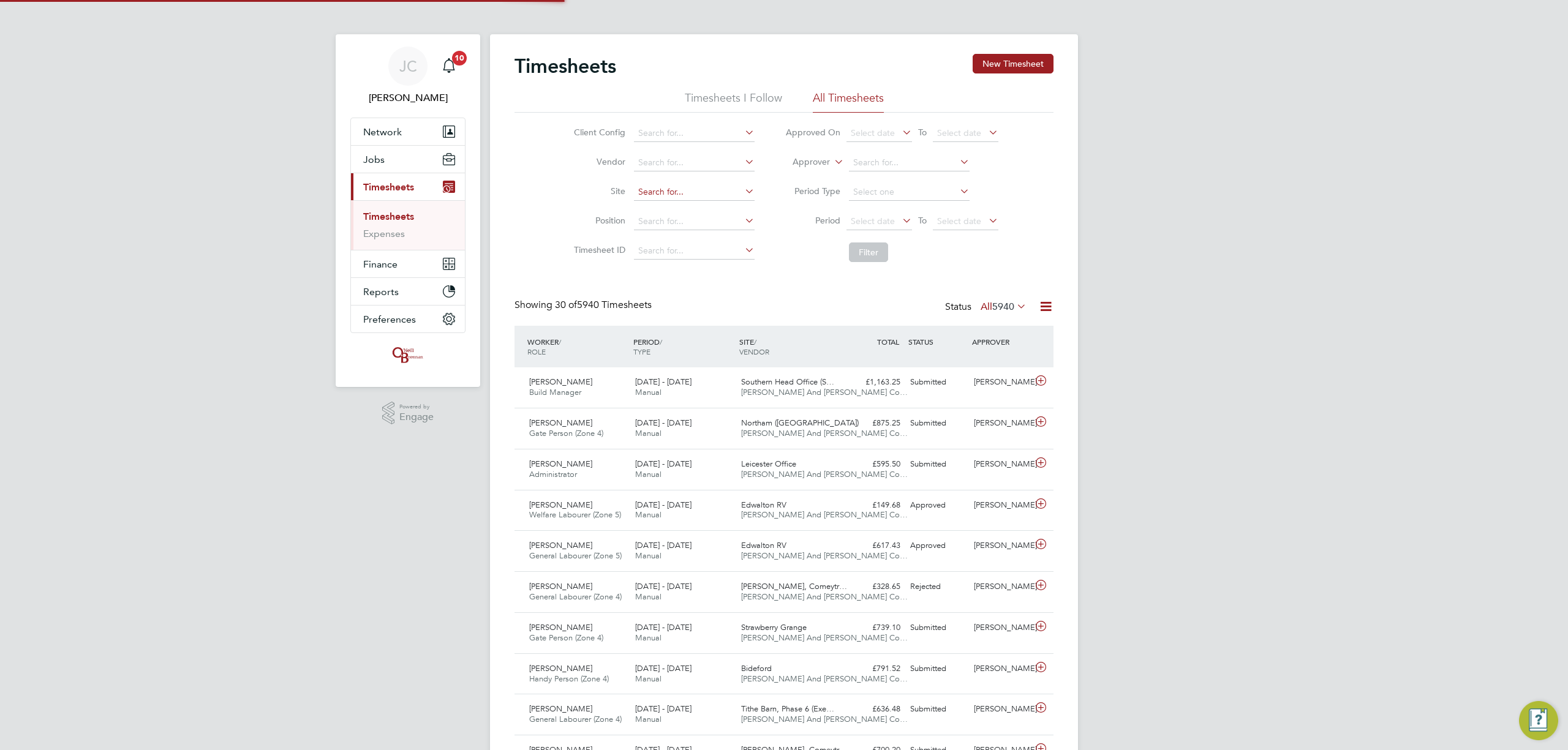
click at [638, 190] on input at bounding box center [694, 192] width 121 height 17
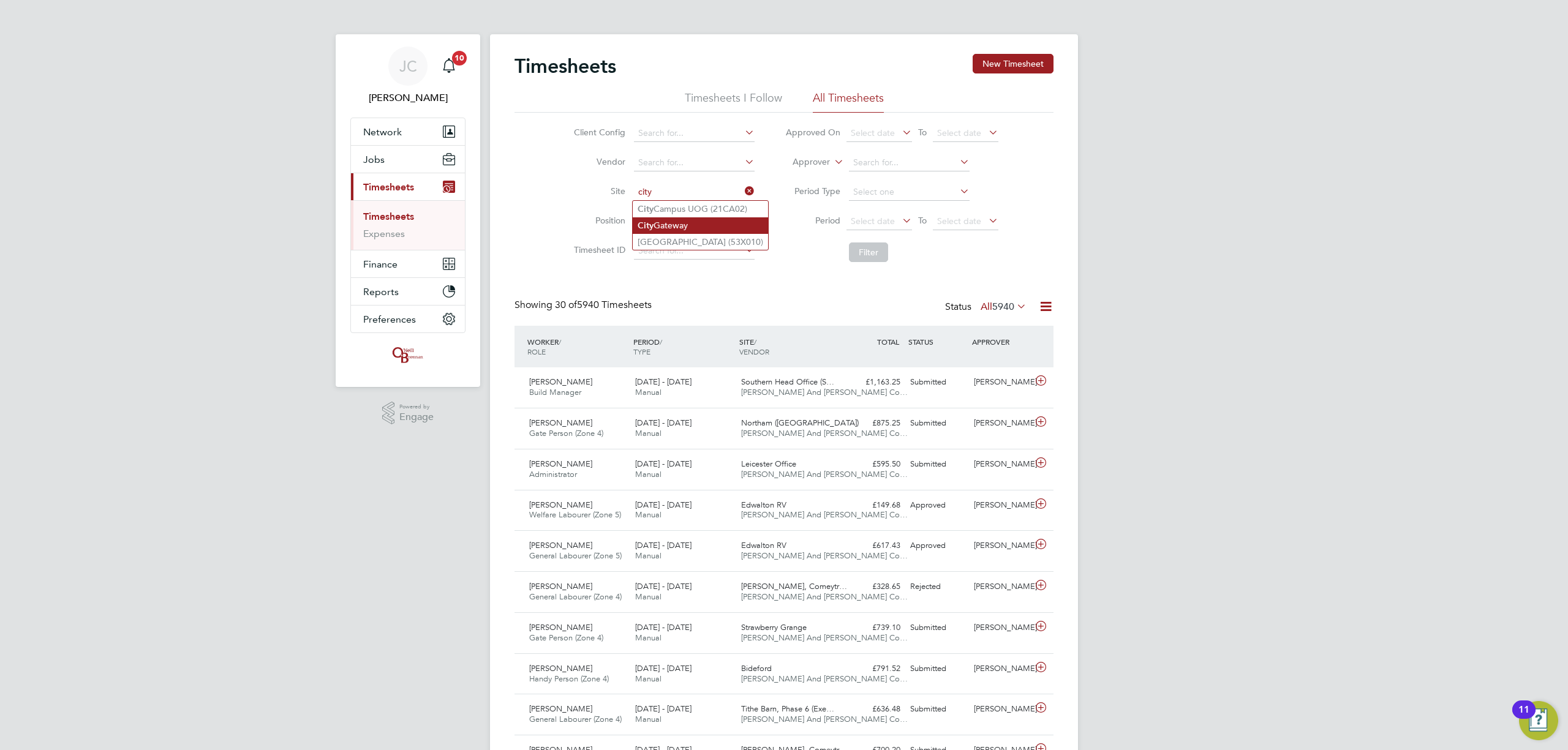
click at [699, 222] on li "City Gateway" at bounding box center [701, 225] width 135 height 16
type input "City Gateway"
click at [880, 244] on button "Filter" at bounding box center [868, 252] width 39 height 20
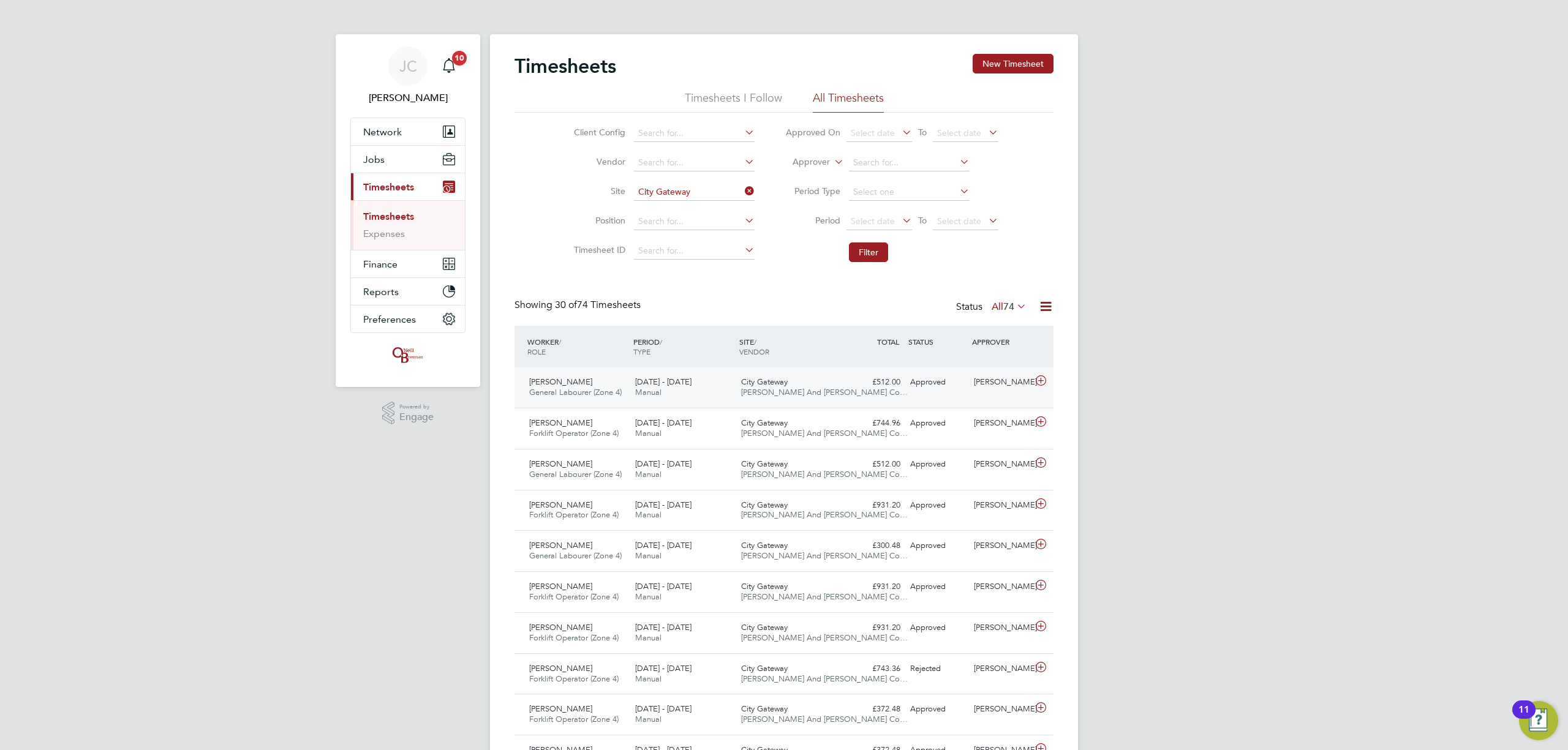
click at [843, 389] on div "£512.00 Approved" at bounding box center [873, 382] width 64 height 20
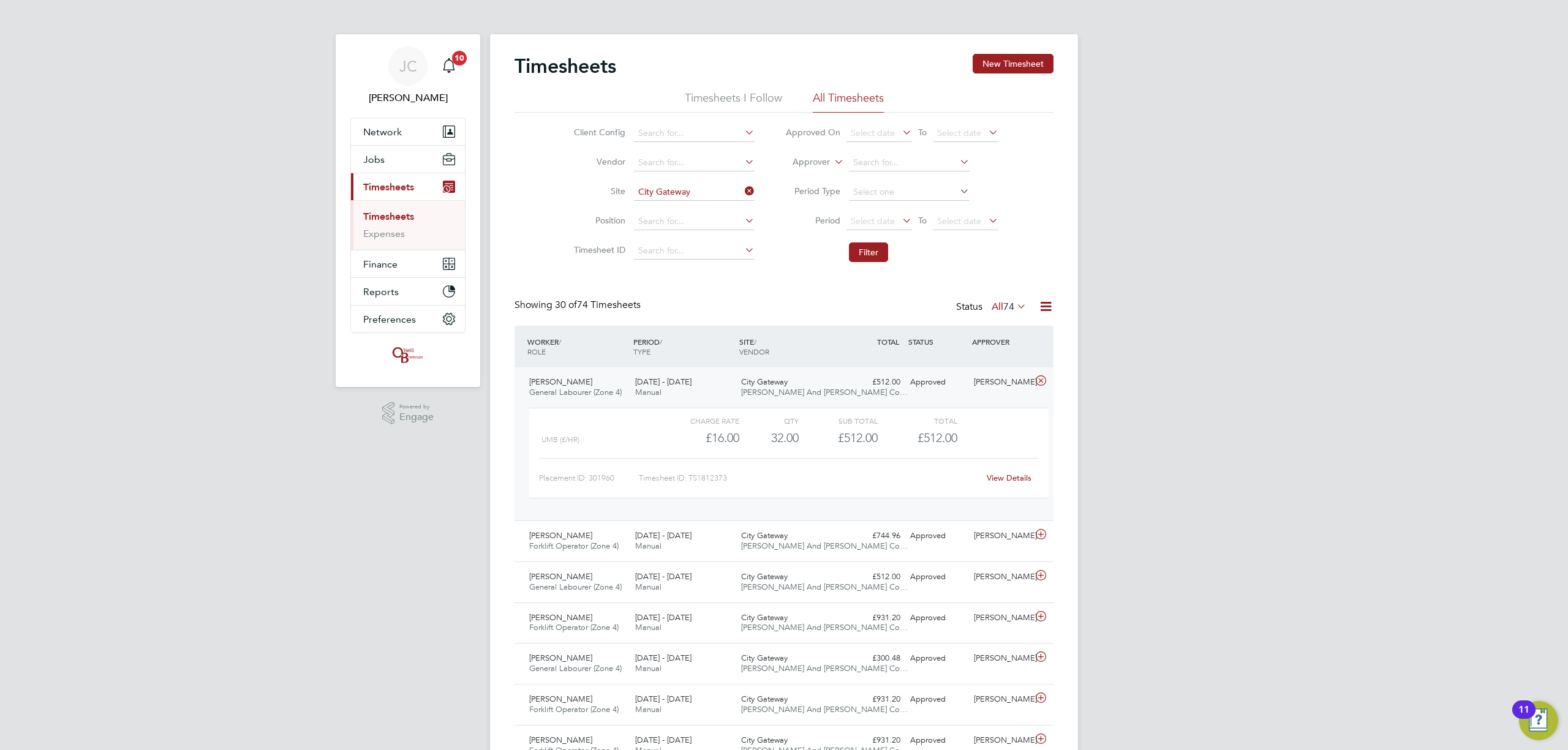
click at [1009, 474] on link "View Details" at bounding box center [1009, 478] width 45 height 10
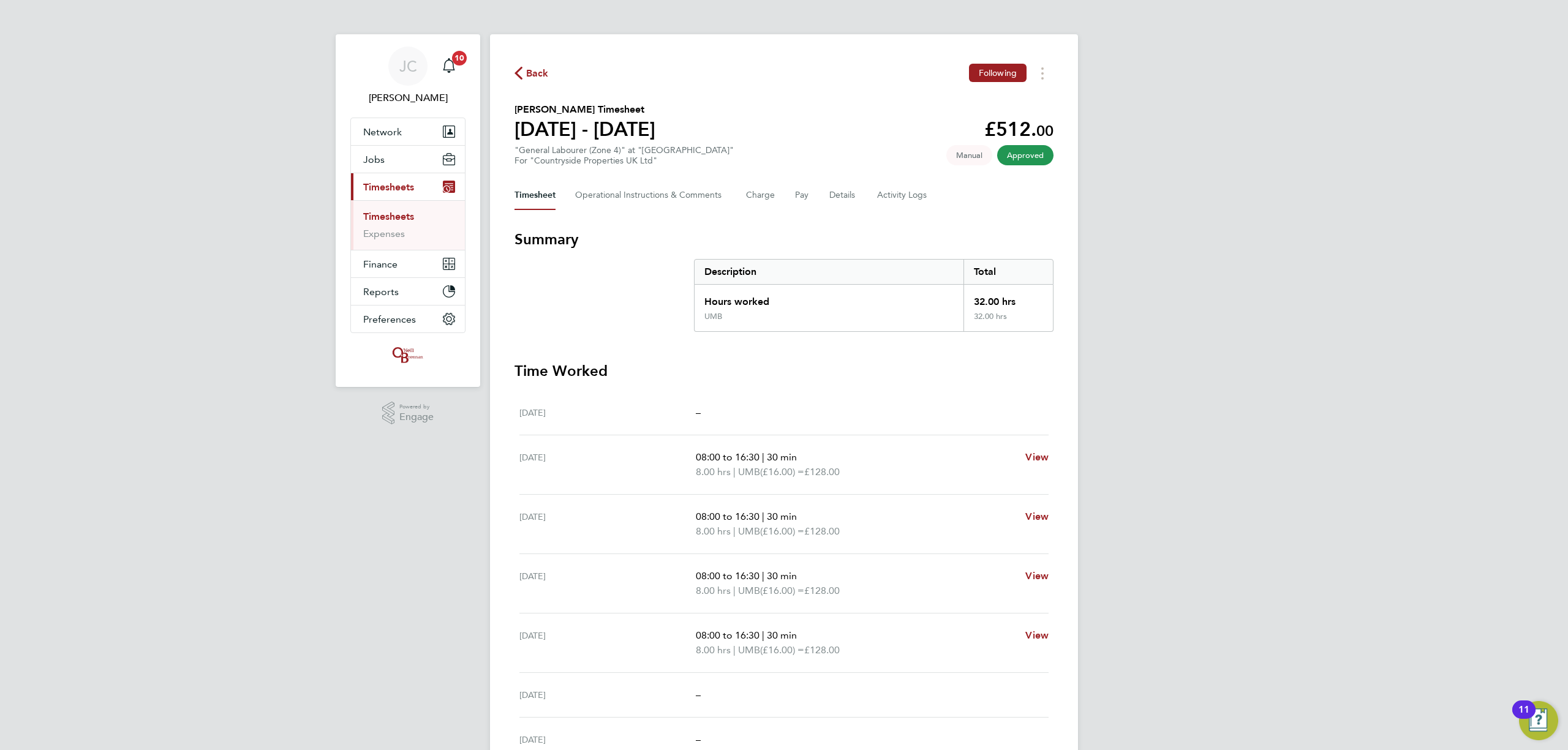
click at [539, 74] on span "Back" at bounding box center [537, 74] width 23 height 15
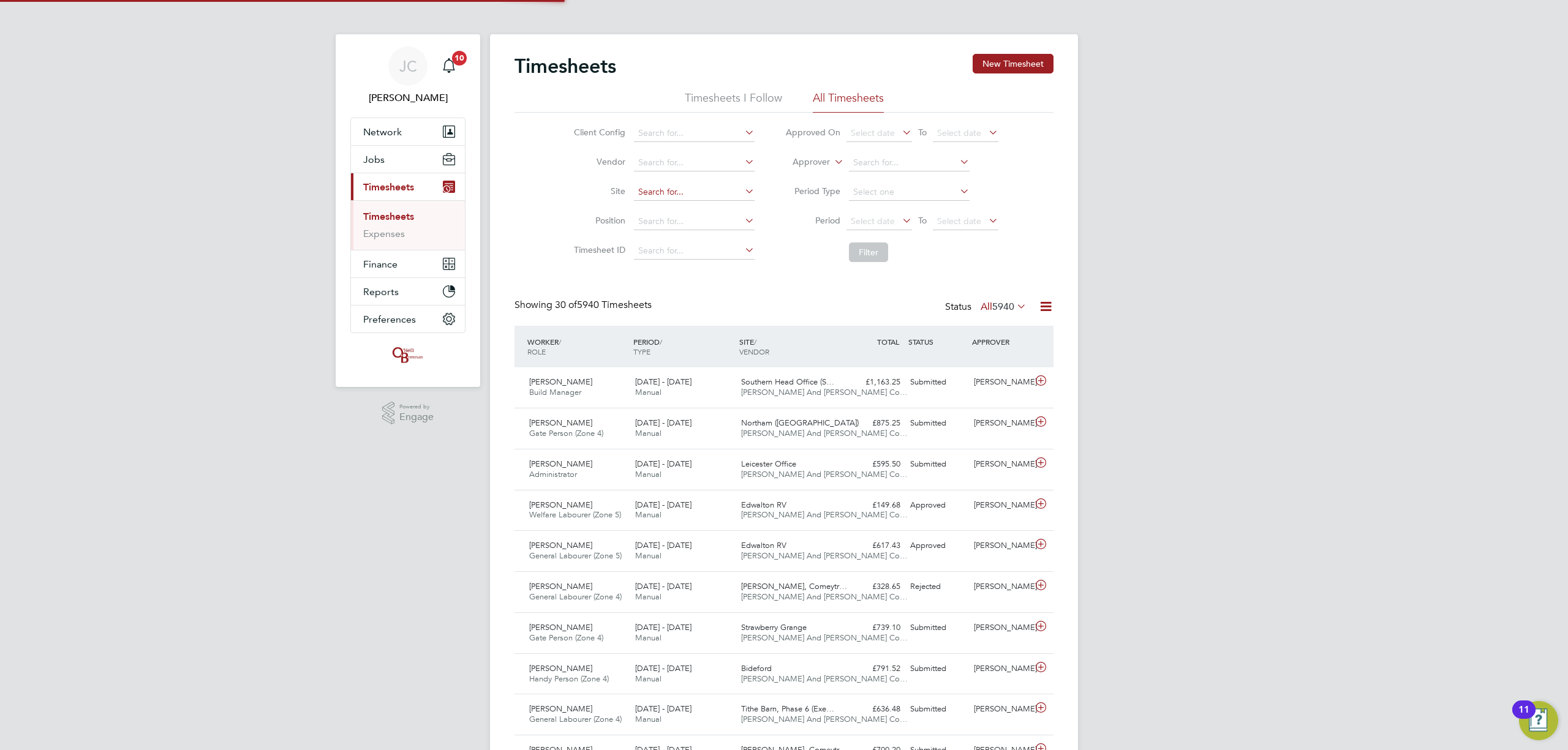
click at [668, 190] on input at bounding box center [694, 192] width 121 height 17
click at [689, 209] on li "[GEOGRAPHIC_DATA]" at bounding box center [694, 209] width 122 height 16
type input "City Gateway"
click at [877, 253] on button "Filter" at bounding box center [868, 252] width 39 height 20
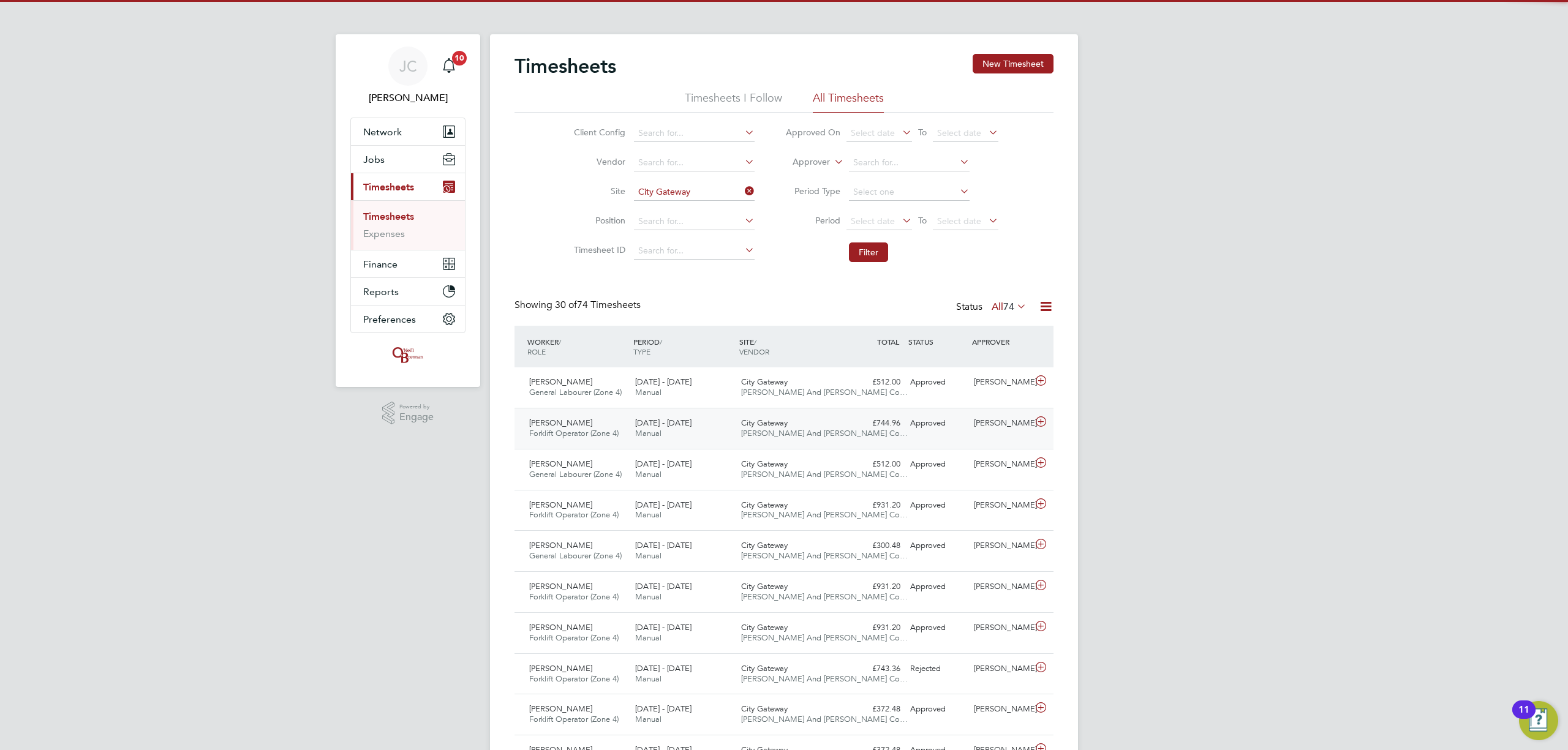
click at [741, 439] on span "[PERSON_NAME] And [PERSON_NAME] Co…" at bounding box center [824, 434] width 166 height 10
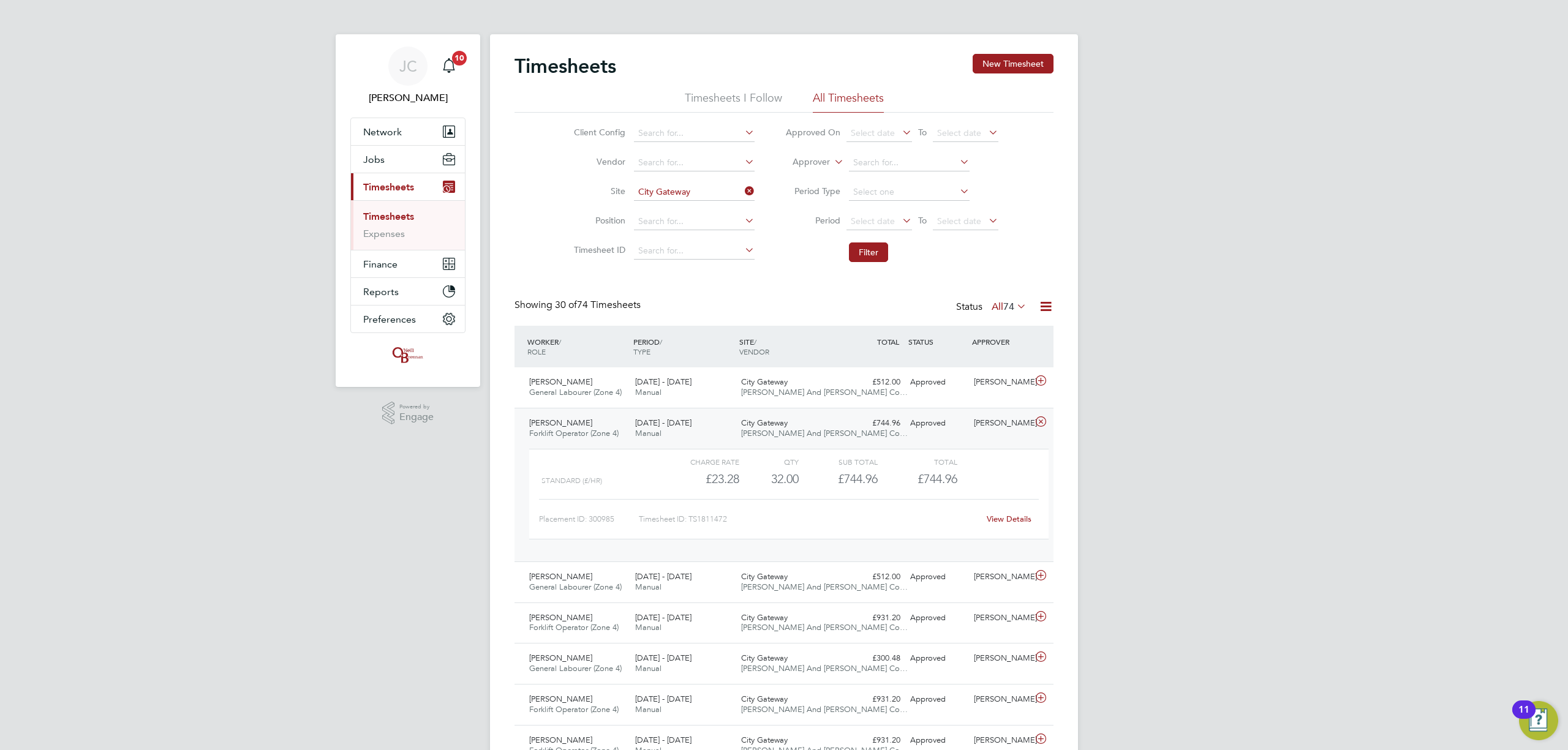
click at [995, 522] on link "View Details" at bounding box center [1009, 519] width 45 height 10
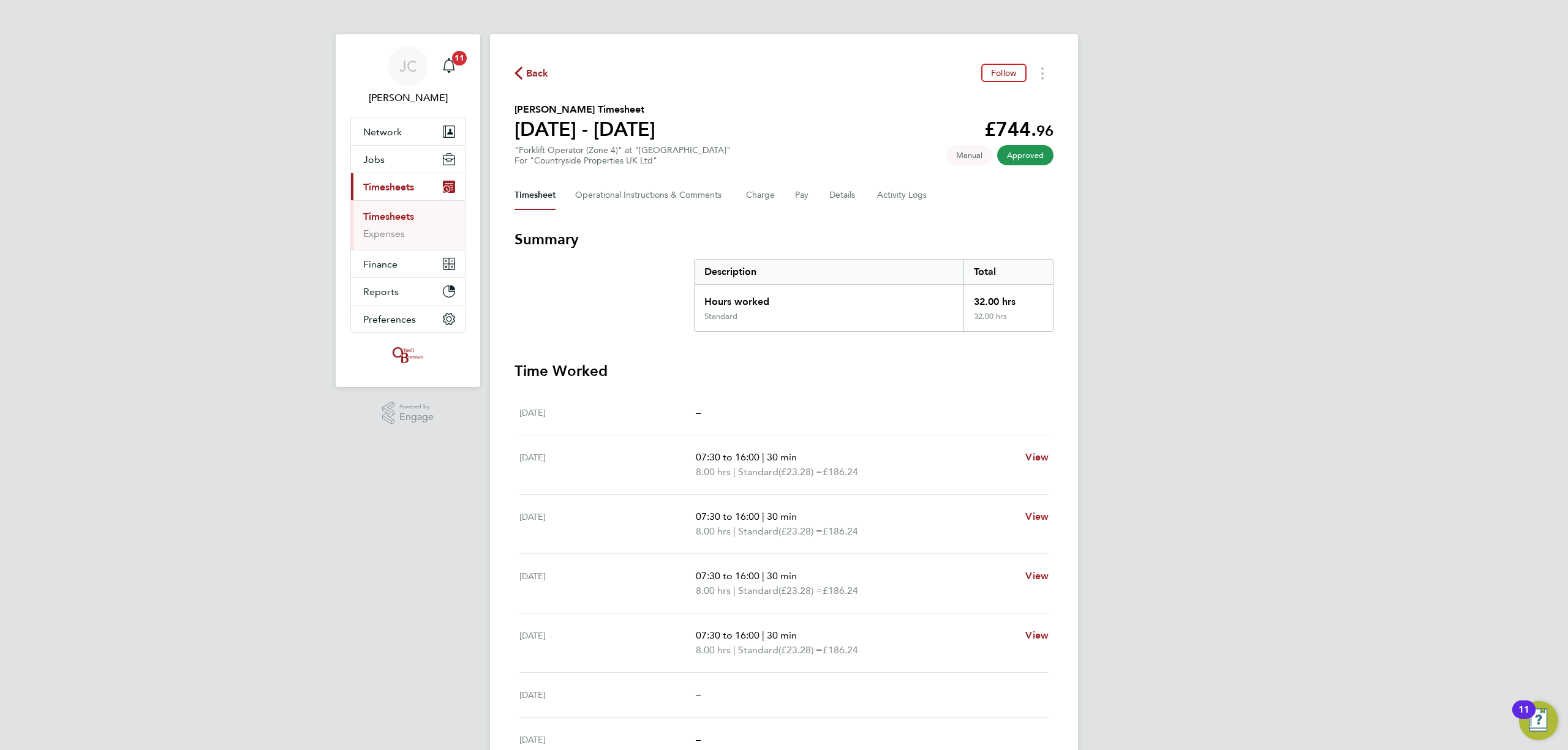
click at [381, 212] on link "Timesheets" at bounding box center [388, 216] width 51 height 12
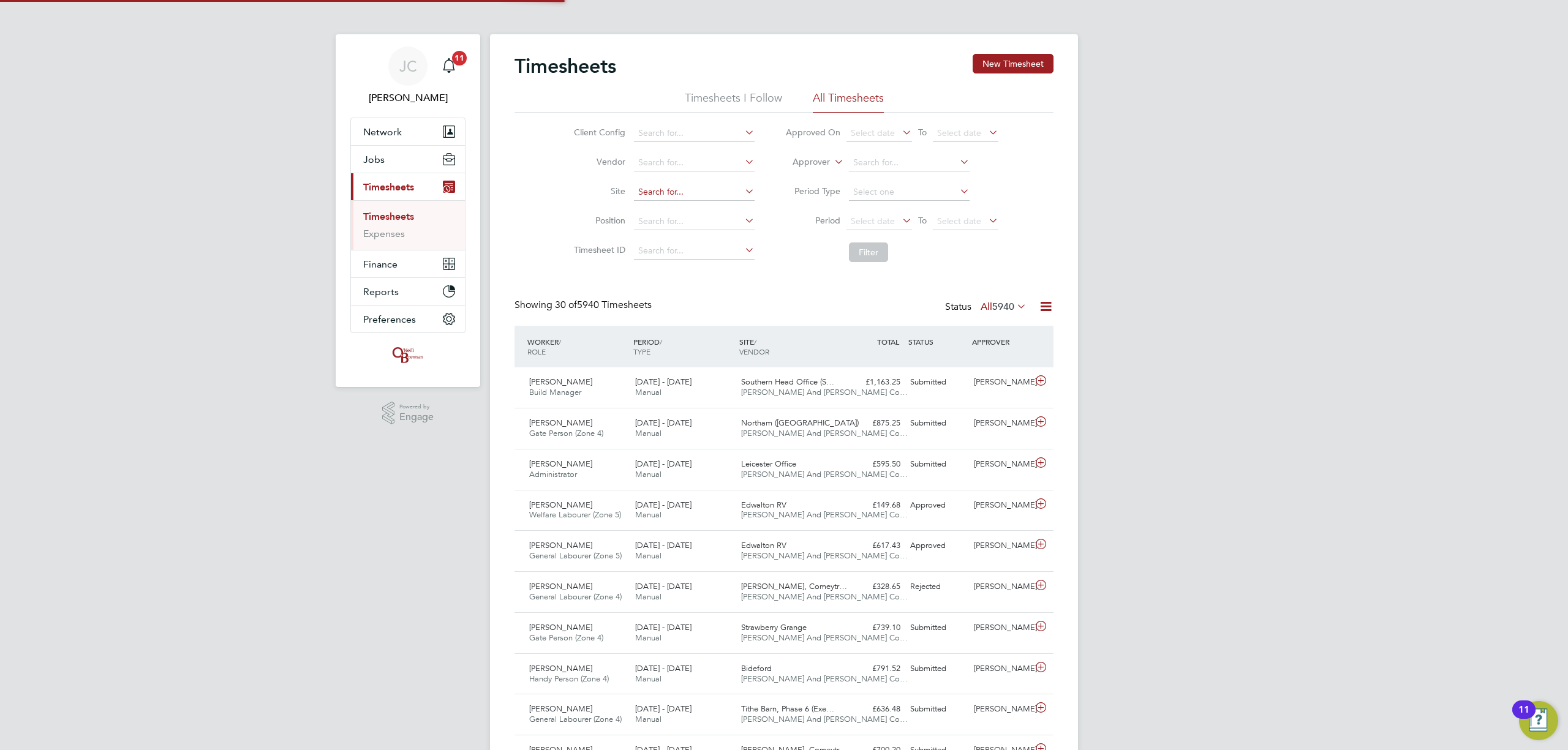
click at [657, 197] on input at bounding box center [694, 192] width 121 height 17
type input "imper"
click at [697, 187] on input at bounding box center [694, 192] width 121 height 17
click at [702, 208] on li "Imperial Park" at bounding box center [694, 209] width 122 height 16
type input "[GEOGRAPHIC_DATA]"
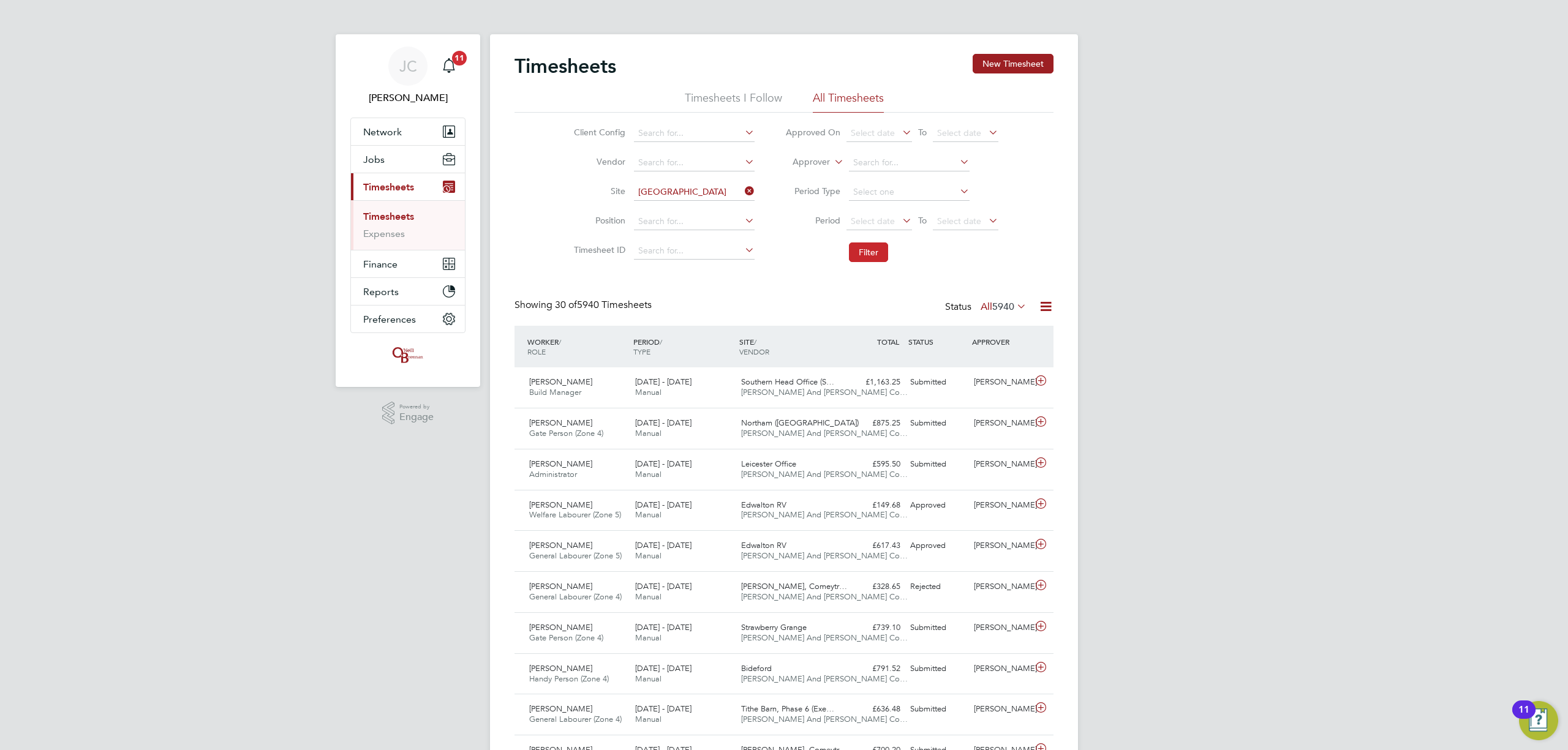
click at [877, 258] on button "Filter" at bounding box center [868, 252] width 39 height 20
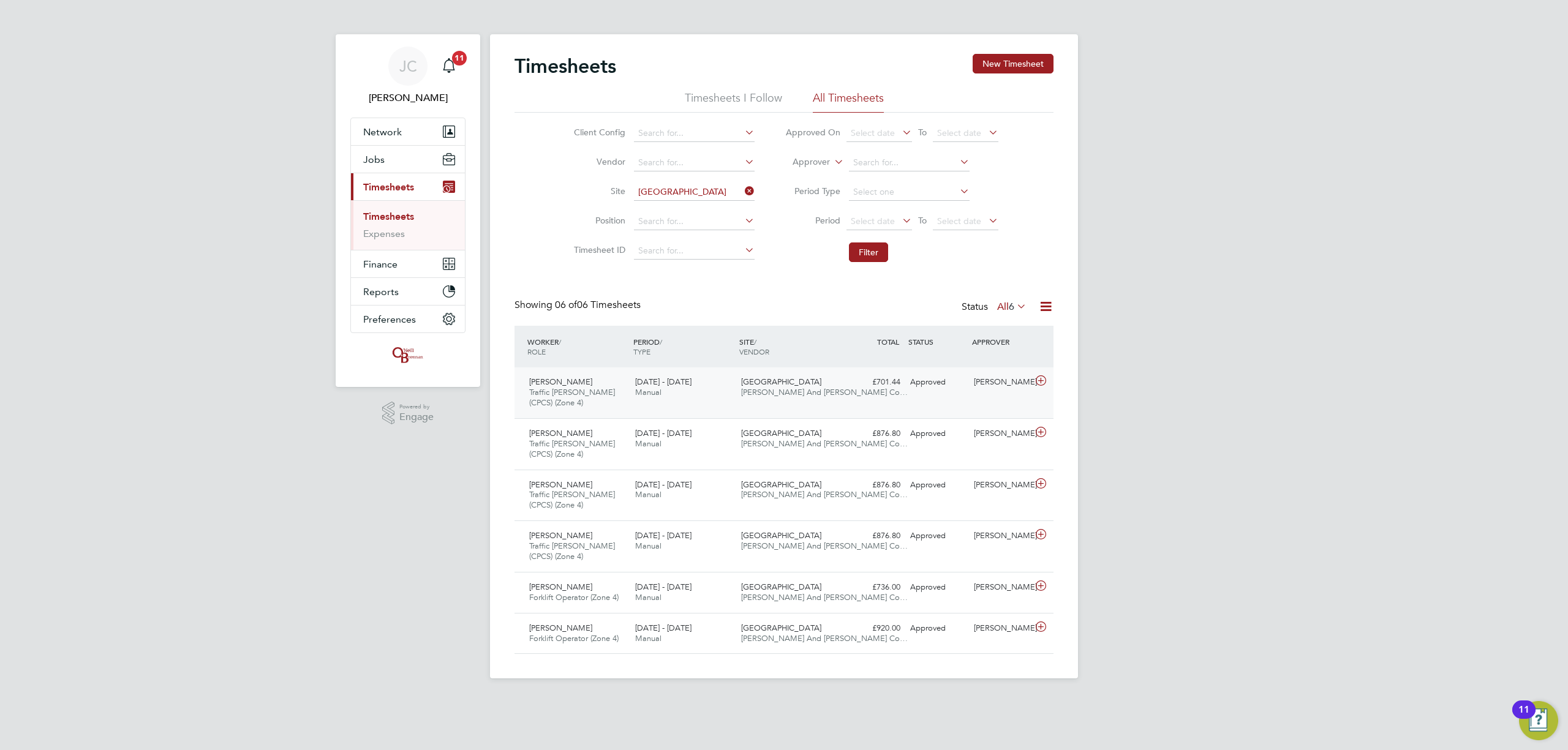
click at [870, 405] on div "Yan Edwards Traffic Marshall (CPCS) (Zone 4) 25 - 31 Aug 2025 25 - 31 Aug 2025 …" at bounding box center [784, 392] width 539 height 51
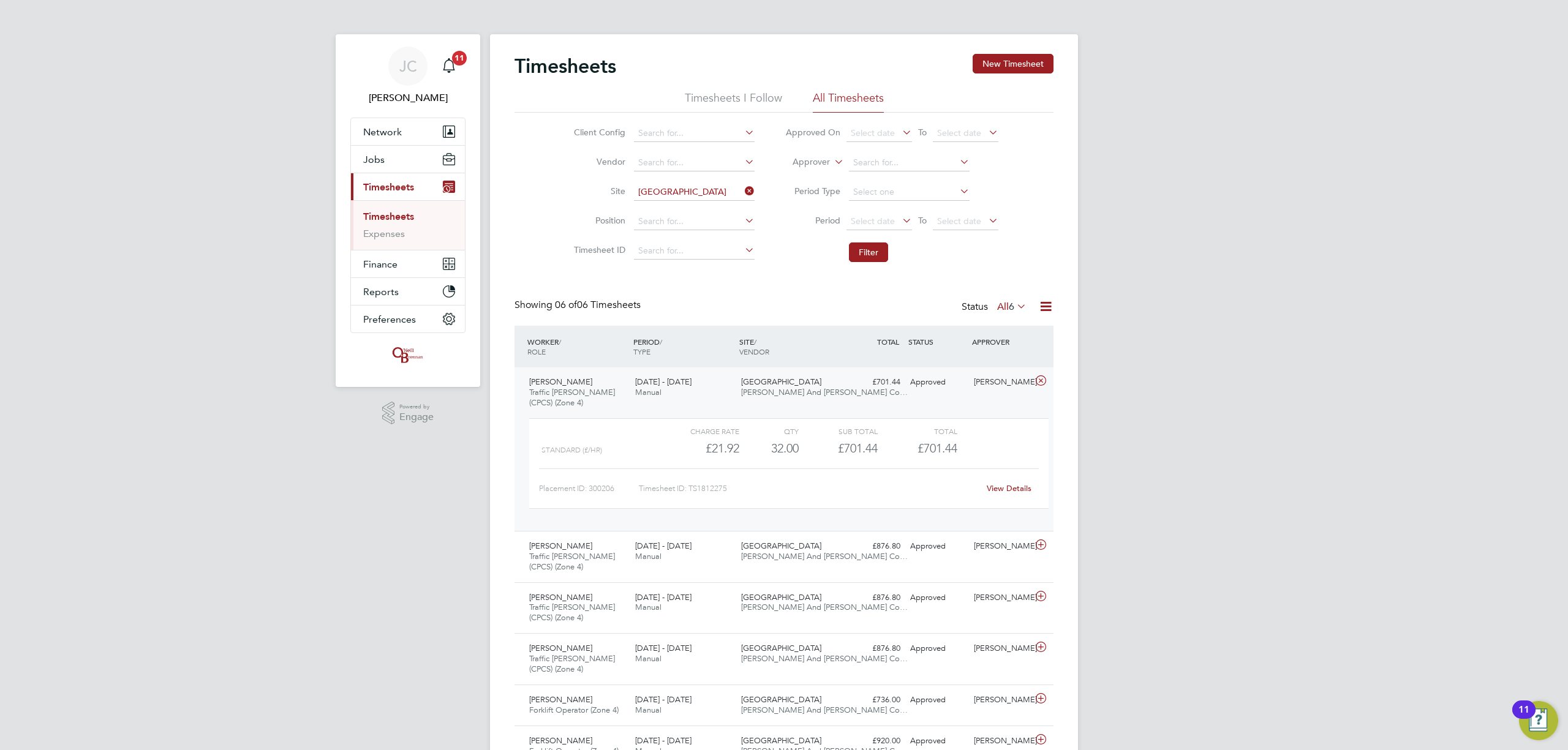
click at [1003, 493] on link "View Details" at bounding box center [1009, 489] width 45 height 10
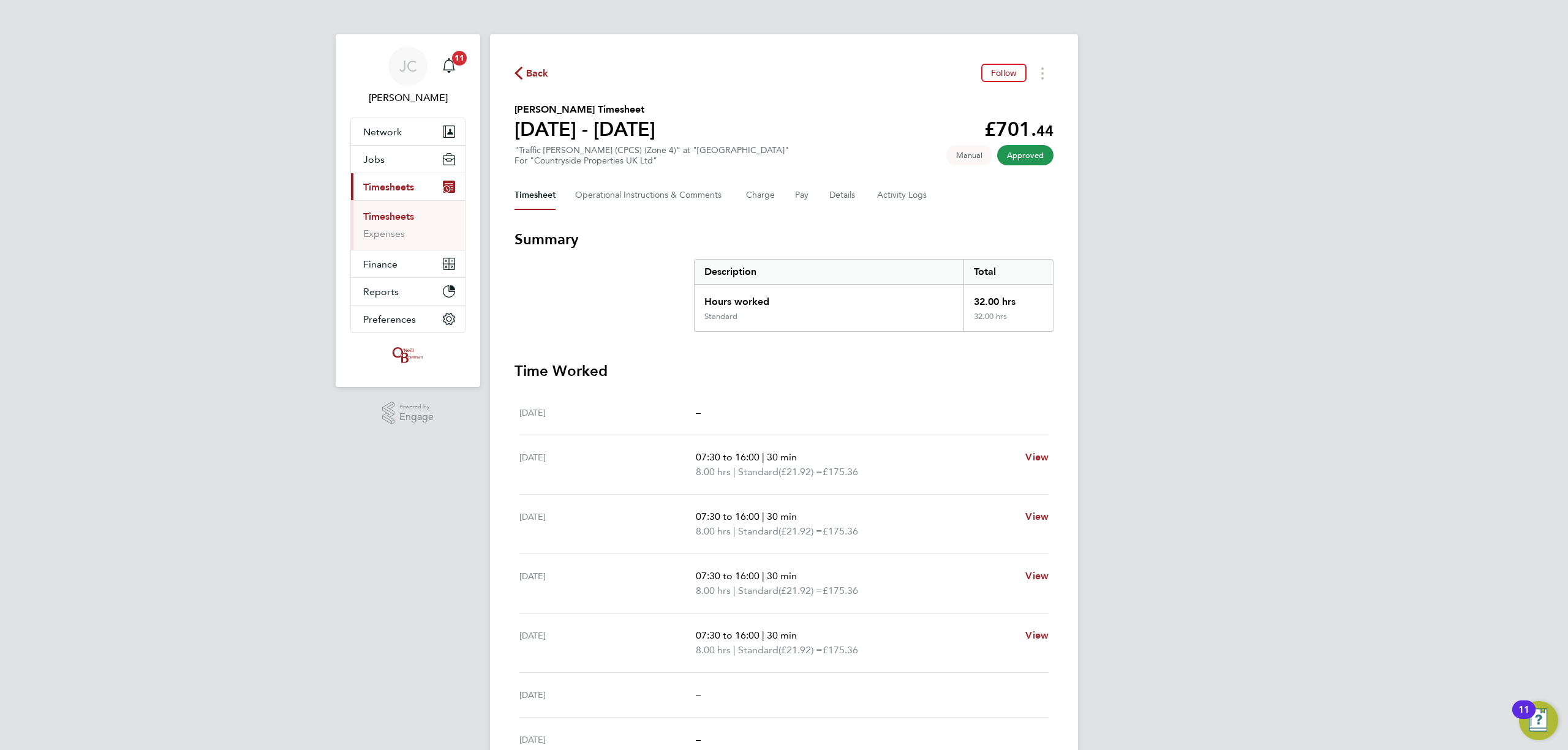
click at [404, 213] on link "Timesheets" at bounding box center [388, 216] width 51 height 12
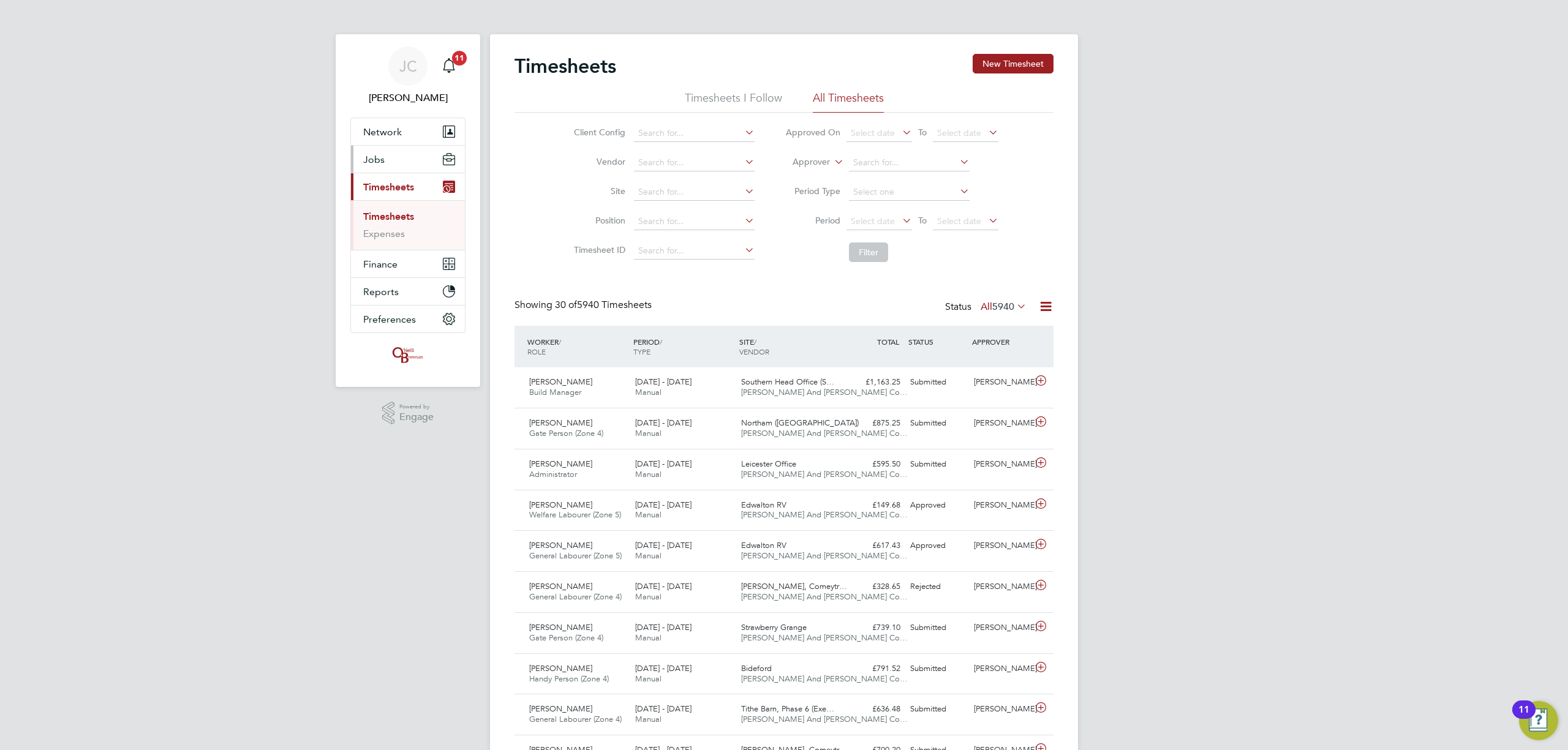
drag, startPoint x: 419, startPoint y: 157, endPoint x: 417, endPoint y: 167, distance: 10.2
click at [417, 157] on button "Jobs" at bounding box center [408, 159] width 114 height 27
click at [392, 209] on link "Vacancies" at bounding box center [384, 206] width 43 height 12
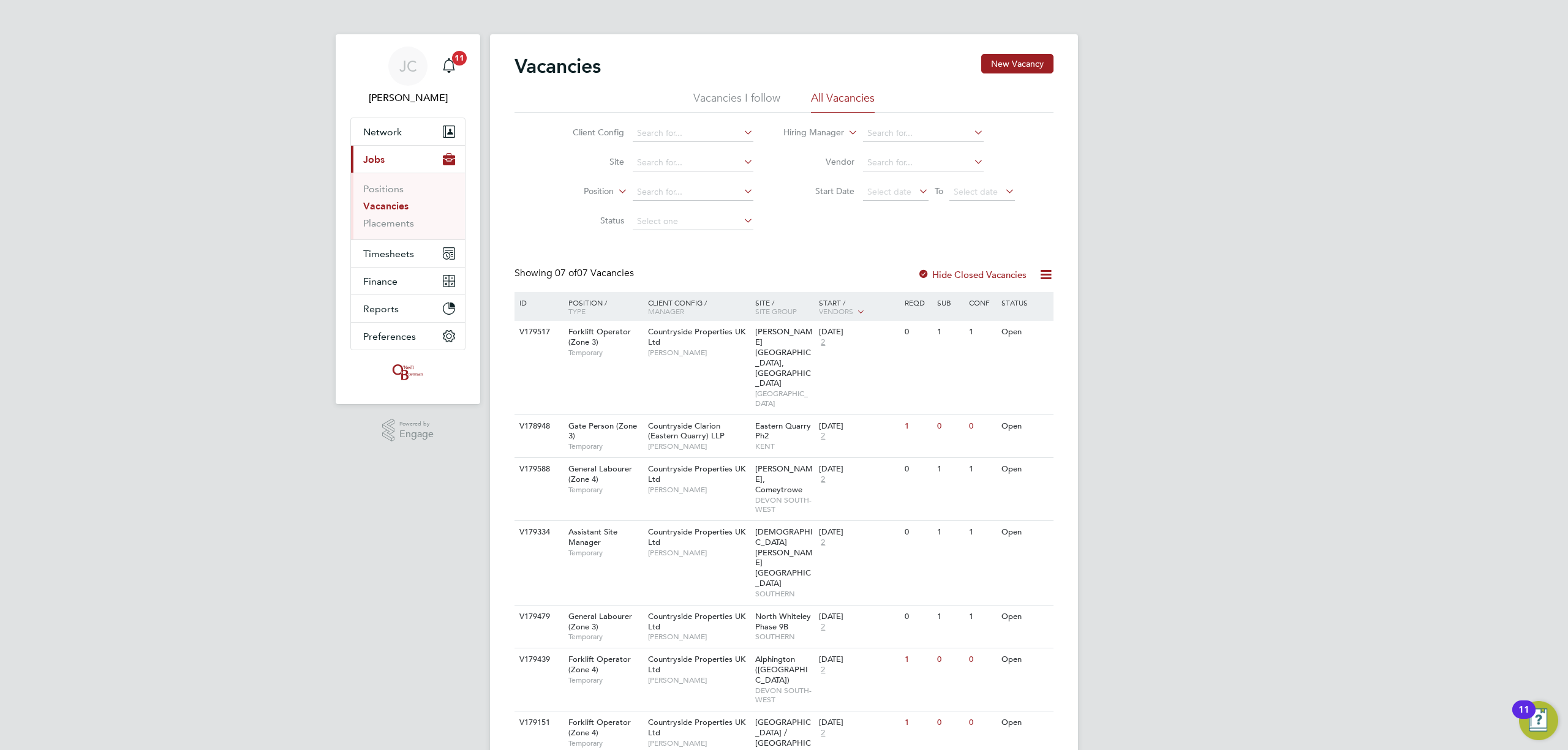
click at [768, 96] on li "Vacancies I follow" at bounding box center [737, 102] width 87 height 22
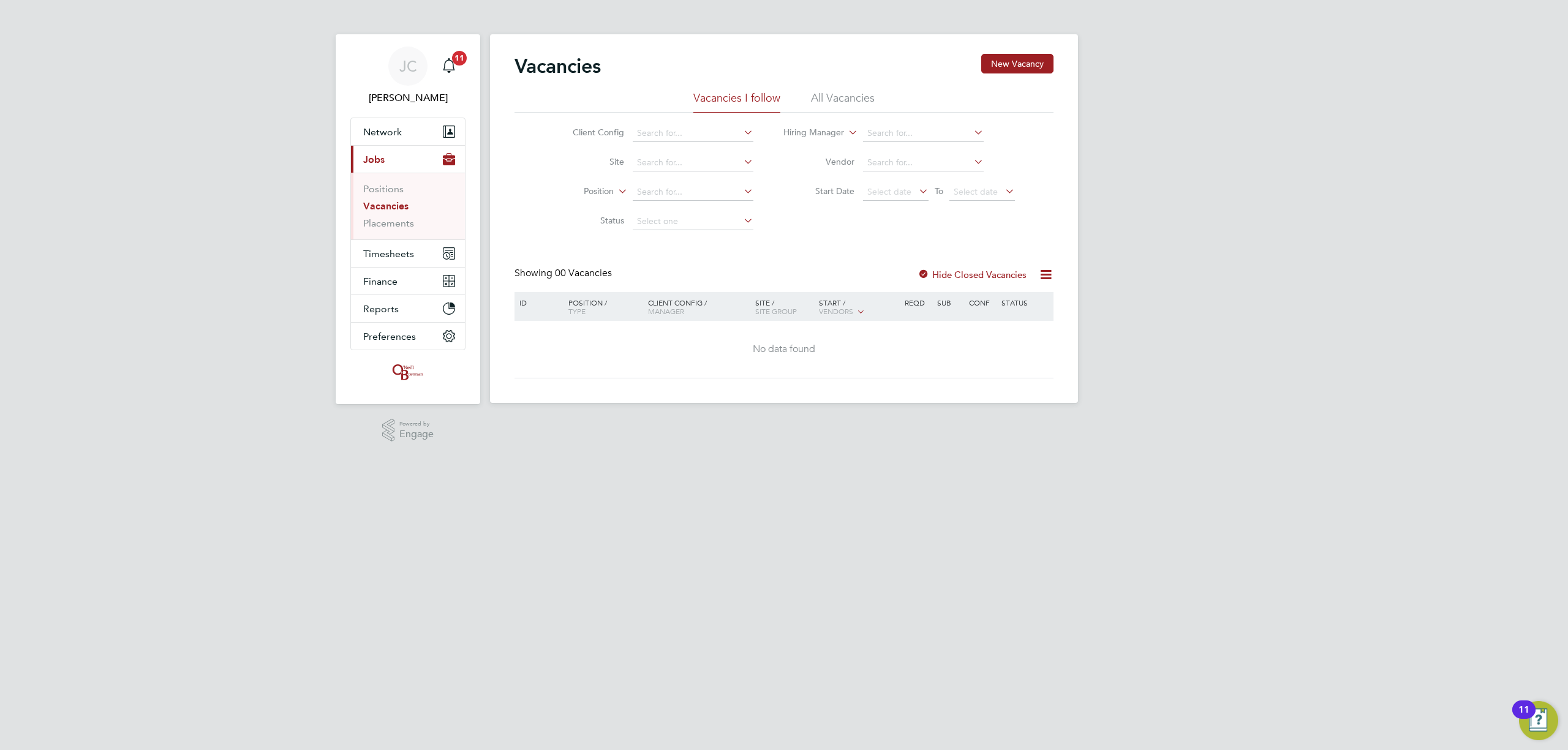
click at [849, 96] on li "All Vacancies" at bounding box center [843, 102] width 64 height 22
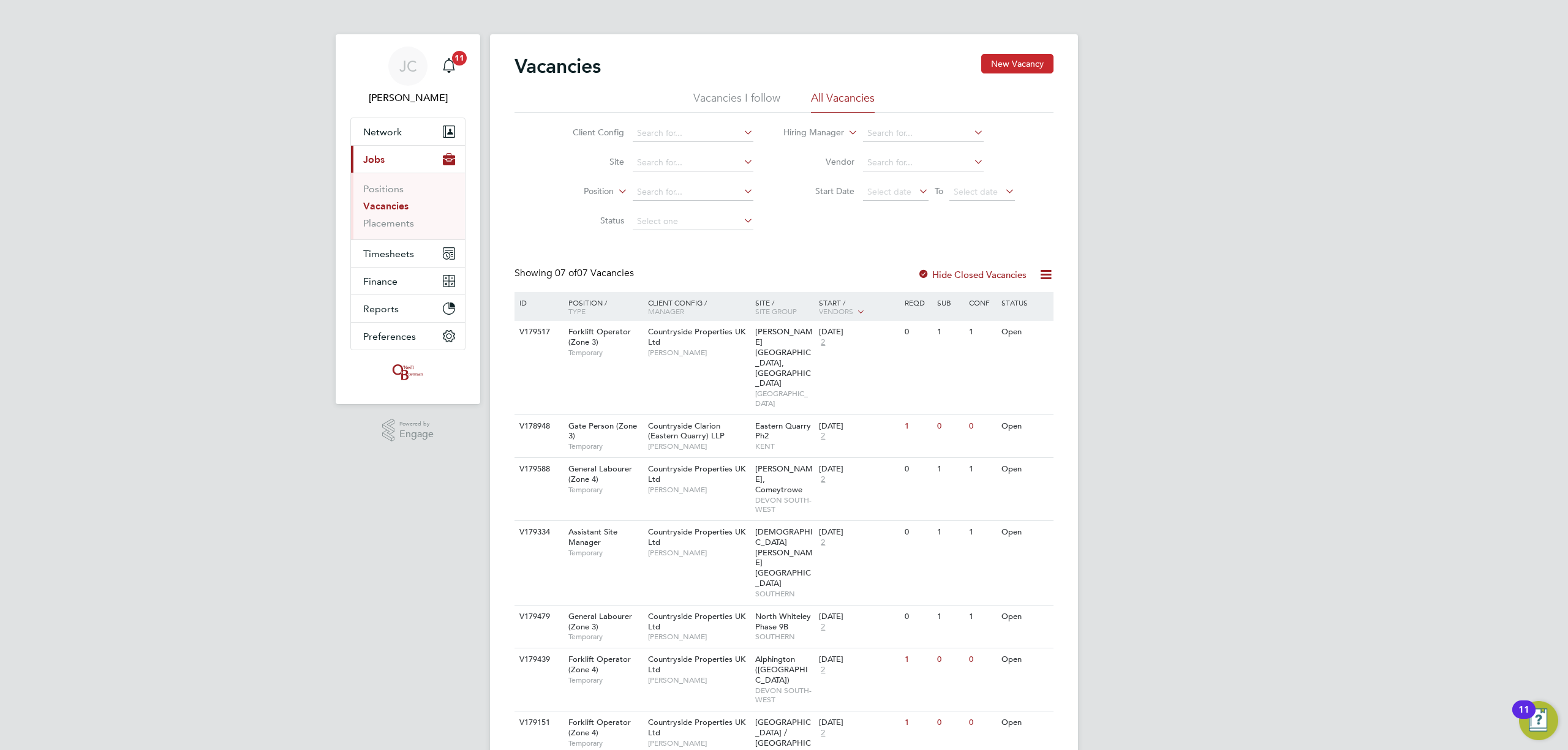
click at [1037, 64] on button "New Vacancy" at bounding box center [1017, 63] width 72 height 20
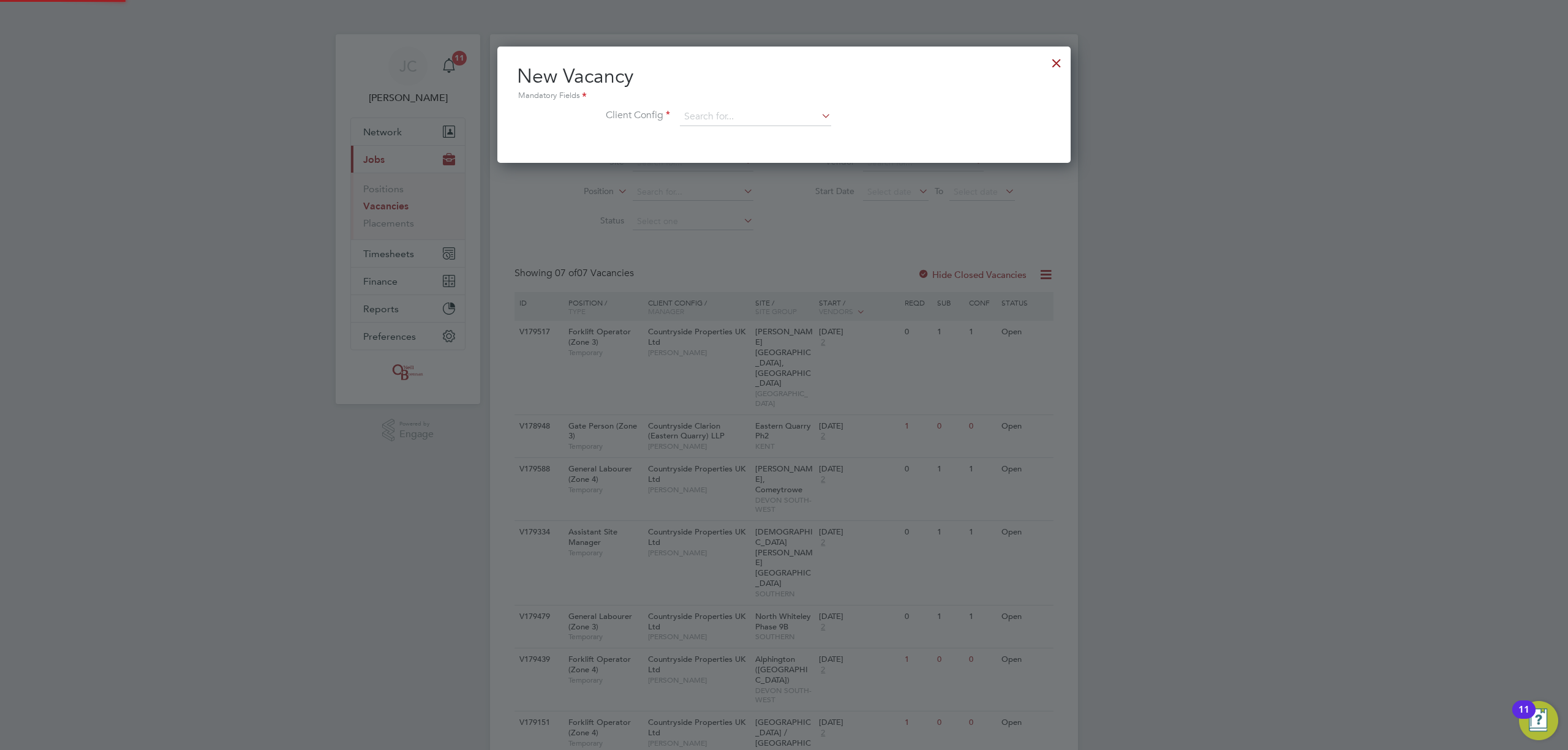
scroll to position [116, 574]
click at [1056, 64] on div at bounding box center [1056, 60] width 22 height 22
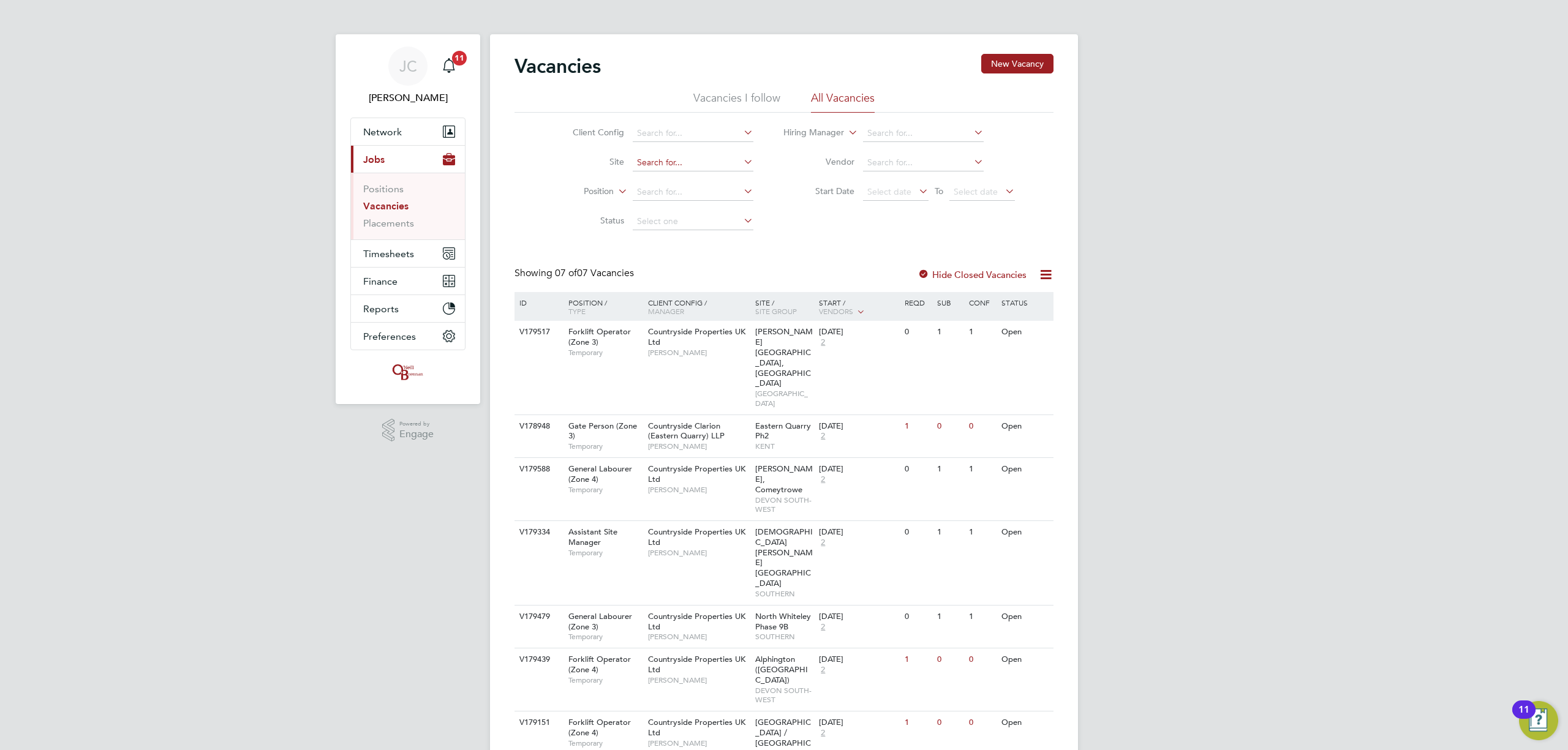
click at [696, 165] on input at bounding box center [693, 163] width 121 height 17
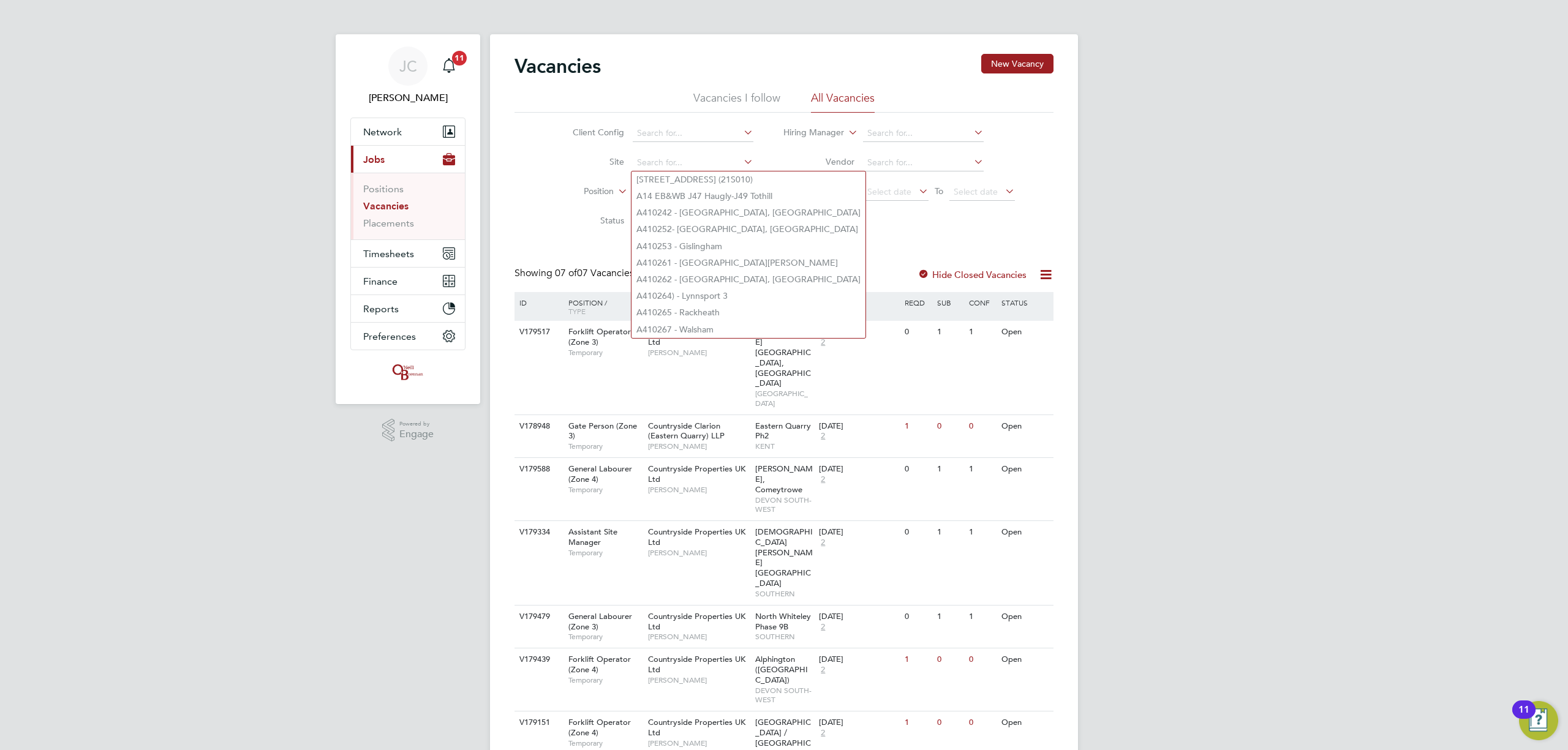
click at [858, 245] on div "Vacancies New Vacancy Vacancies I follow All Vacancies Client Config Site Posit…" at bounding box center [784, 420] width 539 height 732
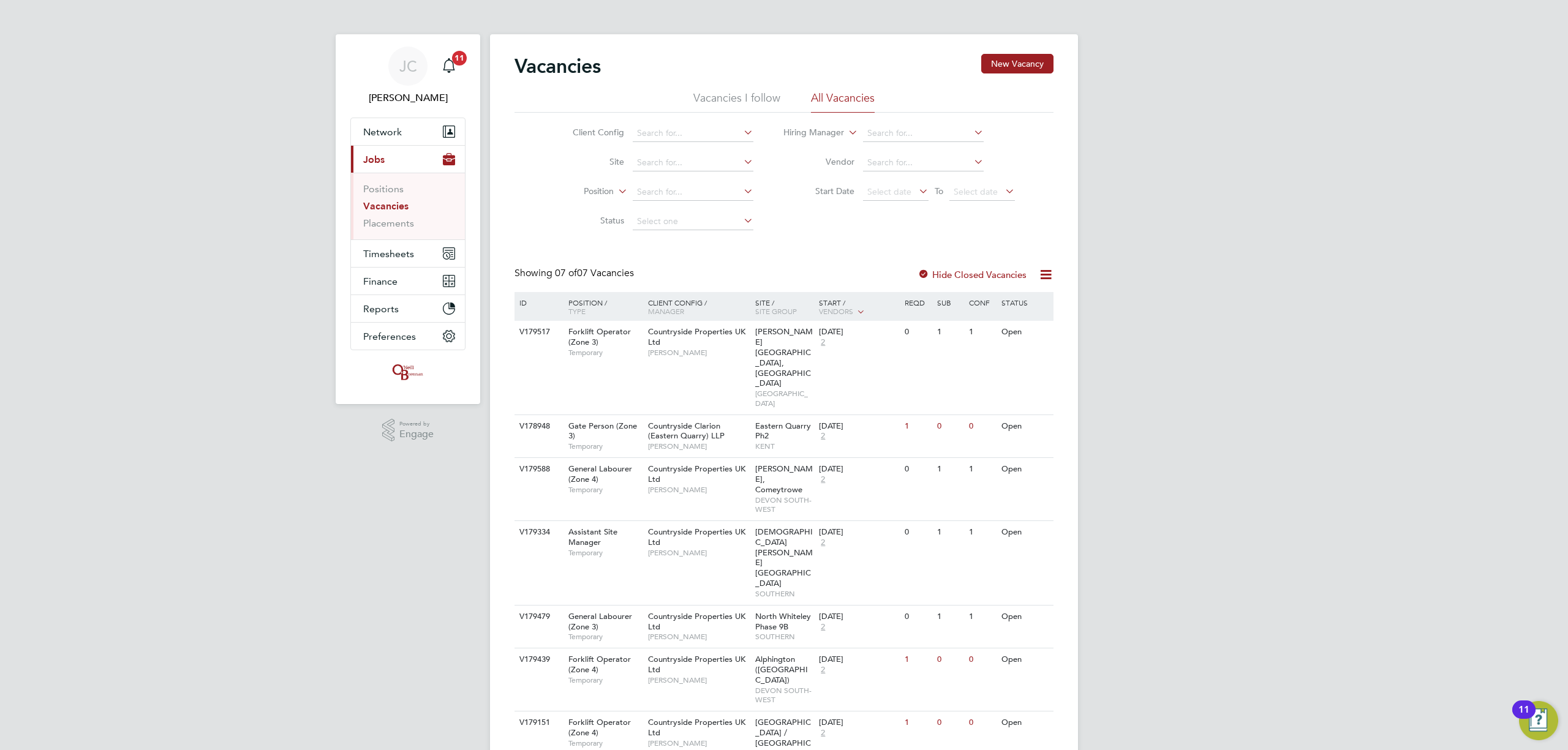
click at [1048, 275] on icon at bounding box center [1045, 275] width 15 height 15
click at [386, 227] on link "Placements" at bounding box center [388, 223] width 51 height 12
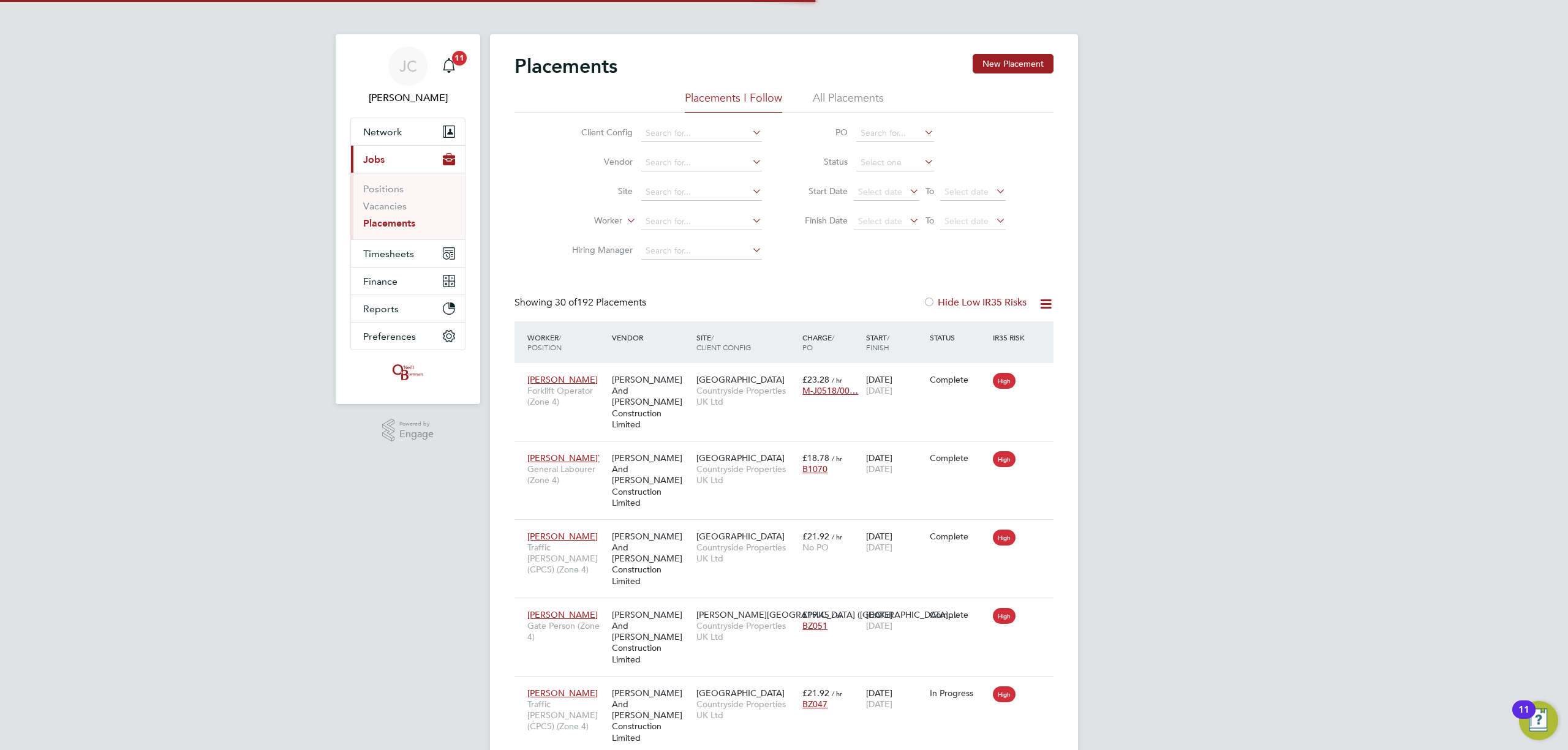
scroll to position [46, 107]
click at [889, 225] on span "Select date" at bounding box center [880, 221] width 44 height 11
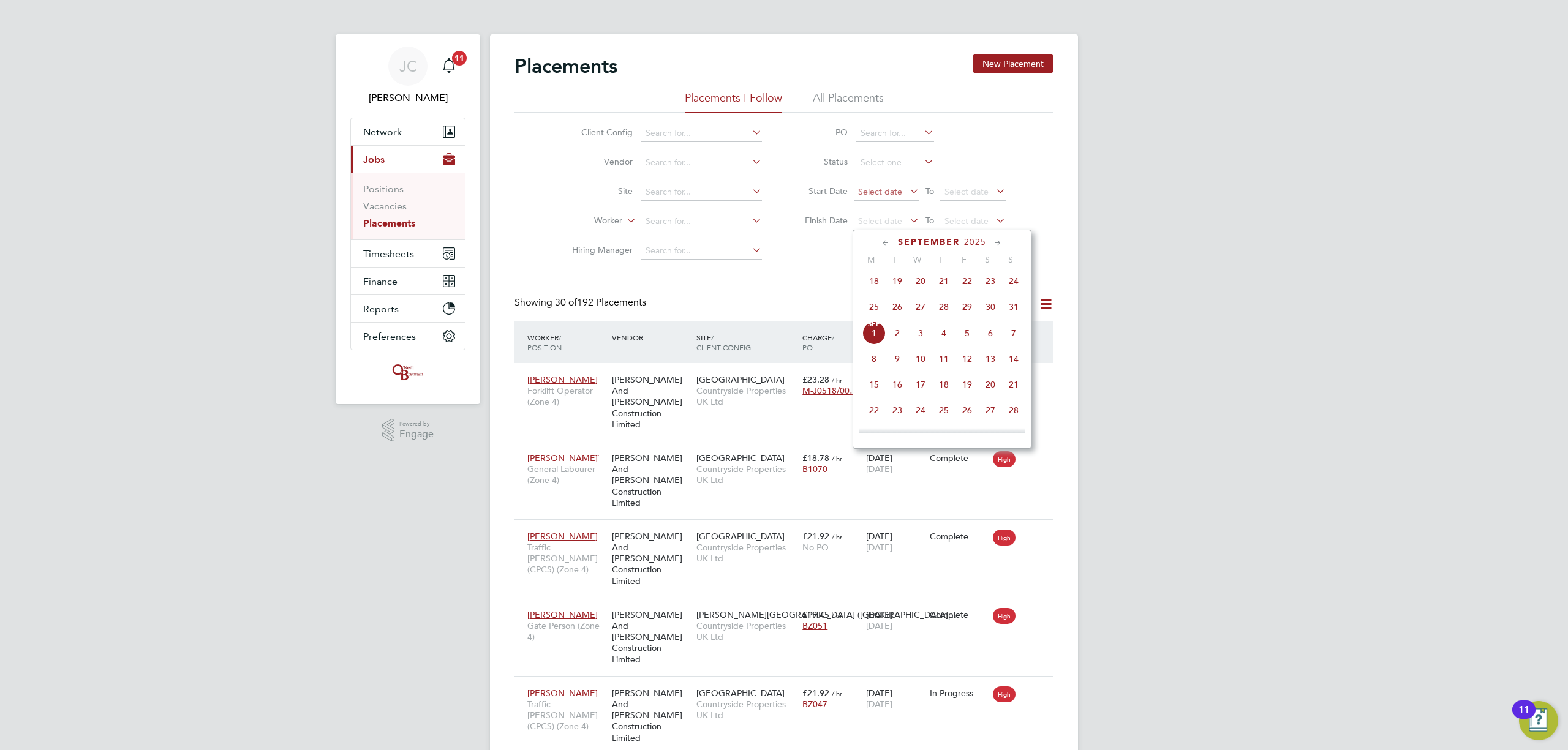
click at [866, 195] on span "Select date" at bounding box center [880, 191] width 44 height 11
click at [875, 280] on span "25" at bounding box center [875, 277] width 24 height 24
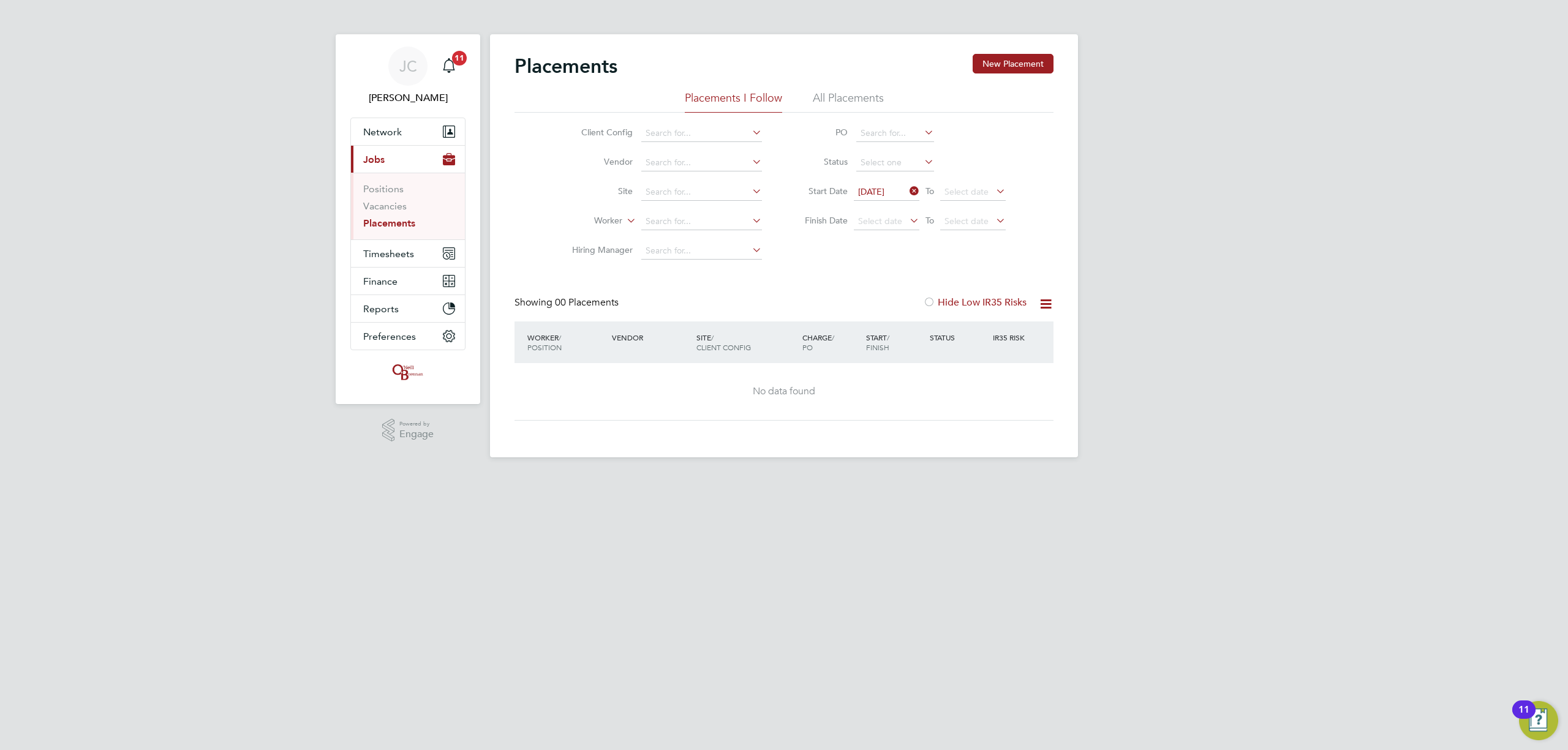
click at [907, 190] on icon at bounding box center [907, 191] width 0 height 17
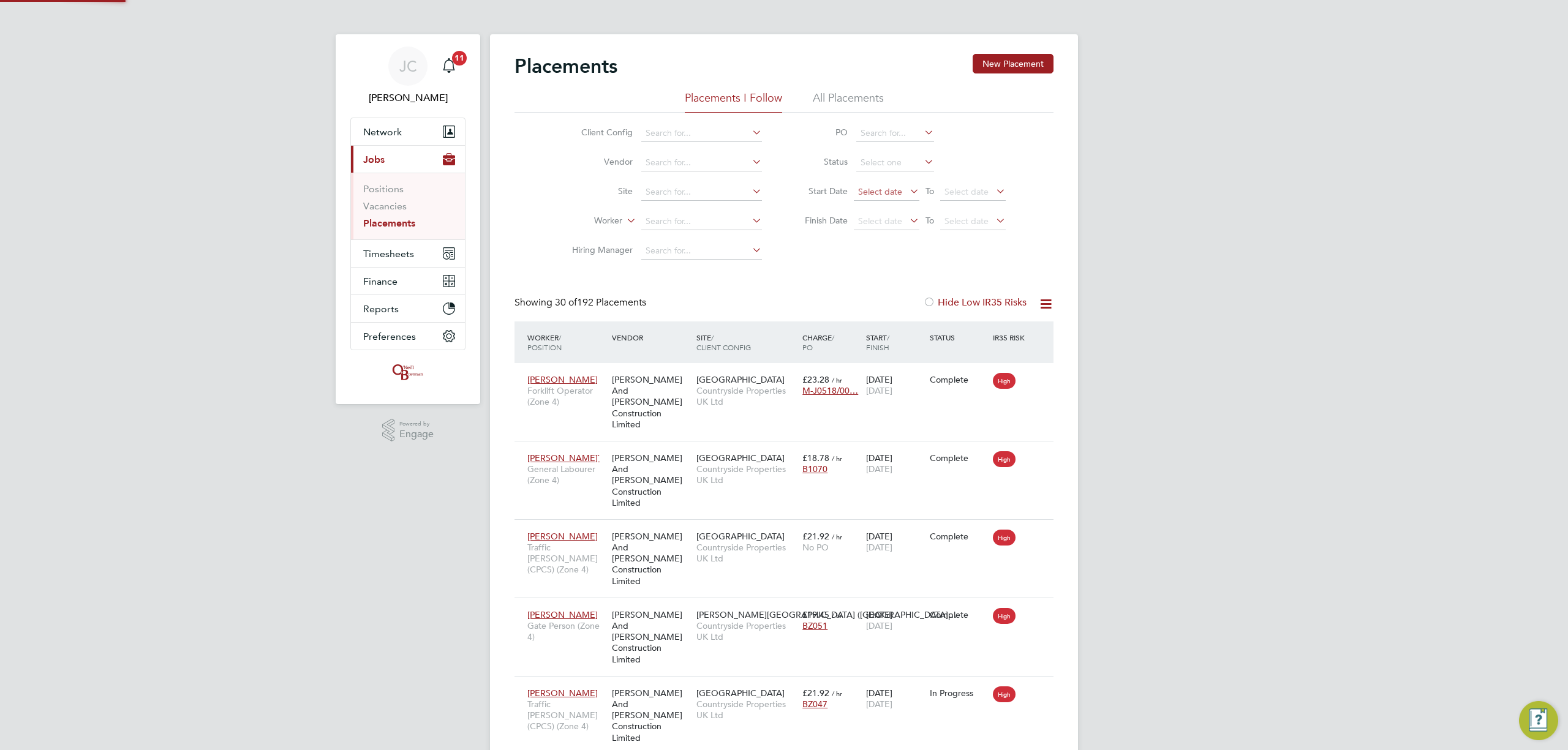
click at [890, 194] on span "Select date" at bounding box center [880, 191] width 44 height 11
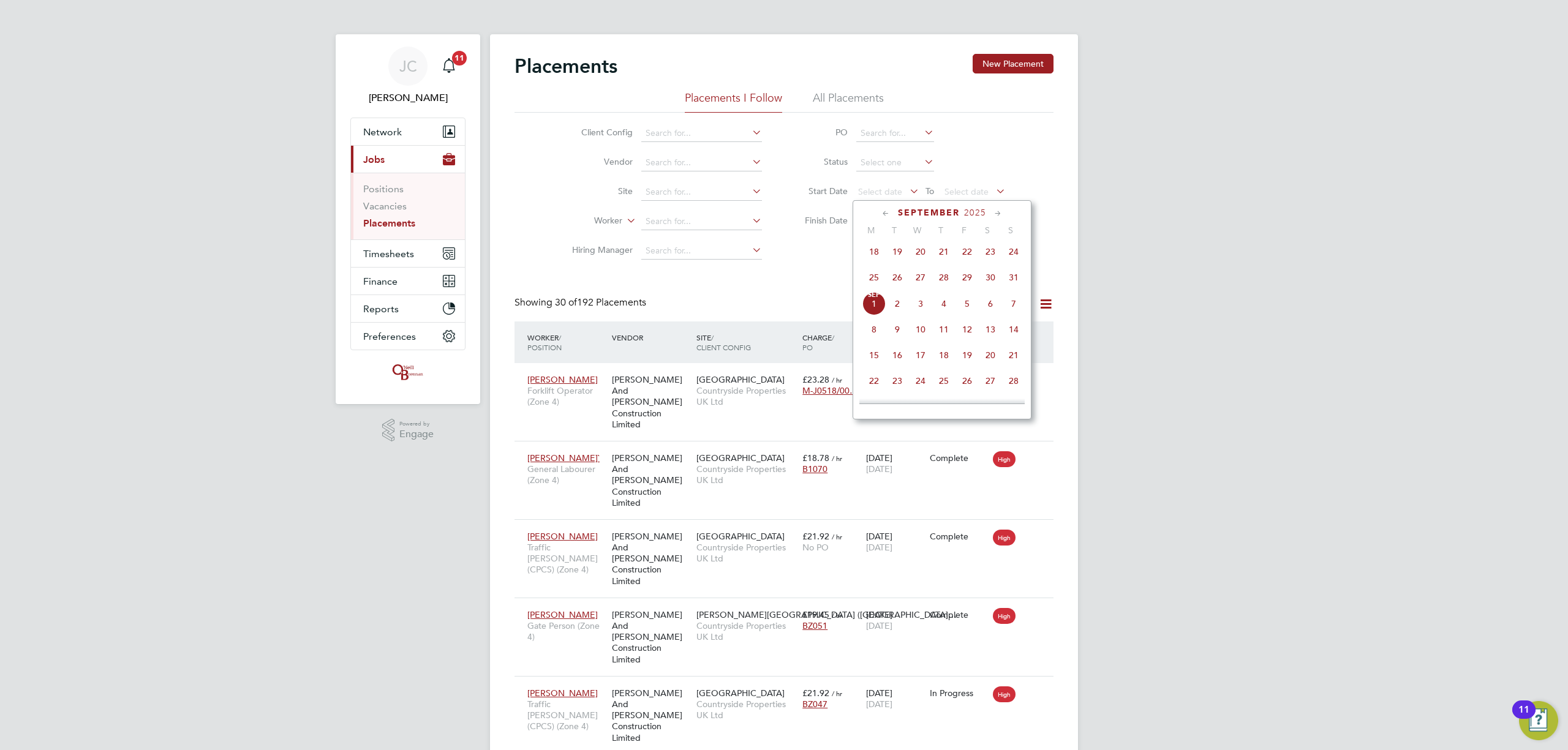
click at [874, 253] on span "18" at bounding box center [875, 252] width 24 height 24
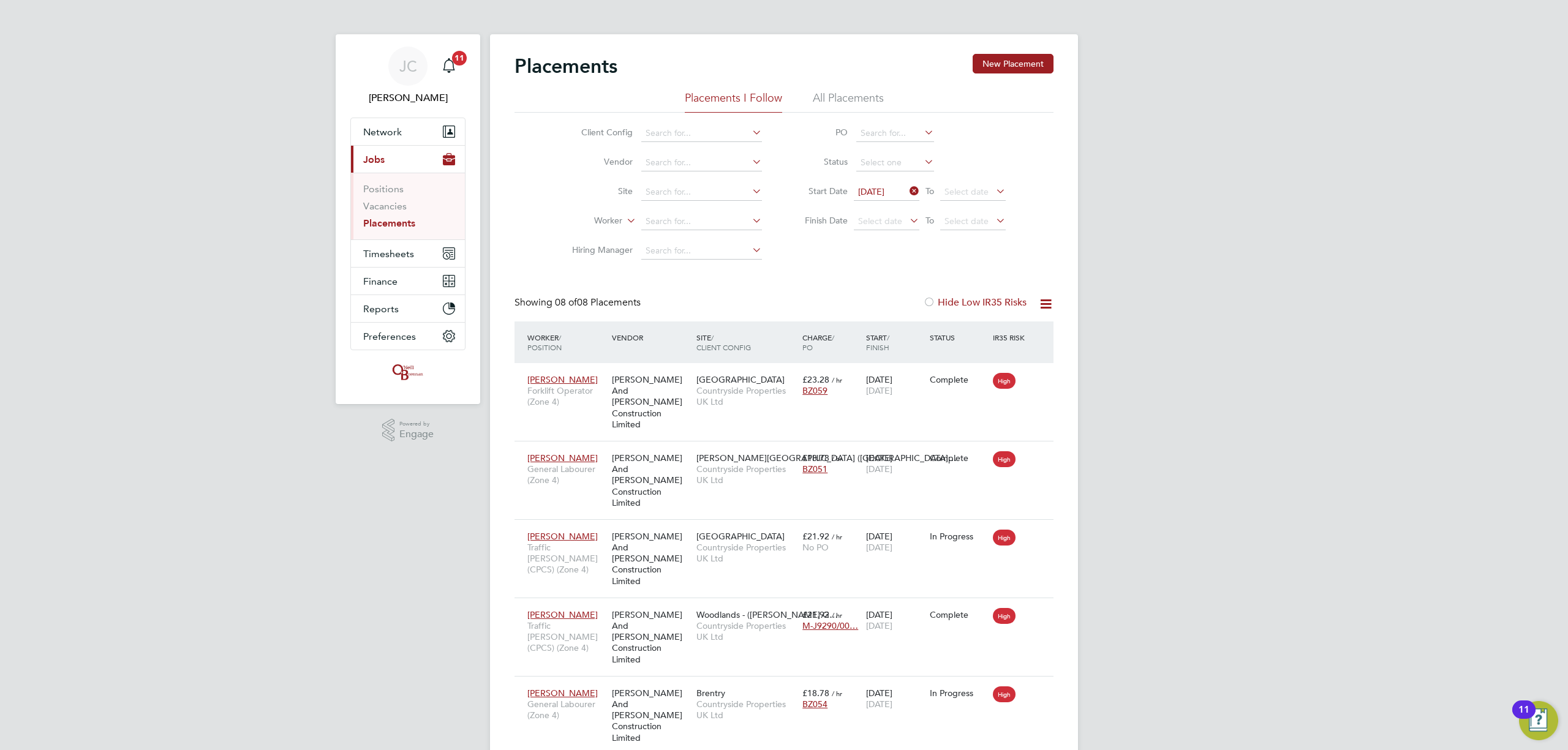
click at [400, 224] on link "Placements" at bounding box center [389, 223] width 52 height 12
click at [686, 188] on input at bounding box center [702, 192] width 121 height 17
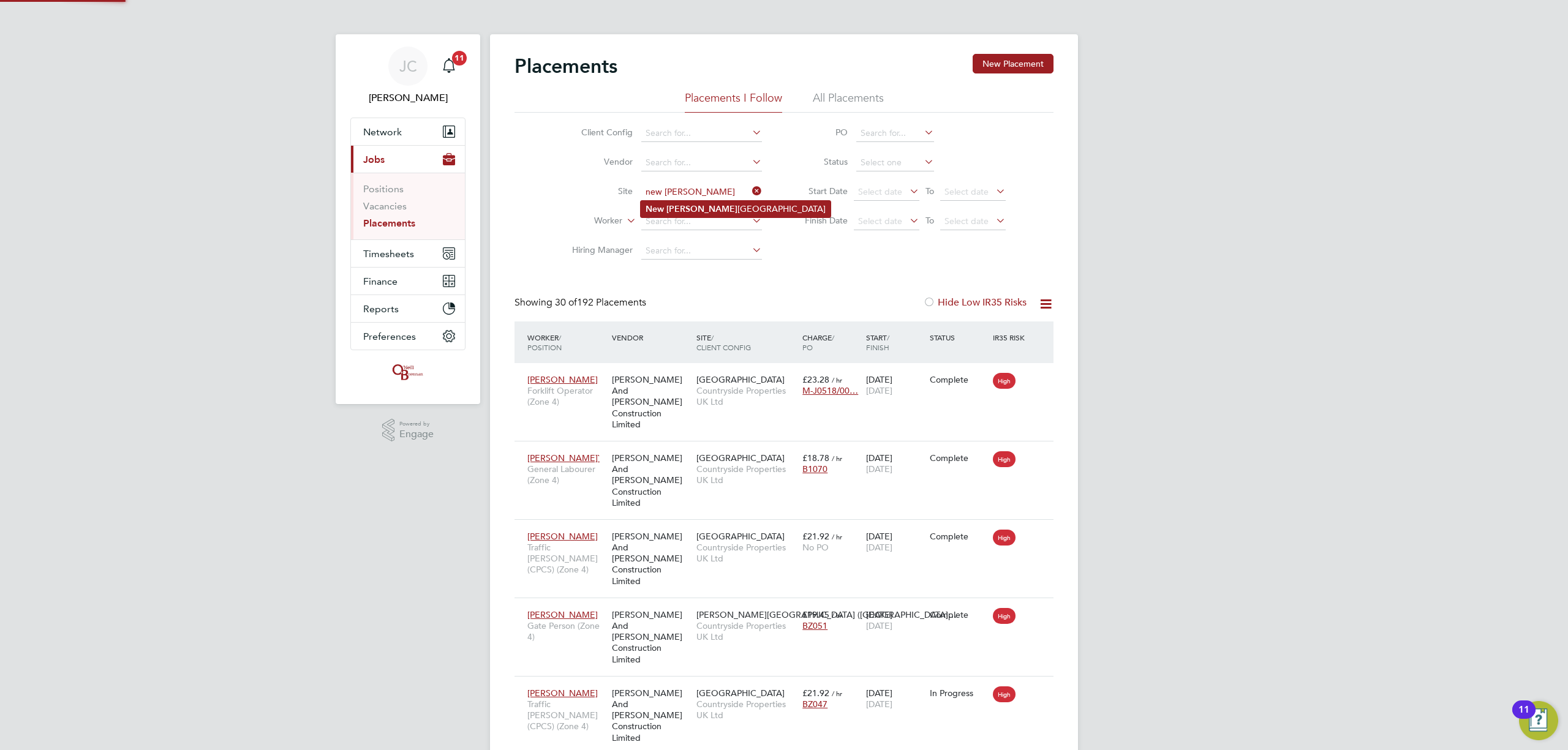
click at [691, 207] on li "New Foss eway Road" at bounding box center [735, 209] width 190 height 16
type input "[GEOGRAPHIC_DATA]"
click at [398, 262] on button "Timesheets" at bounding box center [408, 253] width 114 height 27
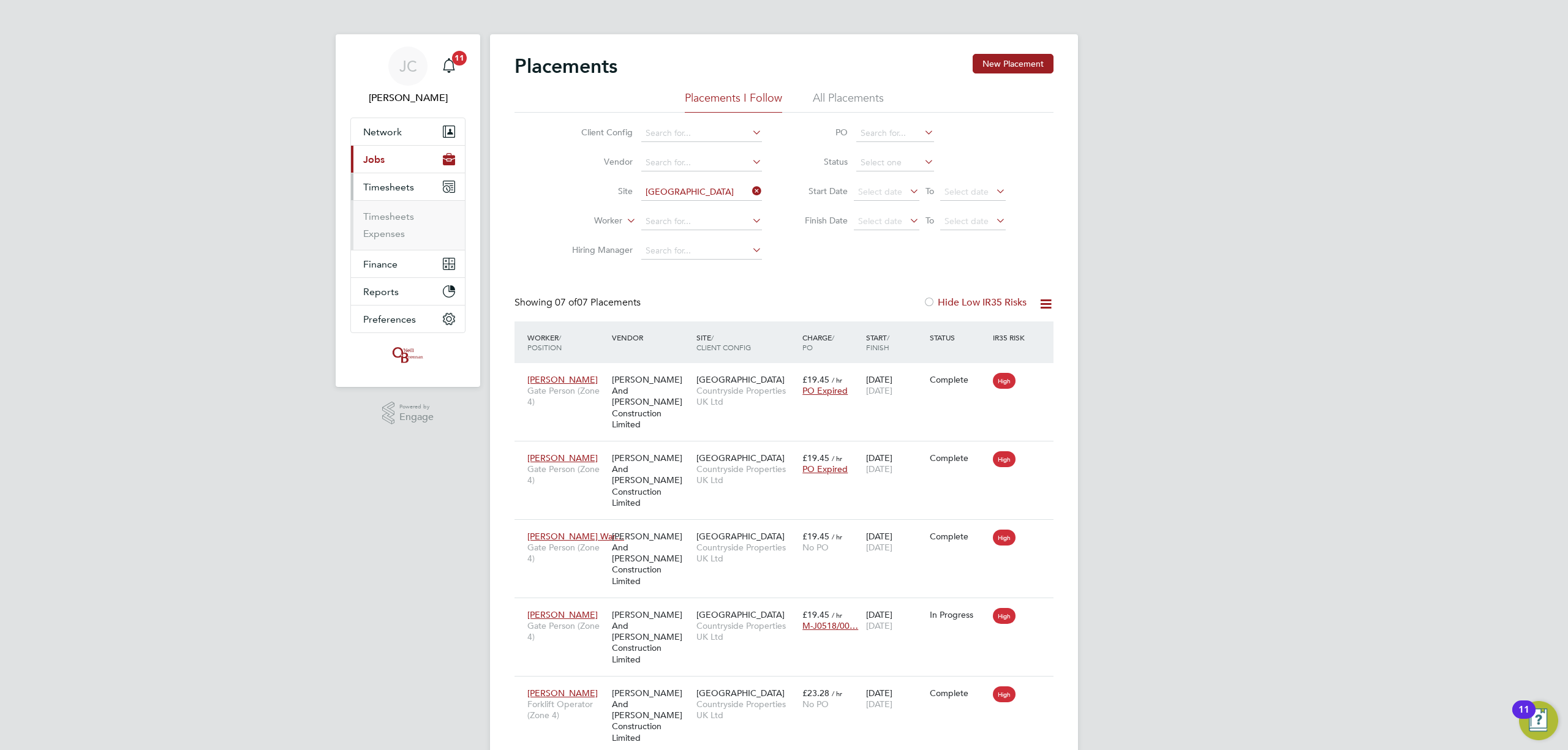
click at [398, 210] on ul "Timesheets Expenses" at bounding box center [408, 224] width 114 height 49
click at [398, 213] on link "Timesheets" at bounding box center [388, 216] width 51 height 12
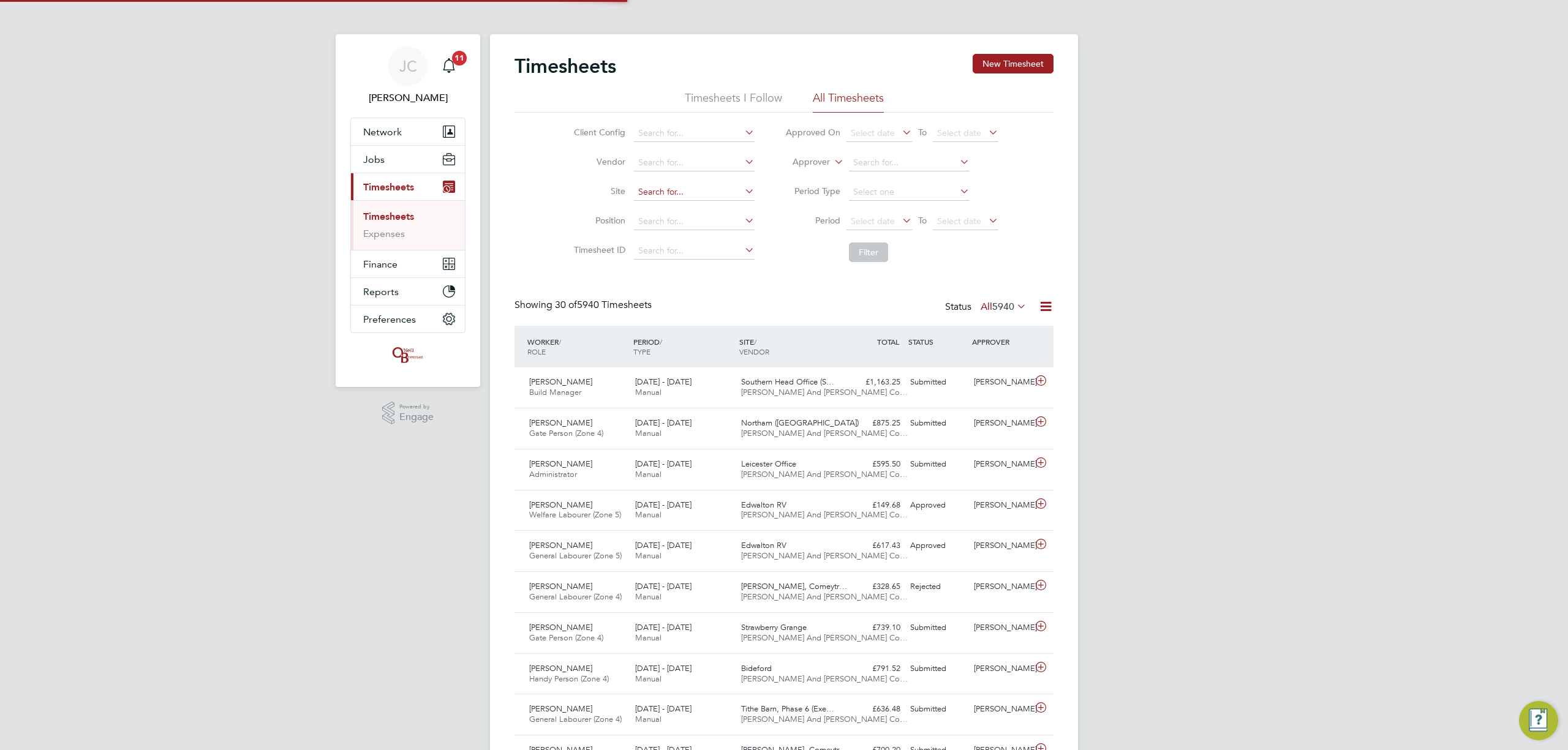
scroll to position [31, 107]
click at [674, 192] on input at bounding box center [694, 192] width 121 height 17
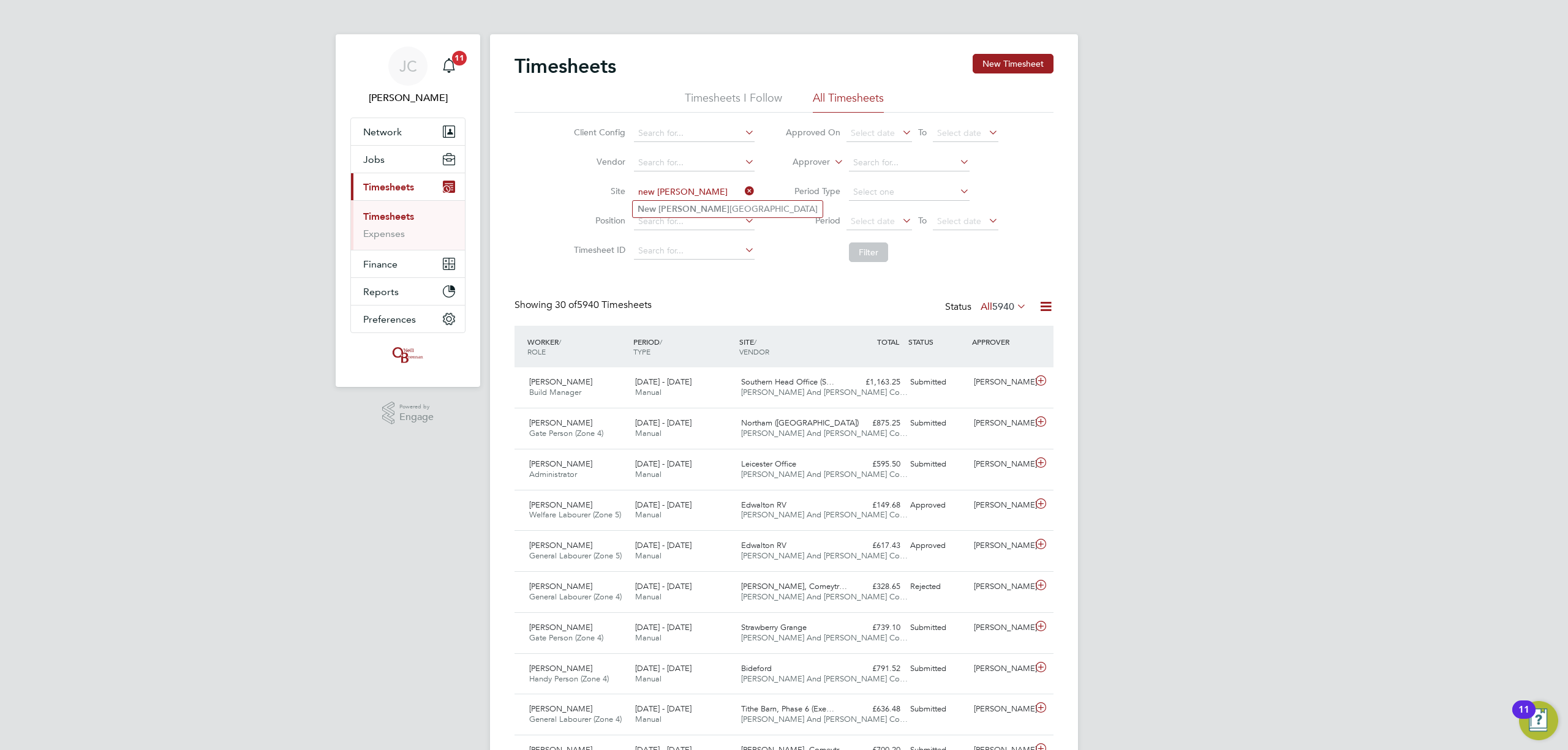
click at [657, 204] on li "New Foss eway Road" at bounding box center [728, 209] width 190 height 16
type input "[GEOGRAPHIC_DATA]"
click at [866, 265] on li "Filter" at bounding box center [891, 252] width 244 height 32
click at [868, 255] on button "Filter" at bounding box center [868, 252] width 39 height 20
click at [684, 409] on div "Hamid Ageeb General Labourer (Zone 4) 18 - 24 Aug 2025 18 - 24 Aug 2025 Manual …" at bounding box center [784, 428] width 539 height 41
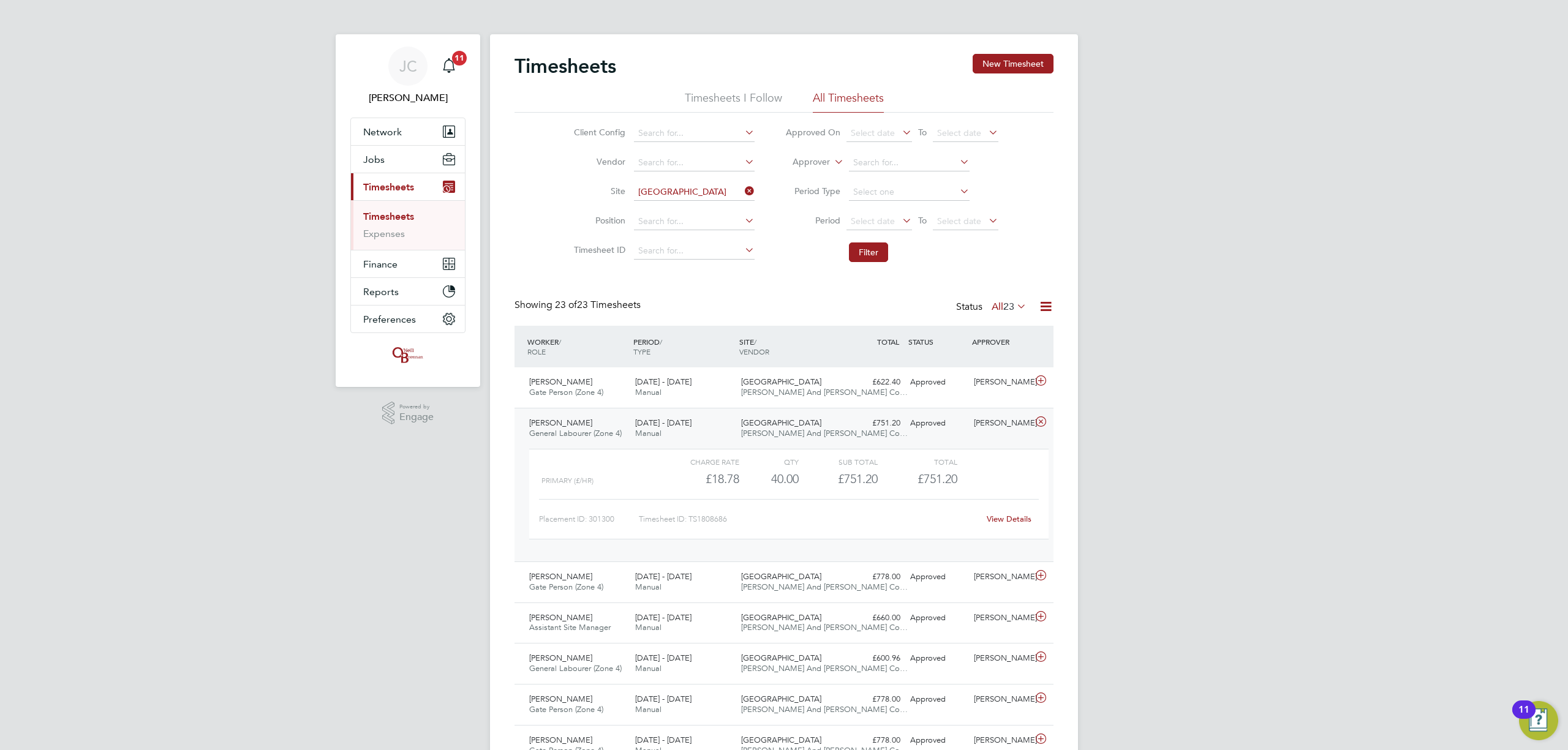
click at [752, 436] on span "[PERSON_NAME] And [PERSON_NAME] Co…" at bounding box center [824, 434] width 166 height 10
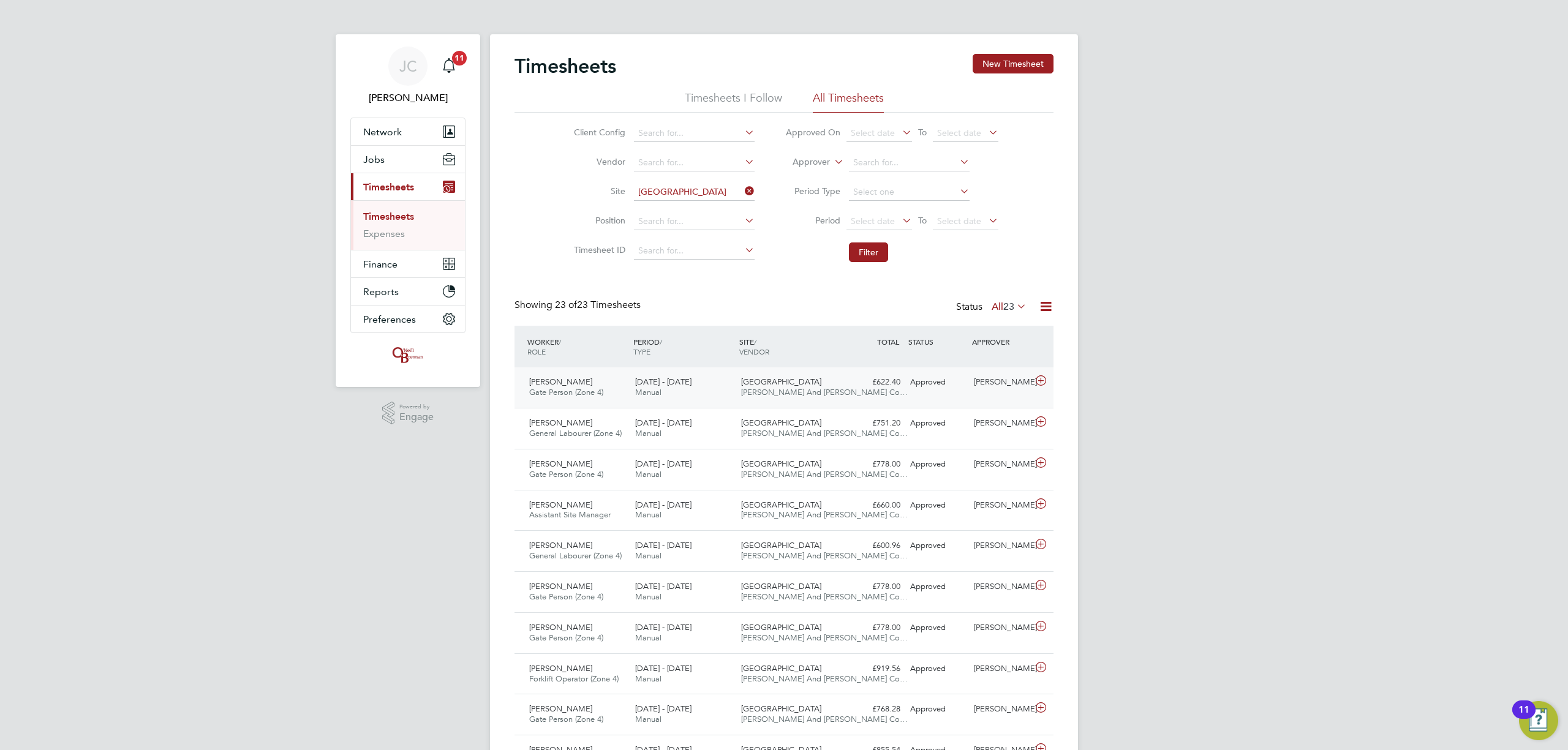
click at [741, 391] on span "[PERSON_NAME] And [PERSON_NAME] Co…" at bounding box center [824, 392] width 166 height 10
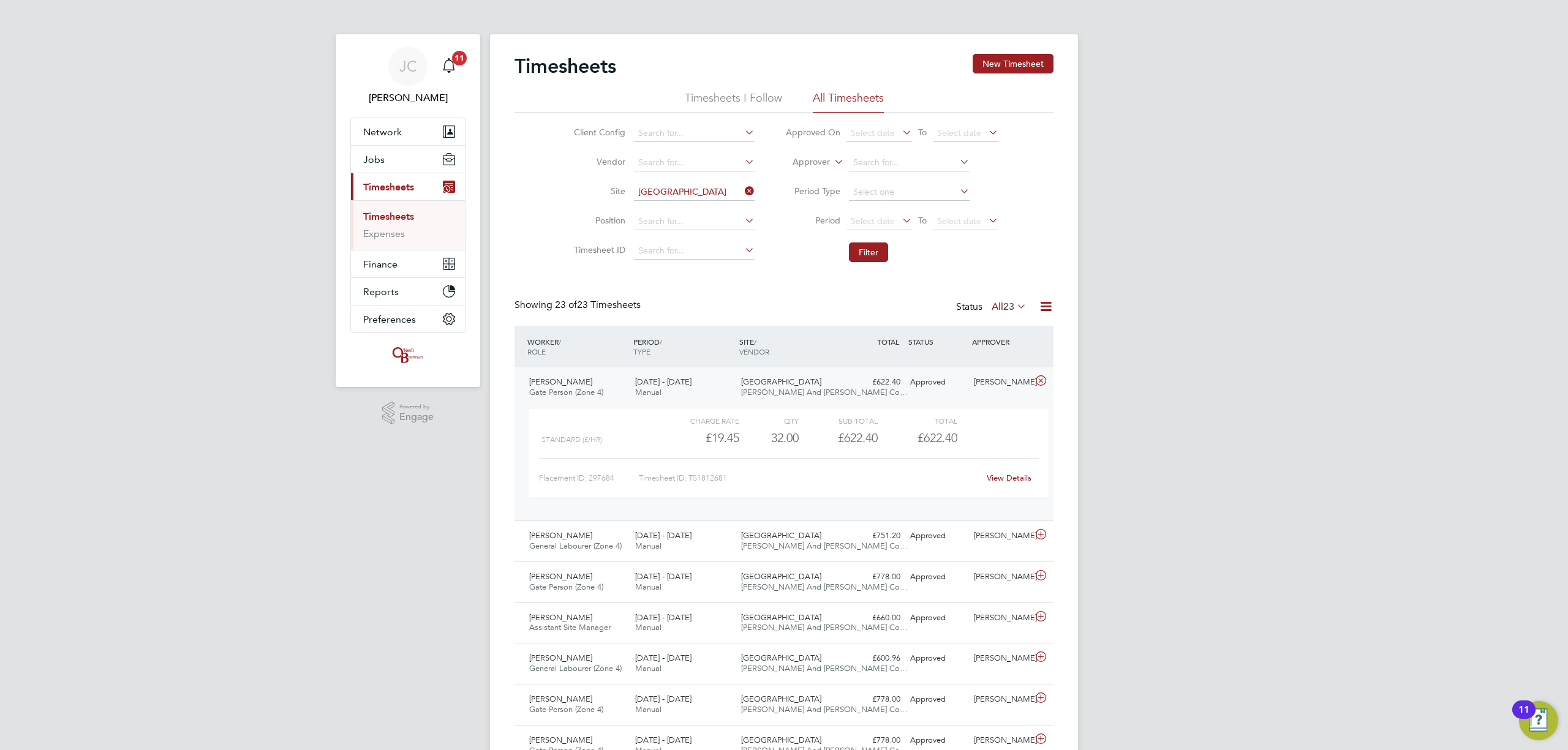
click at [1007, 478] on link "View Details" at bounding box center [1009, 478] width 45 height 10
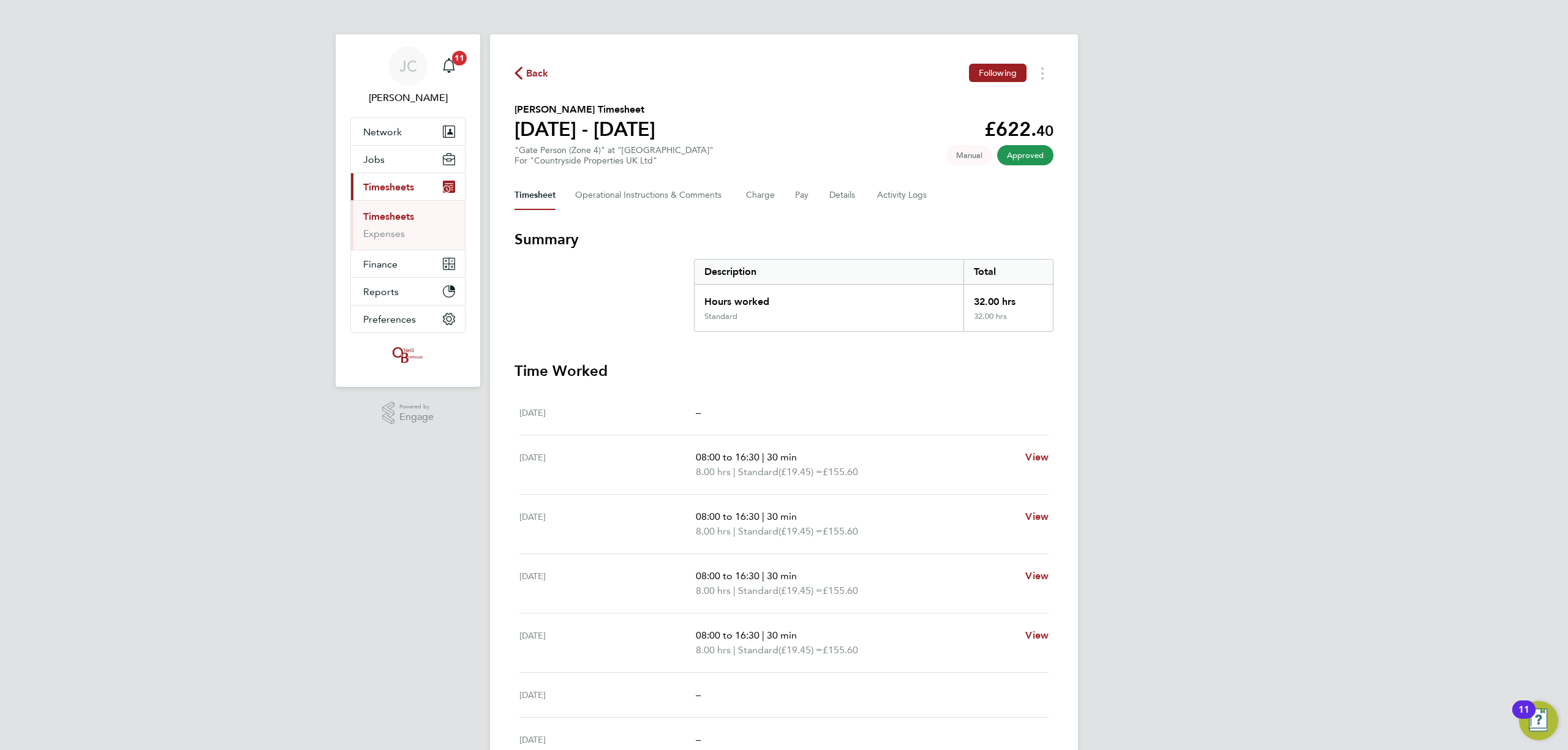
click at [407, 216] on link "Timesheets" at bounding box center [388, 216] width 51 height 12
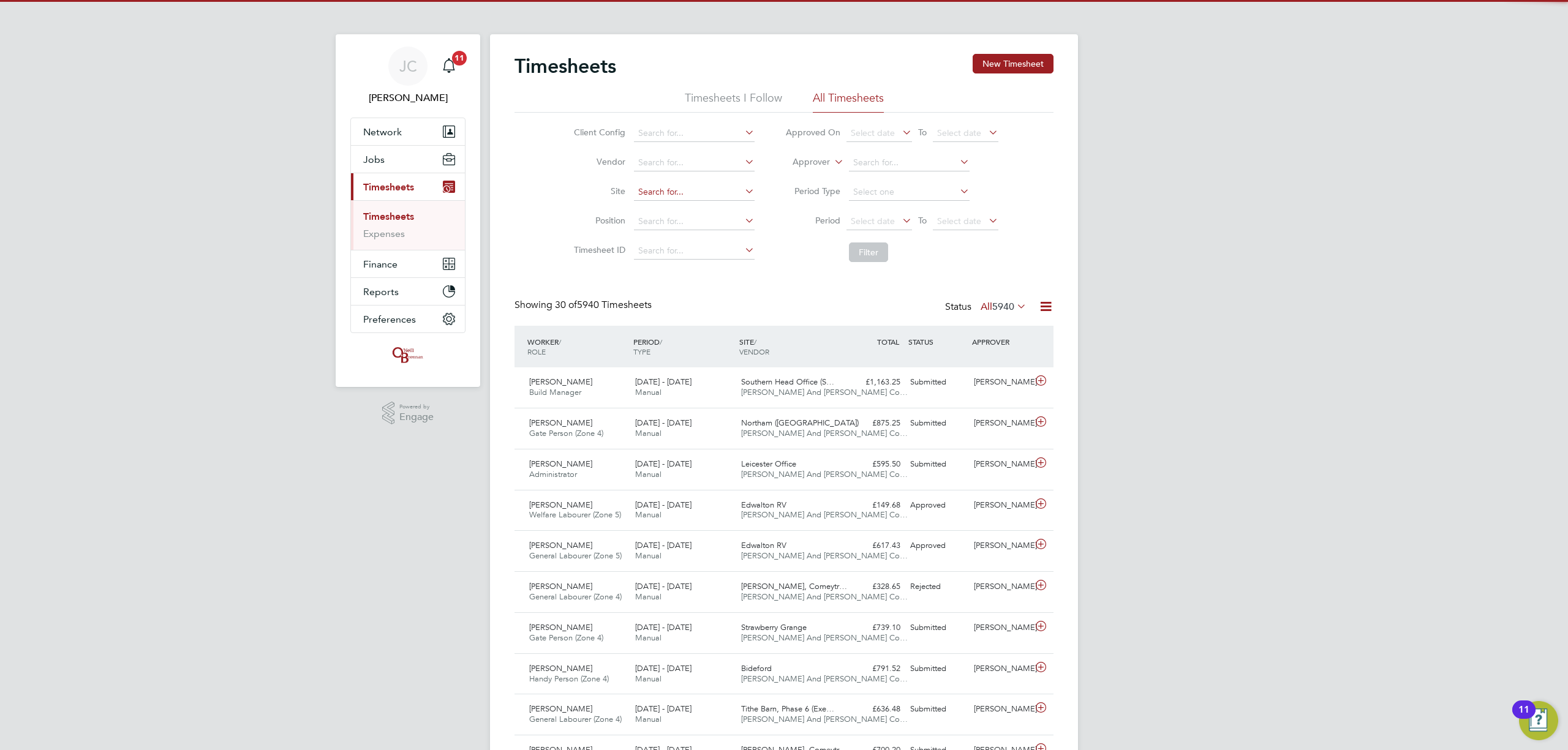
click at [696, 196] on input at bounding box center [694, 192] width 121 height 17
click at [687, 202] on li "Undy" at bounding box center [694, 209] width 122 height 16
type input "Undy"
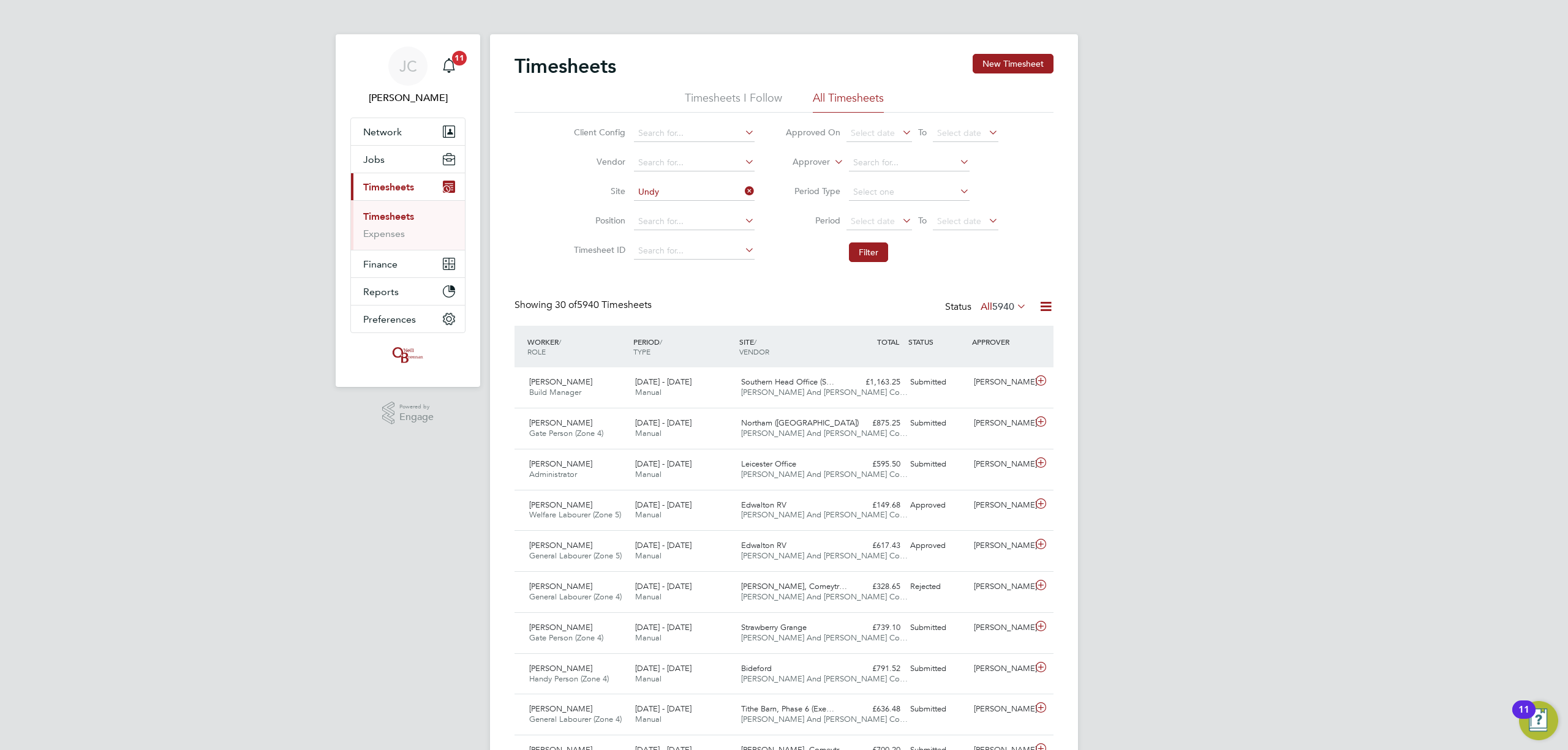
click at [893, 261] on li "Filter" at bounding box center [891, 252] width 244 height 32
click at [872, 258] on button "Filter" at bounding box center [868, 252] width 39 height 20
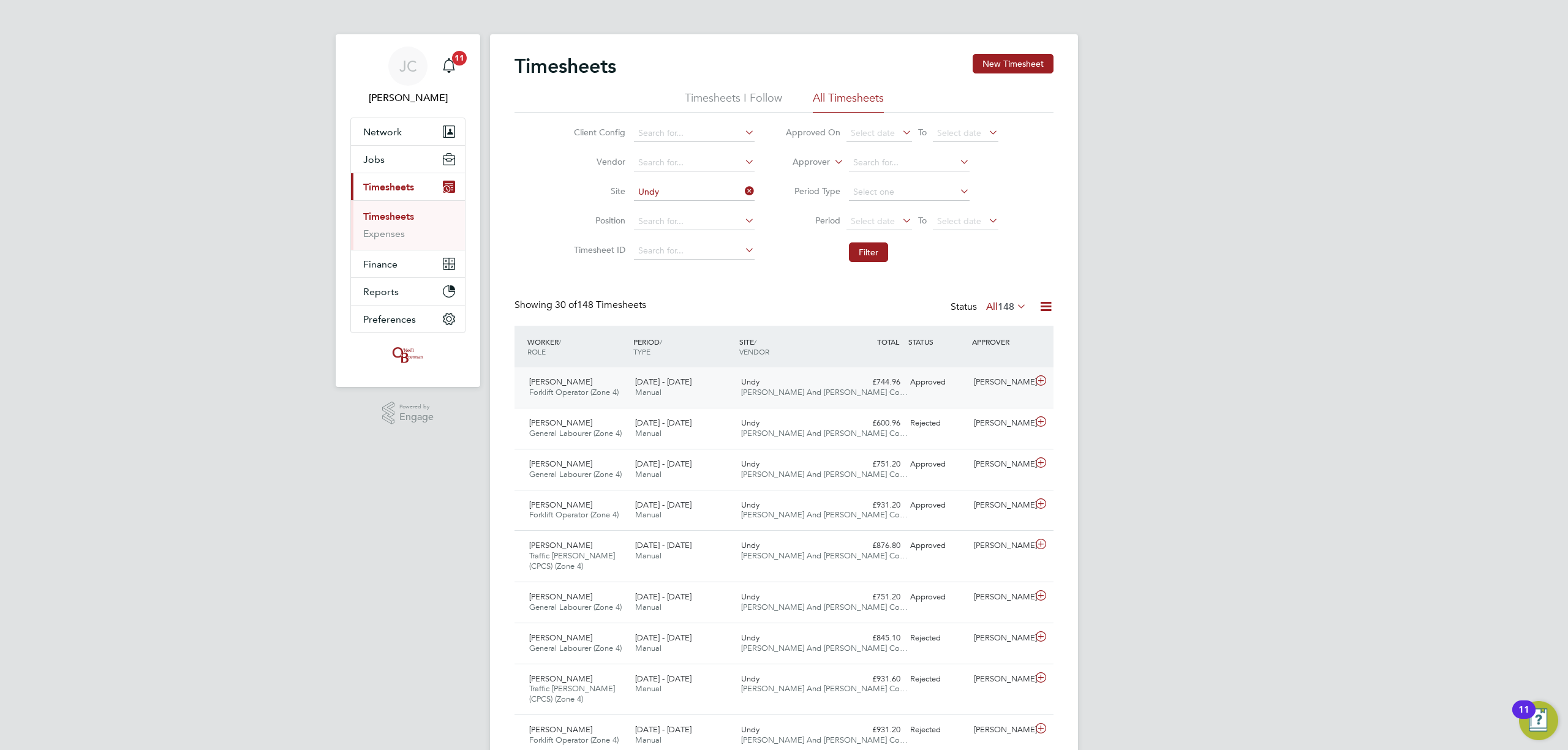
click at [874, 393] on div "[PERSON_NAME] Forklift Operator (Zone 4) [DATE] - [DATE] [DATE] - [DATE] Manual…" at bounding box center [784, 387] width 539 height 40
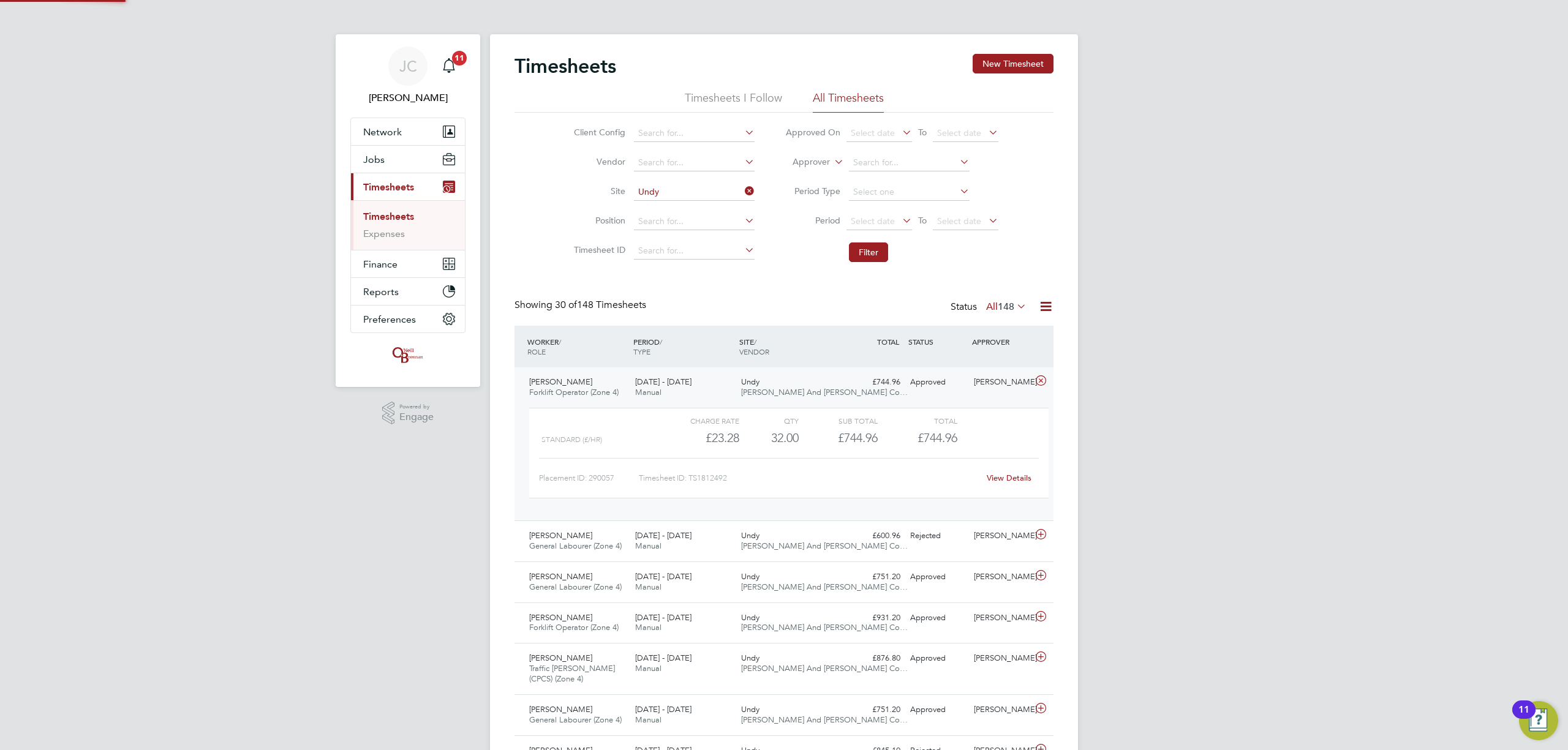
click at [874, 393] on div "[PERSON_NAME] Forklift Operator (Zone 4) [DATE] - [DATE] [DATE] - [DATE] Manual…" at bounding box center [784, 444] width 539 height 153
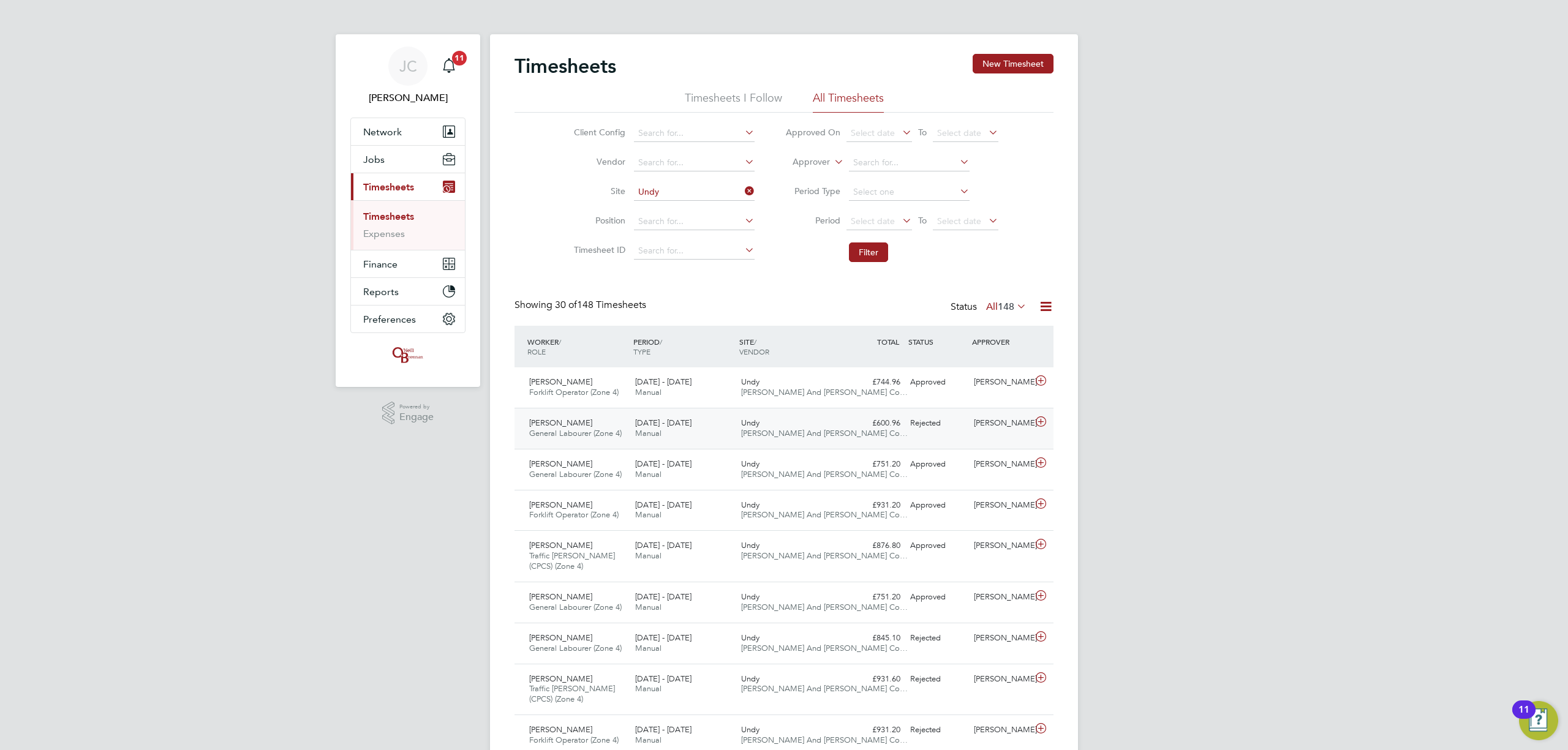
click at [846, 447] on div "[PERSON_NAME] General Labourer (Zone 4) [DATE] - [DATE] [DATE] - [DATE] Manual …" at bounding box center [784, 428] width 539 height 41
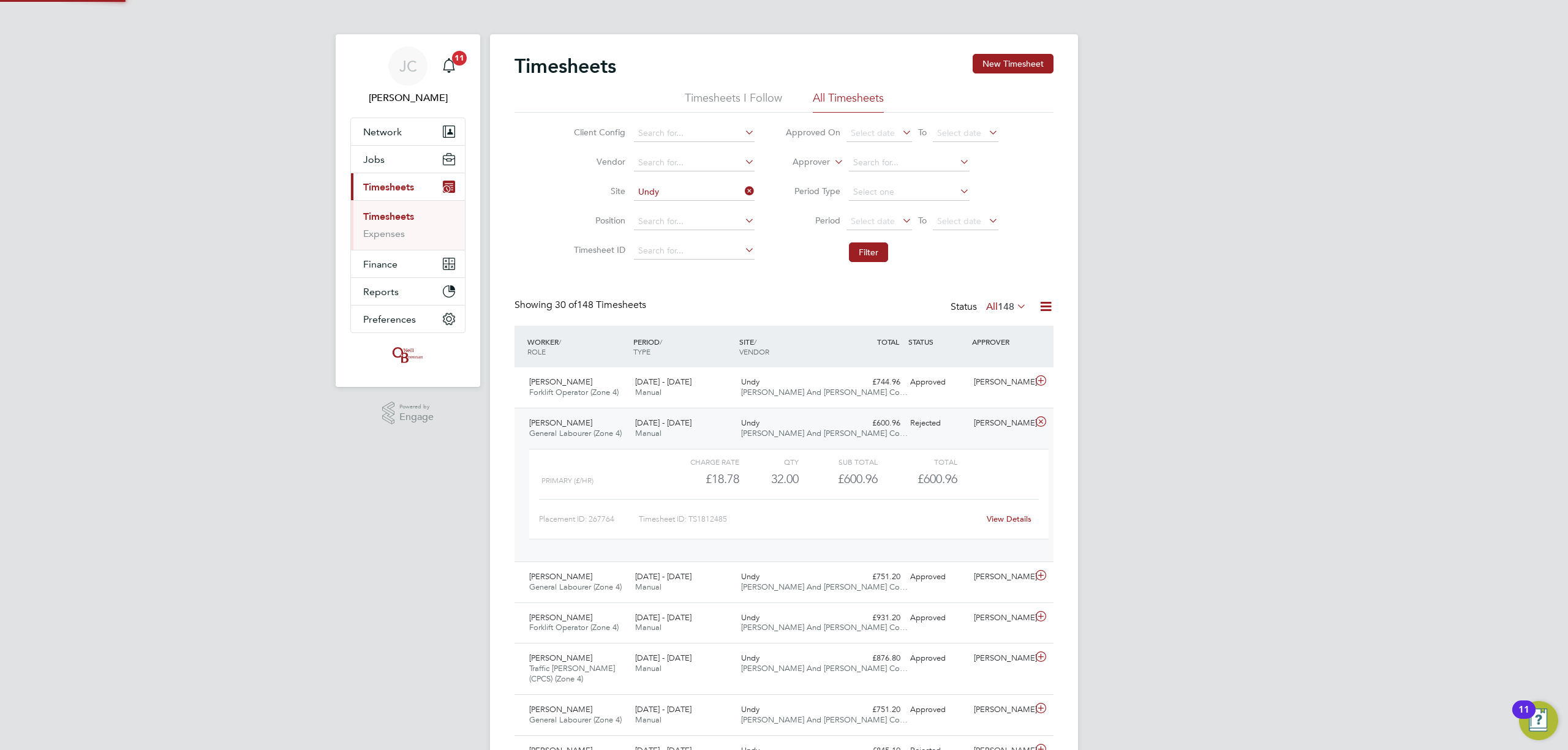
click at [836, 434] on div "Undy [PERSON_NAME] And [PERSON_NAME] Co…" at bounding box center [789, 429] width 106 height 31
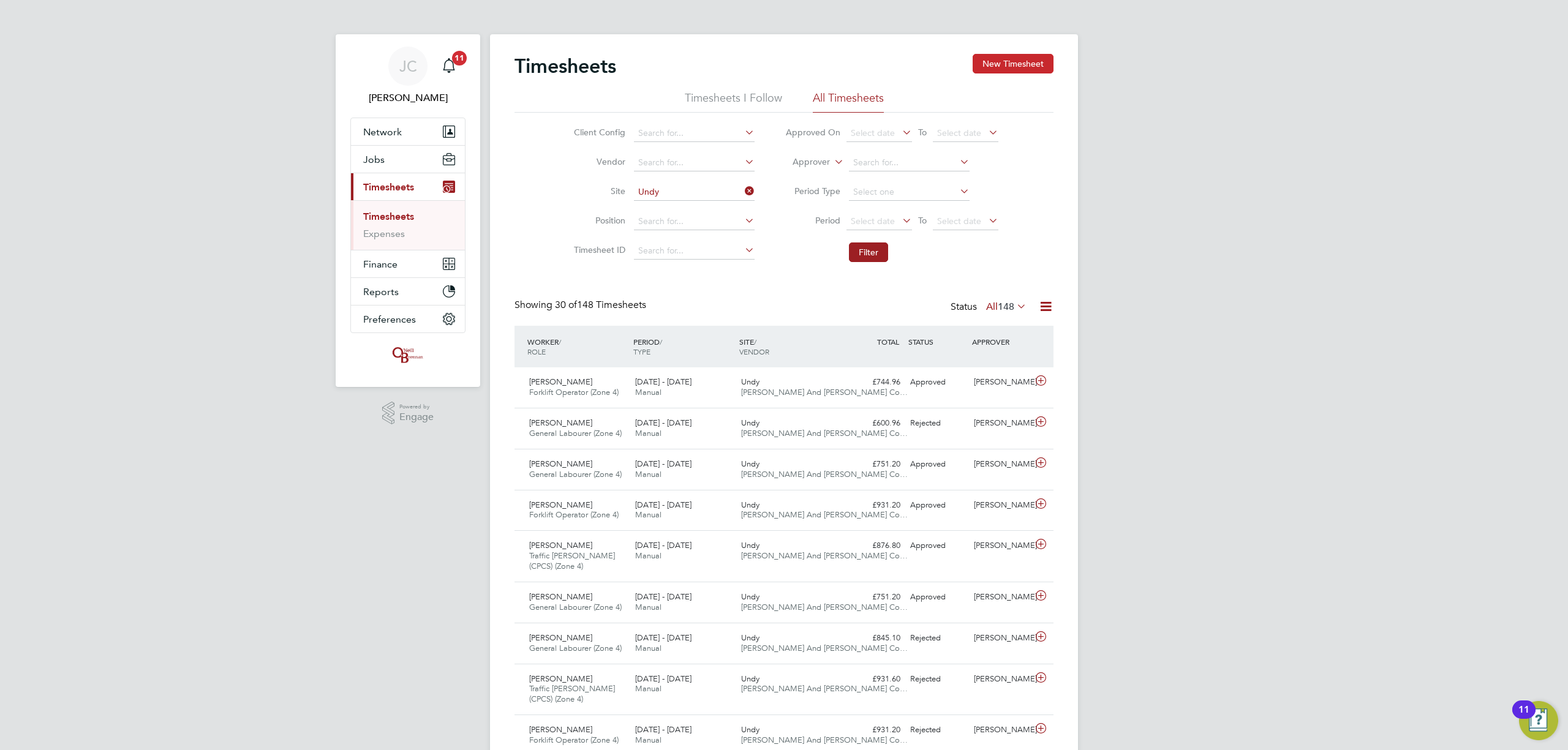
click at [1024, 68] on button "New Timesheet" at bounding box center [1013, 63] width 81 height 20
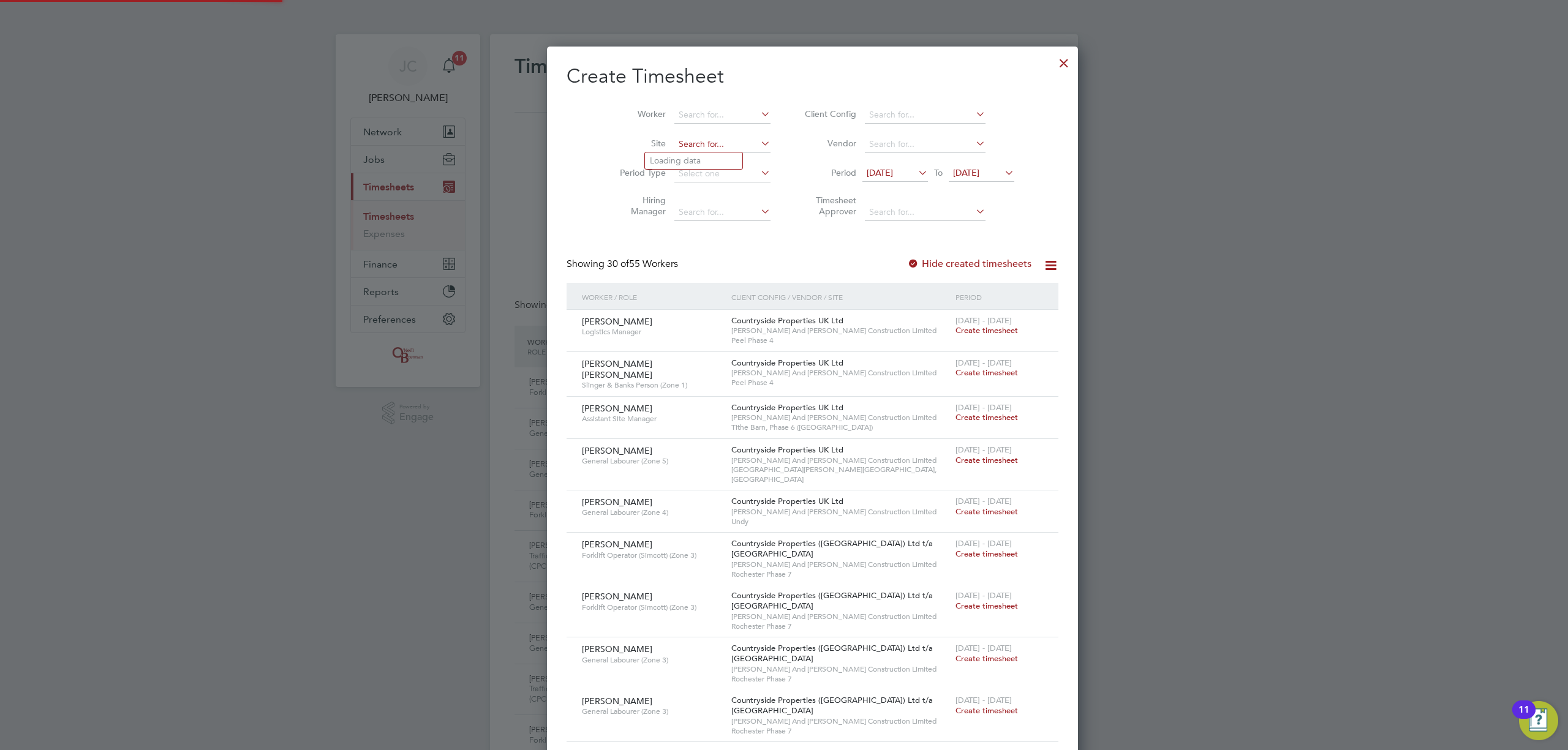
click at [694, 148] on input at bounding box center [722, 144] width 96 height 17
click at [713, 155] on li "Undy" at bounding box center [693, 160] width 97 height 16
type input "Undy"
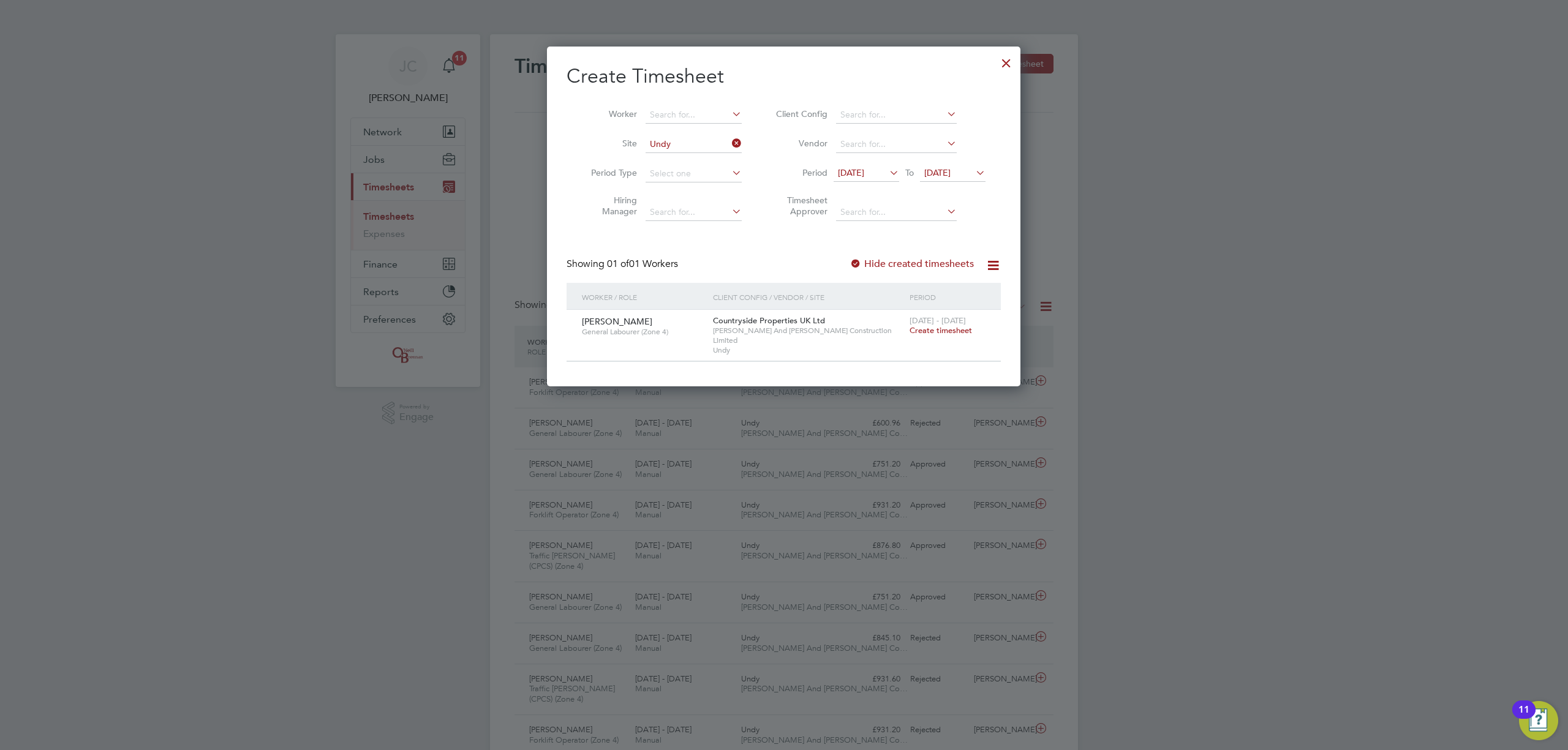
click at [1013, 55] on div at bounding box center [1006, 60] width 22 height 22
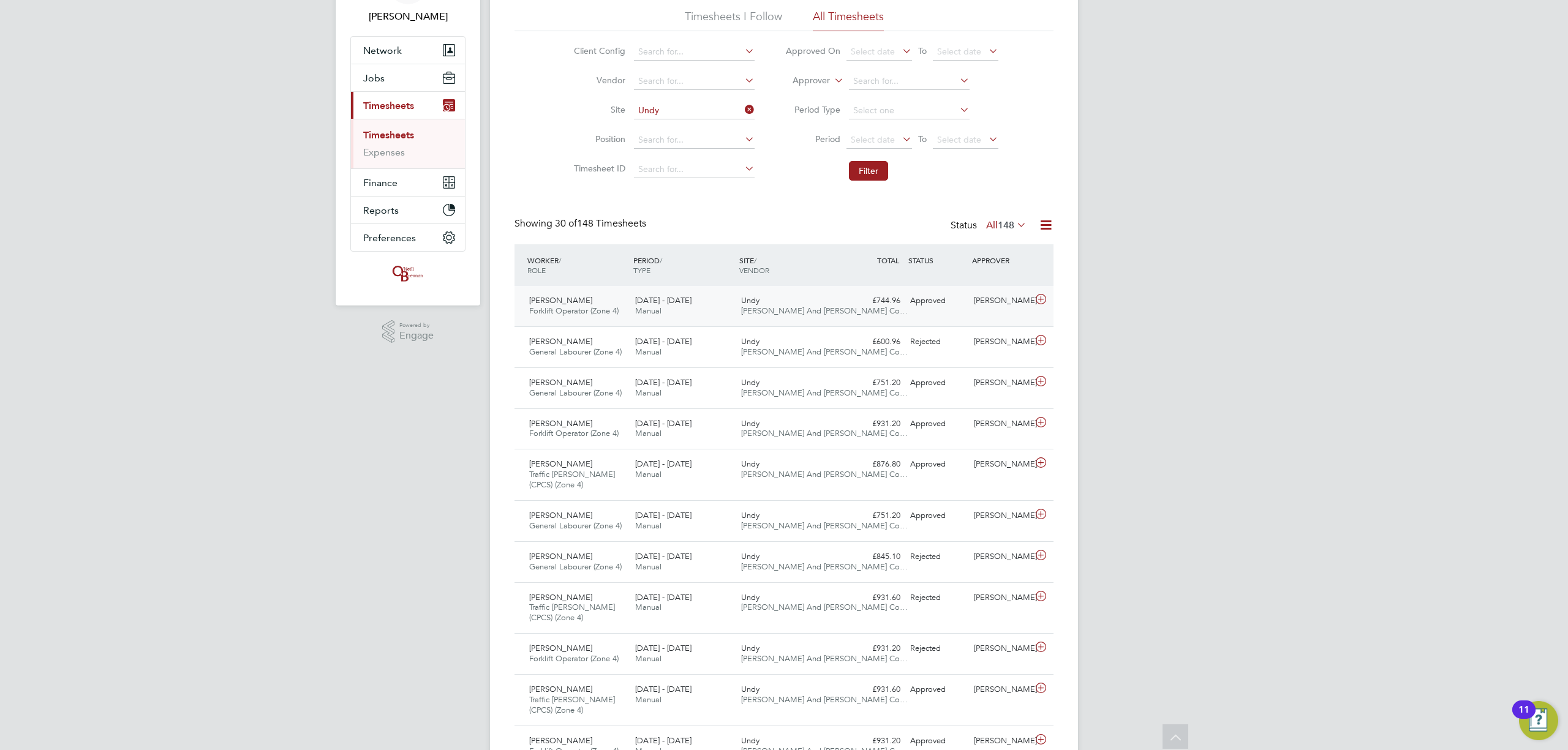
click at [735, 316] on div "[DATE] - [DATE] Manual" at bounding box center [683, 306] width 106 height 31
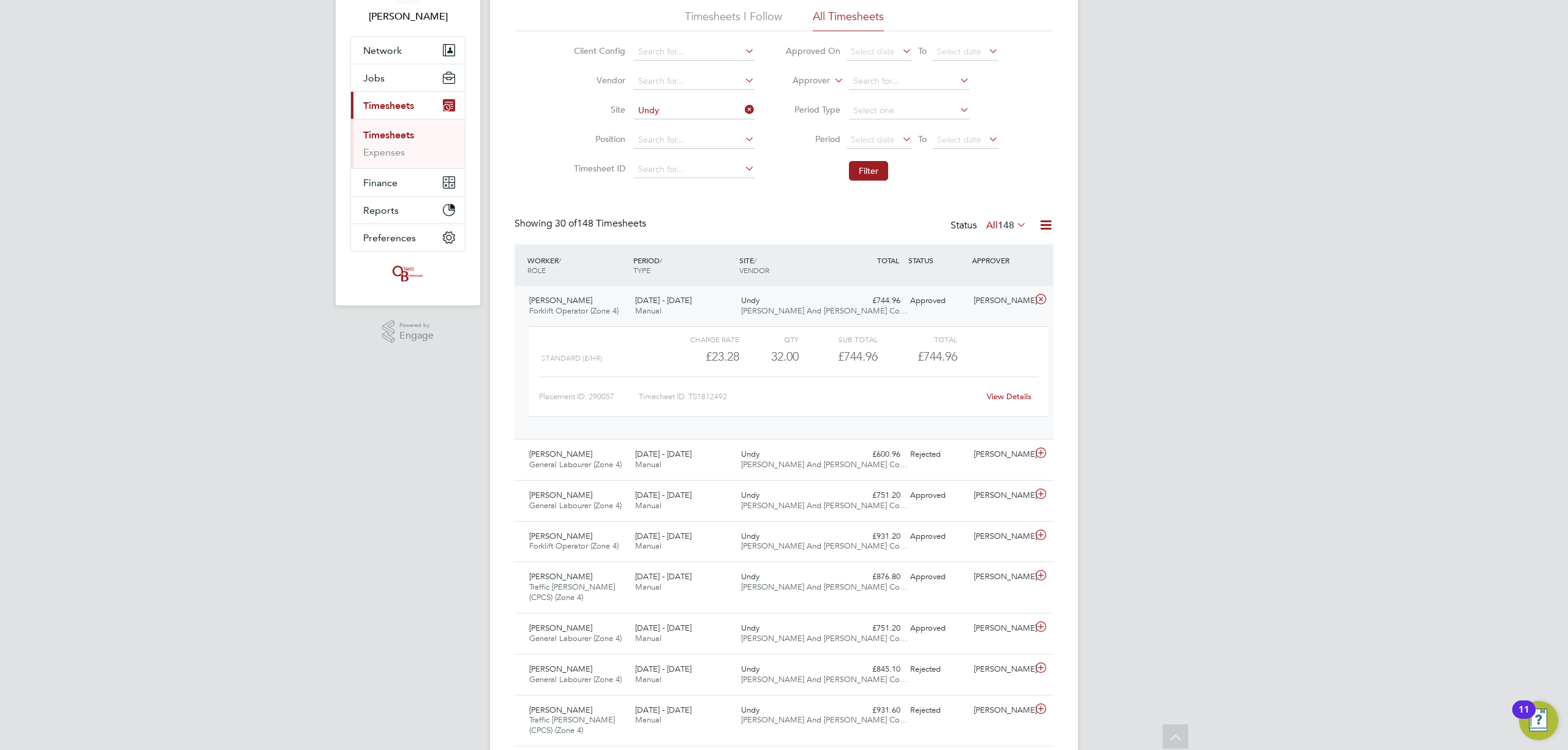
click at [735, 316] on div "[DATE] - [DATE] Manual" at bounding box center [683, 306] width 106 height 31
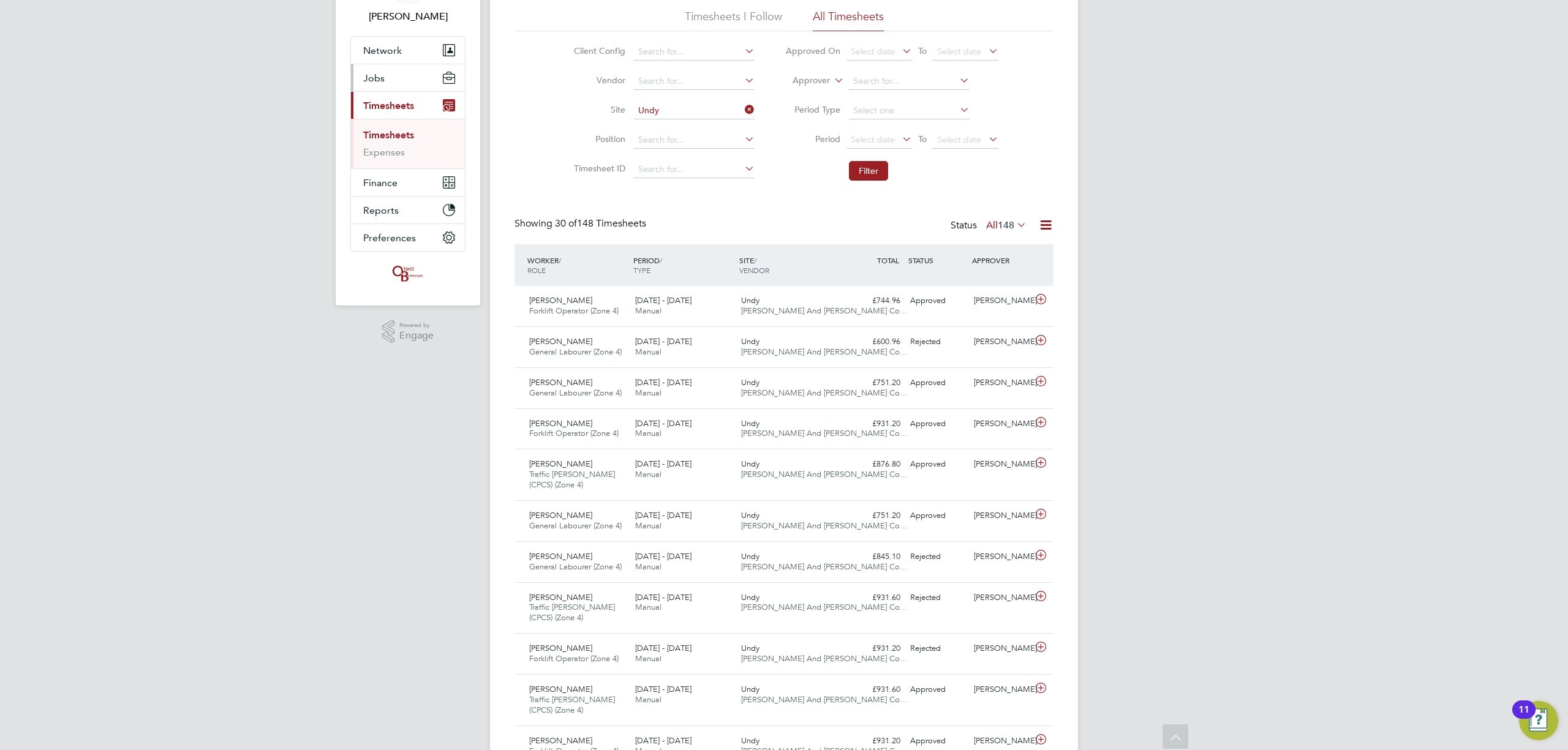
drag, startPoint x: 391, startPoint y: 72, endPoint x: 408, endPoint y: 83, distance: 20.2
click at [391, 72] on button "Jobs" at bounding box center [408, 77] width 114 height 27
click at [392, 136] on link "Placements" at bounding box center [388, 142] width 51 height 12
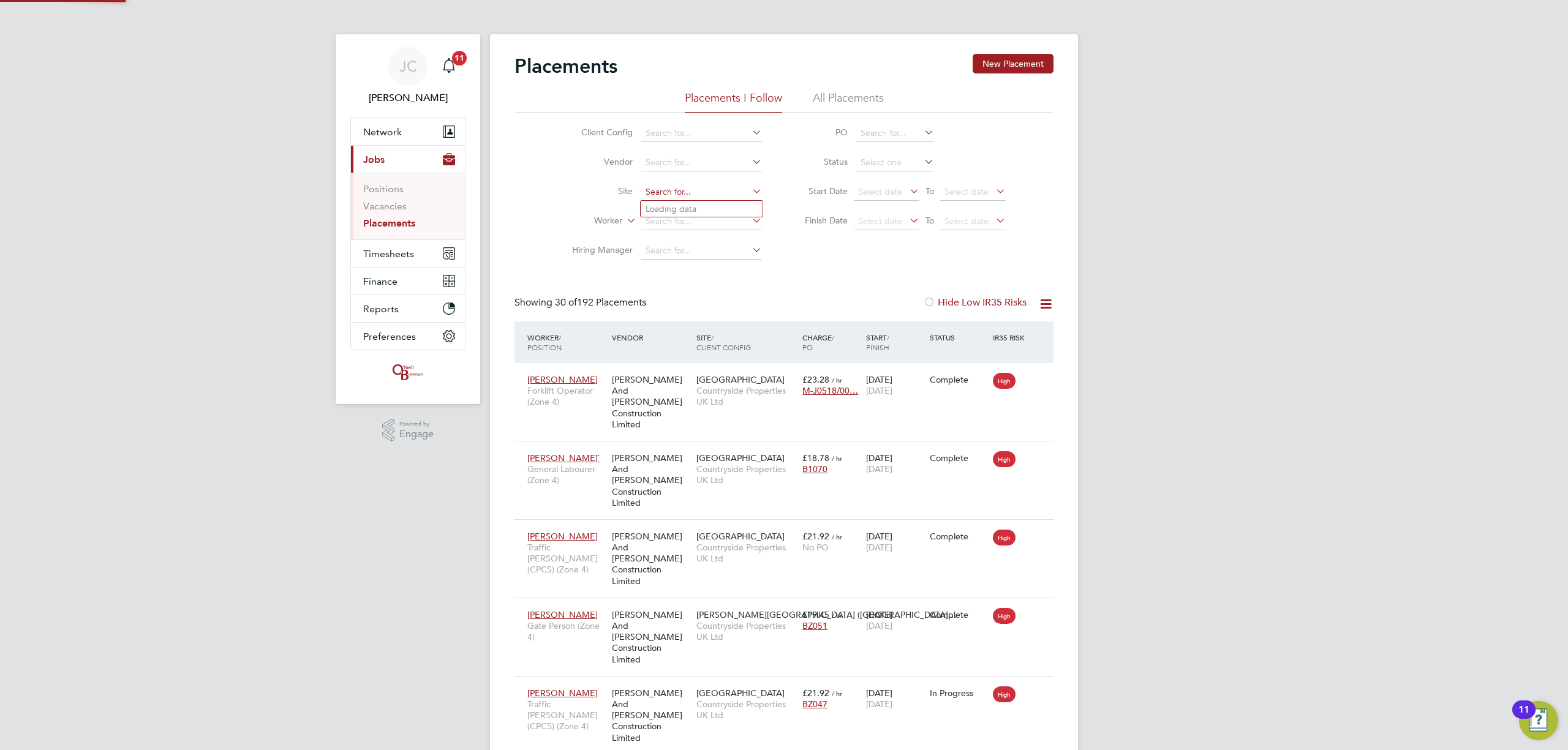
click at [664, 191] on input at bounding box center [702, 192] width 121 height 17
type input "imper"
click at [672, 192] on input at bounding box center [702, 192] width 121 height 17
